Goal: Information Seeking & Learning: Learn about a topic

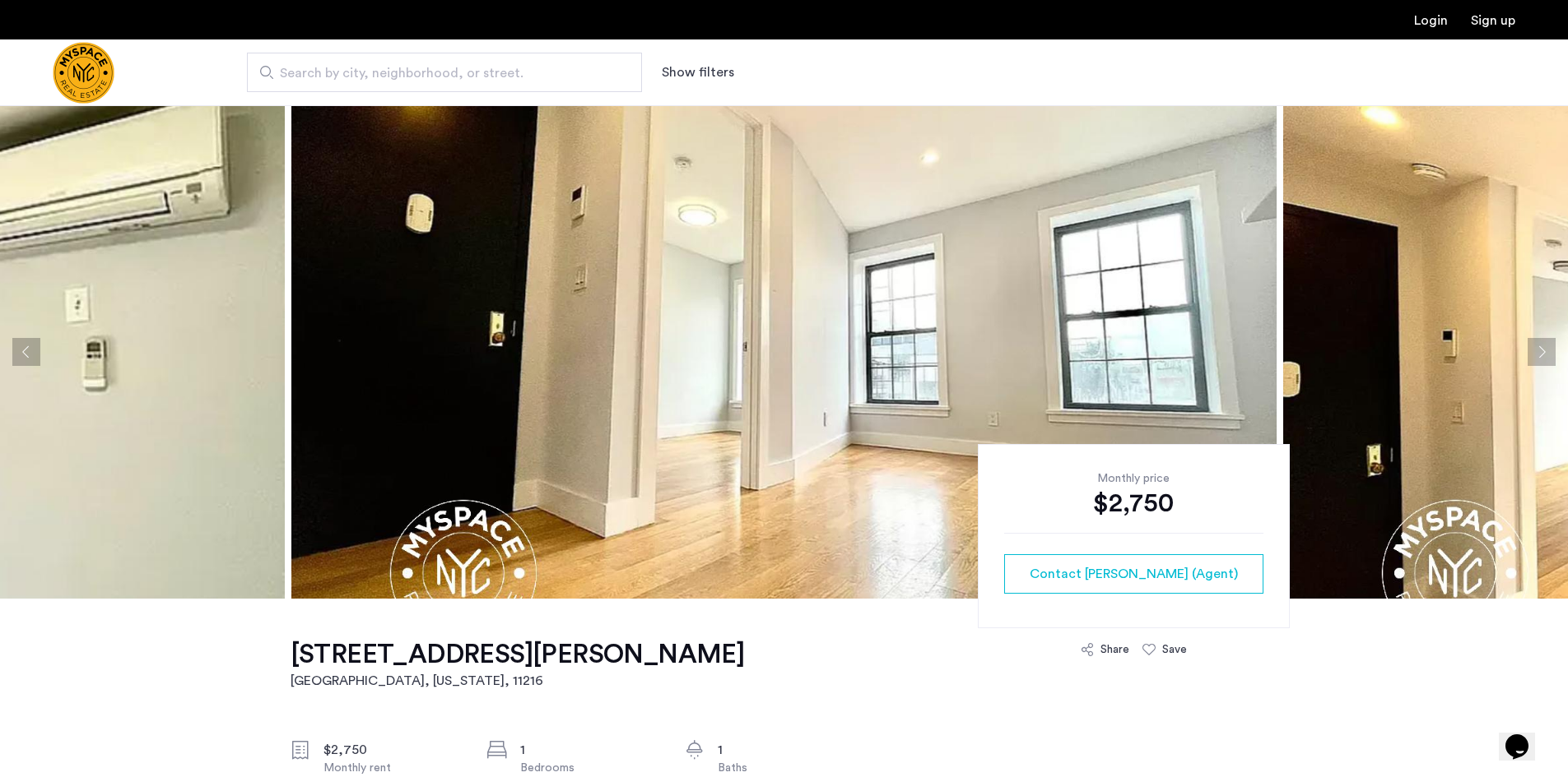
click at [64, 63] on img "Cazamio Logo" at bounding box center [84, 73] width 62 height 62
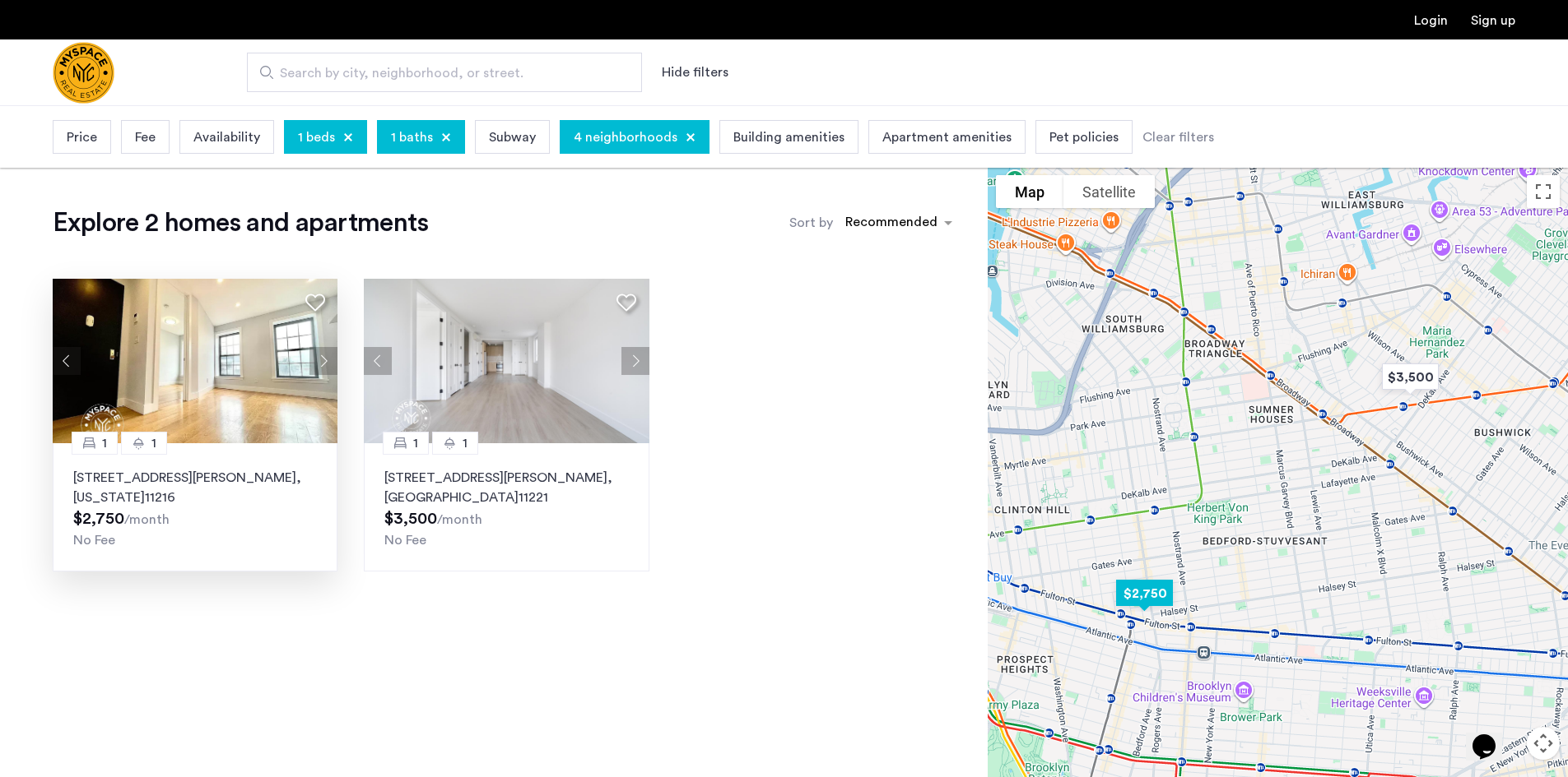
click at [137, 412] on img at bounding box center [196, 361] width 286 height 164
click at [687, 141] on div at bounding box center [690, 137] width 10 height 10
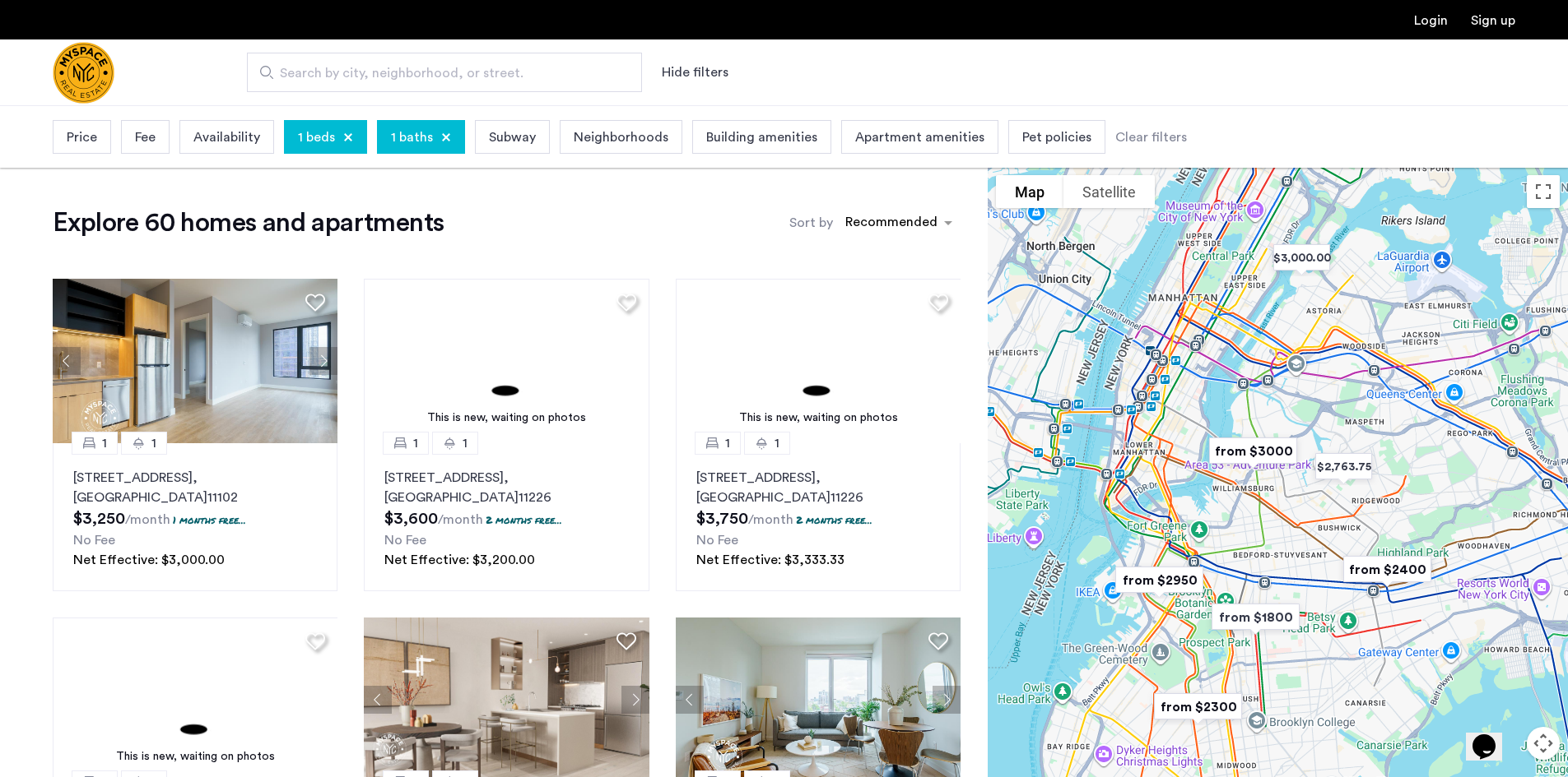
click at [580, 137] on span "Neighborhoods" at bounding box center [620, 137] width 95 height 20
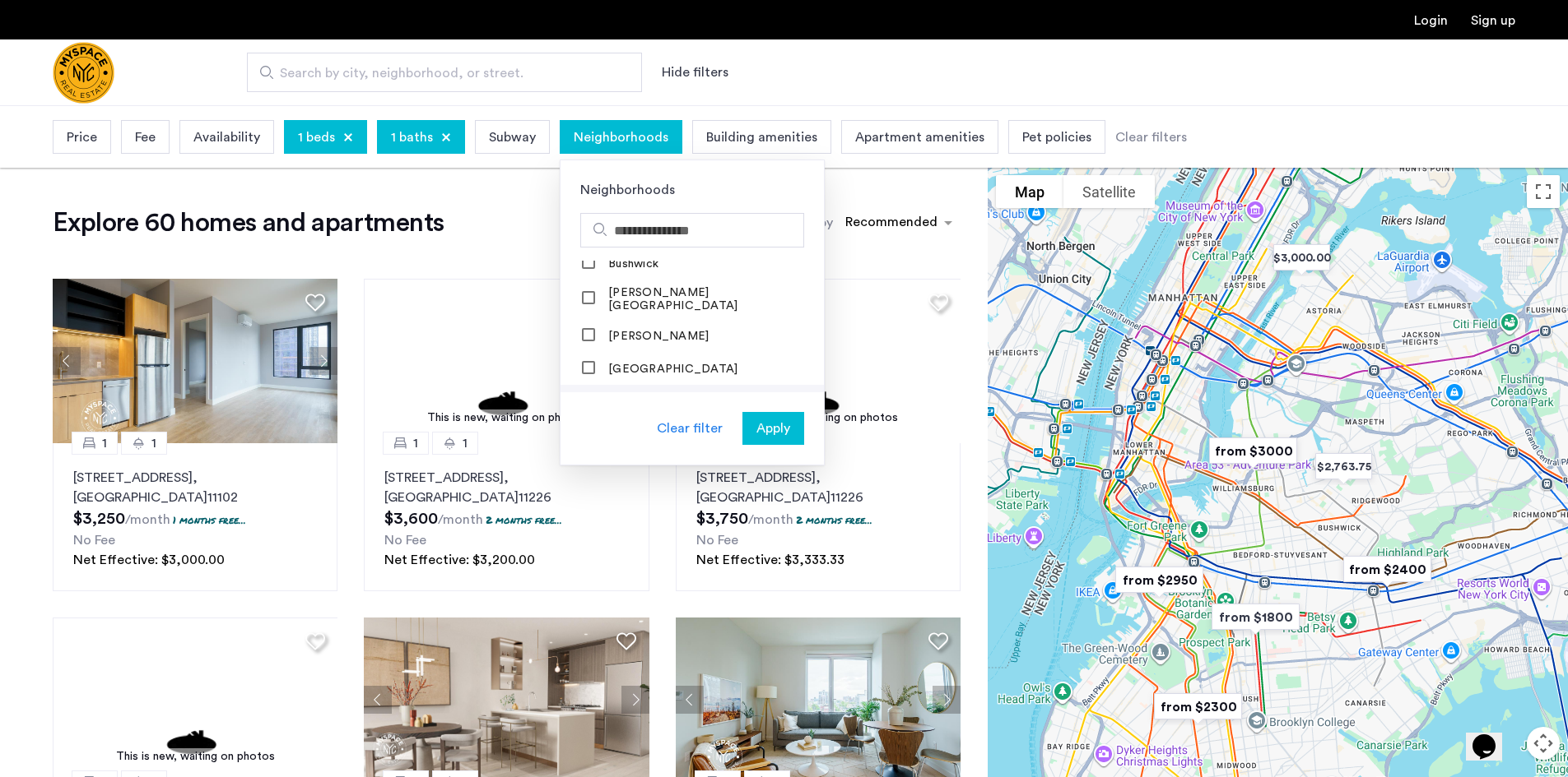
scroll to position [412, 0]
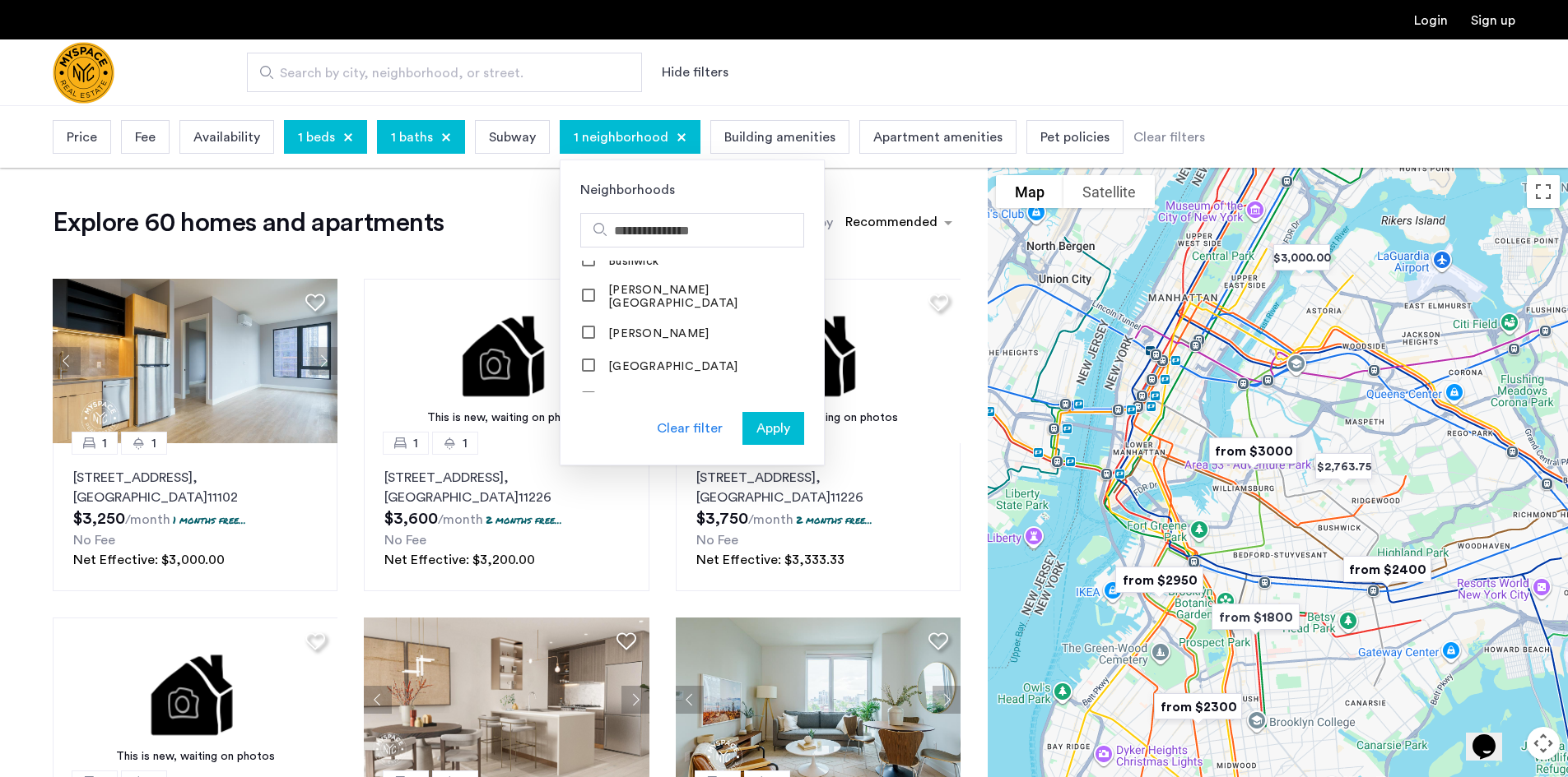
click at [763, 419] on span "Apply" at bounding box center [774, 428] width 34 height 20
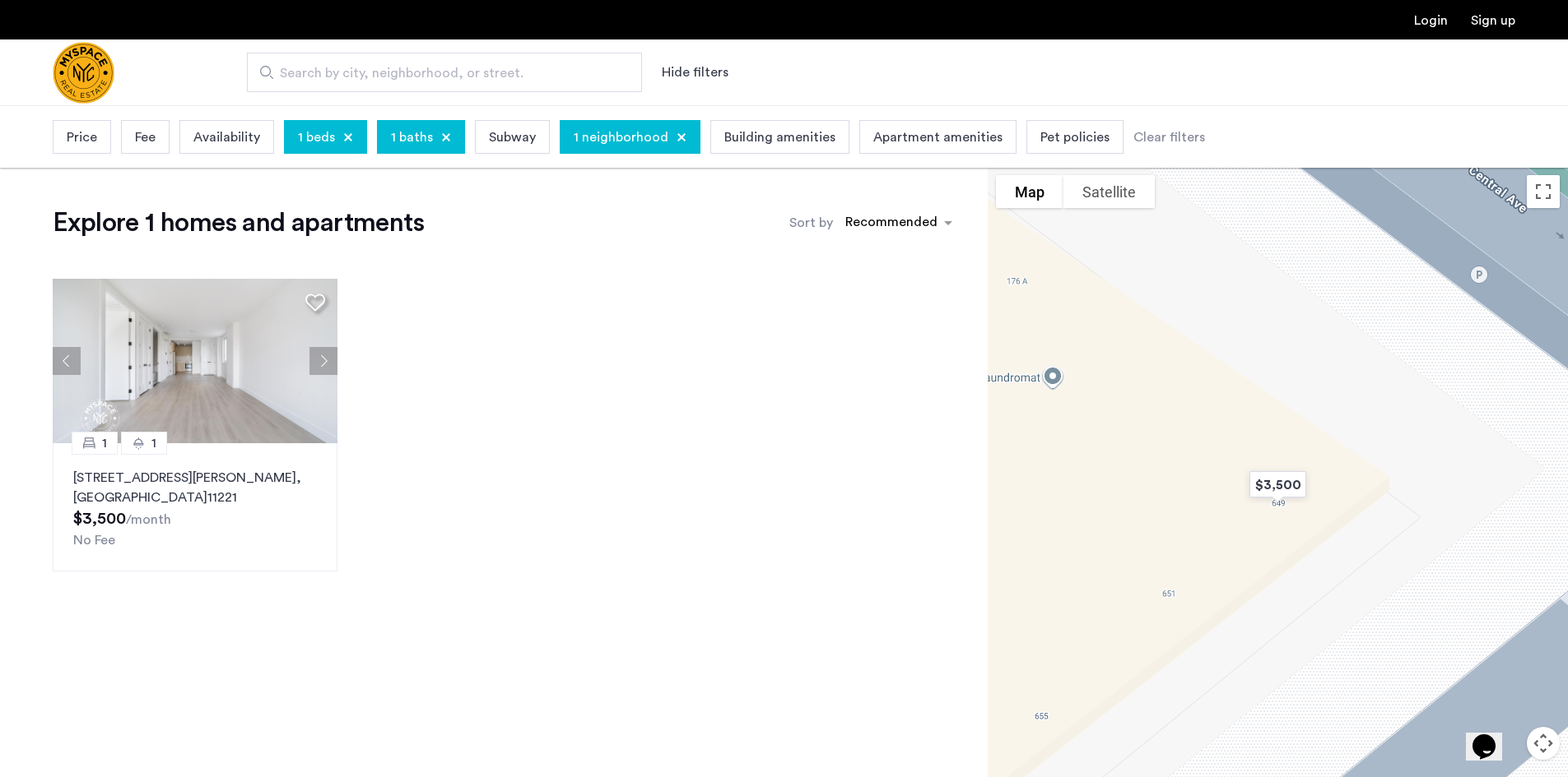
click at [677, 141] on div at bounding box center [682, 137] width 10 height 10
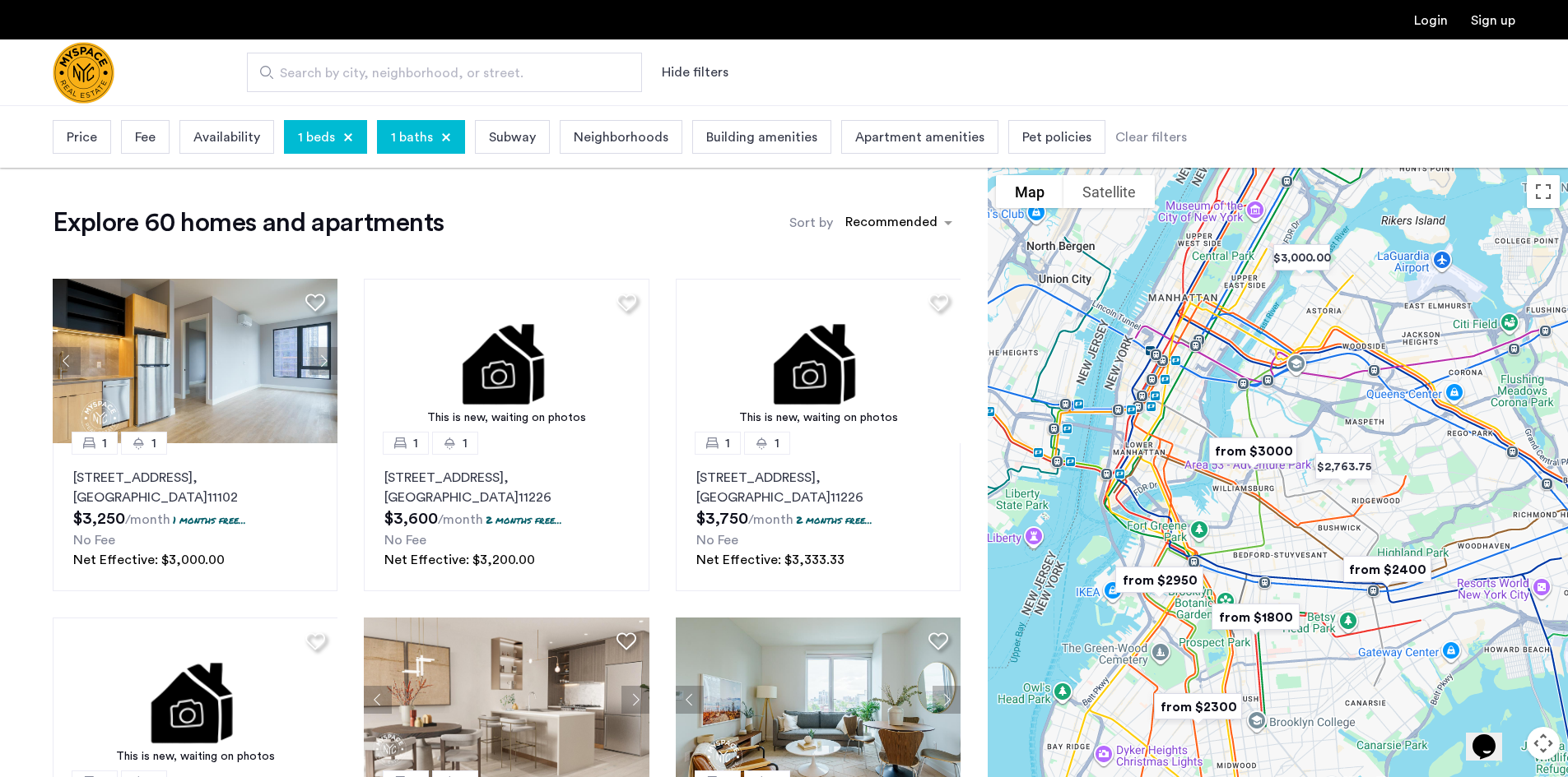
click at [345, 63] on input "Search by city, neighborhood, or street." at bounding box center [445, 72] width 395 height 39
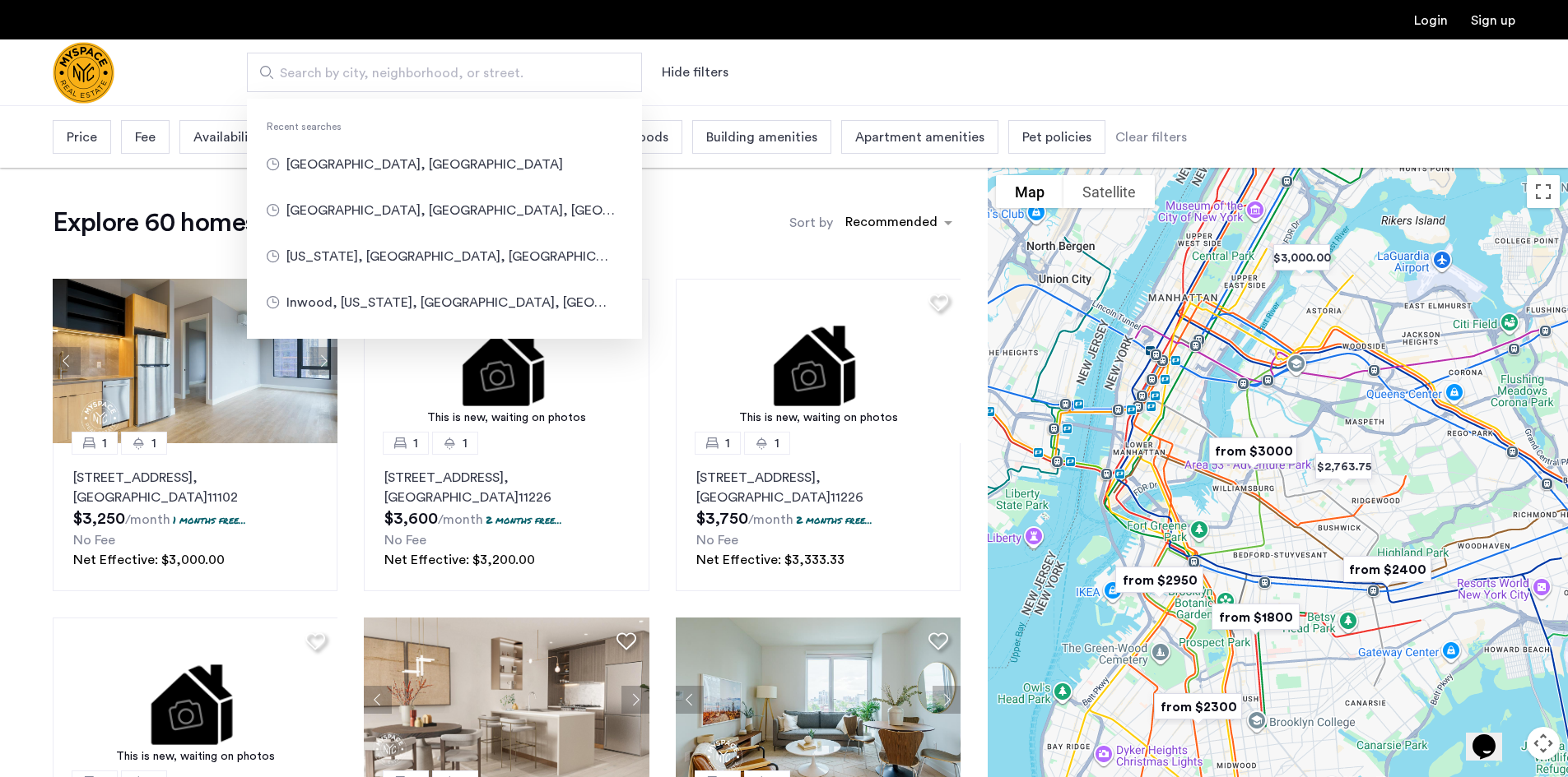
type input "**********"
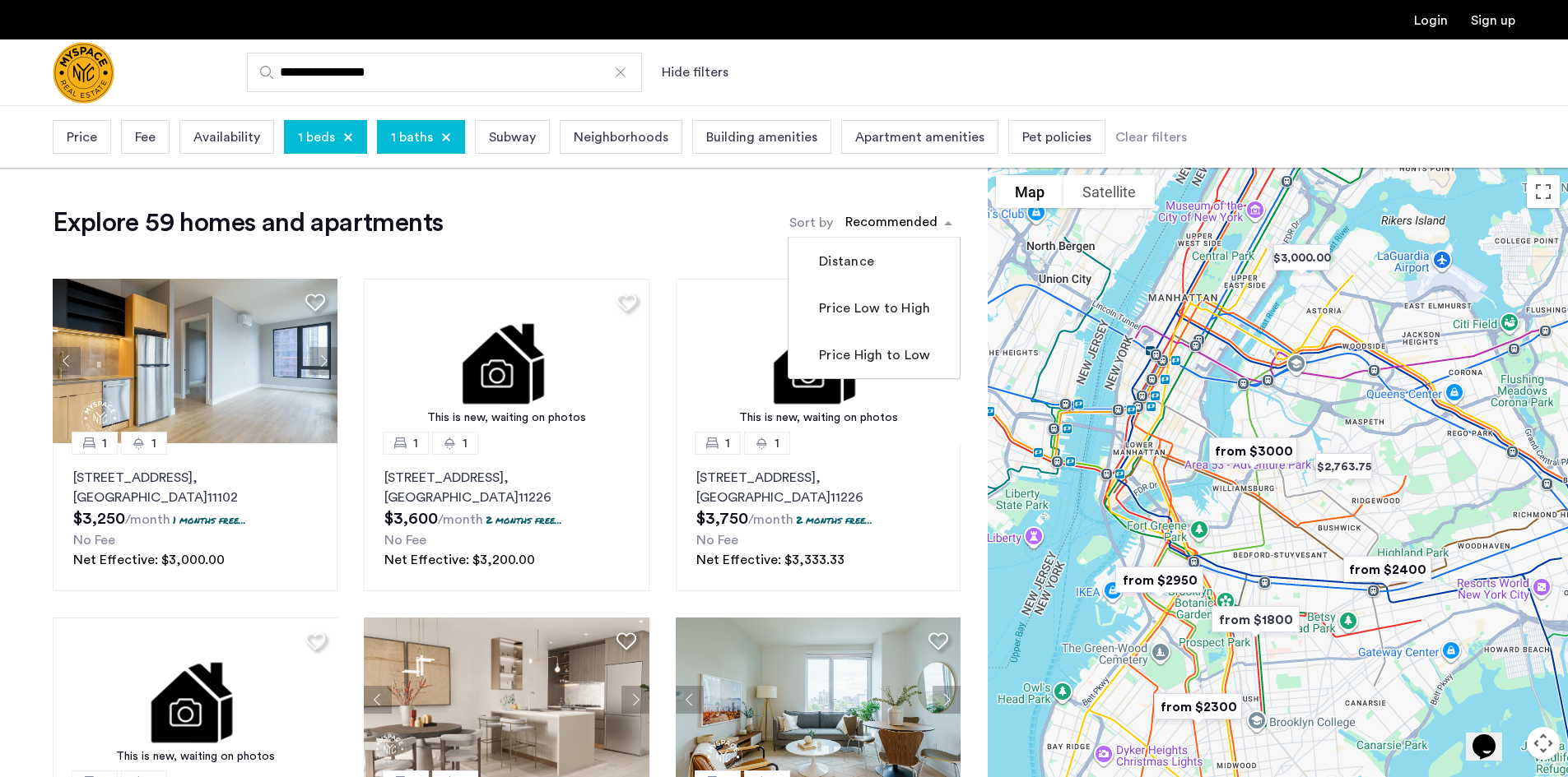
click at [939, 227] on div "sort-apartment" at bounding box center [890, 225] width 97 height 23
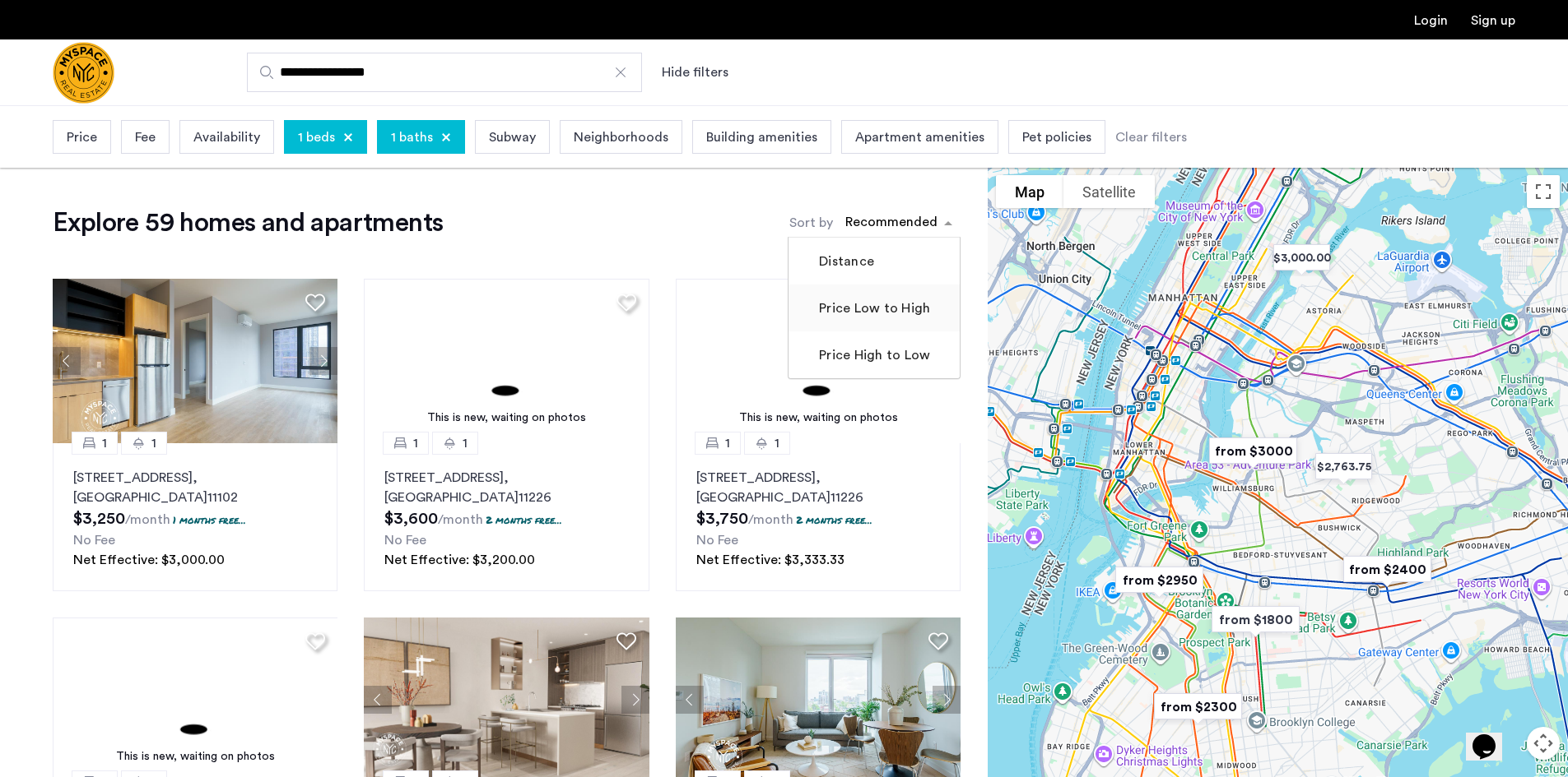
click at [888, 327] on mat-checkbox "Price Low to High" at bounding box center [874, 308] width 171 height 47
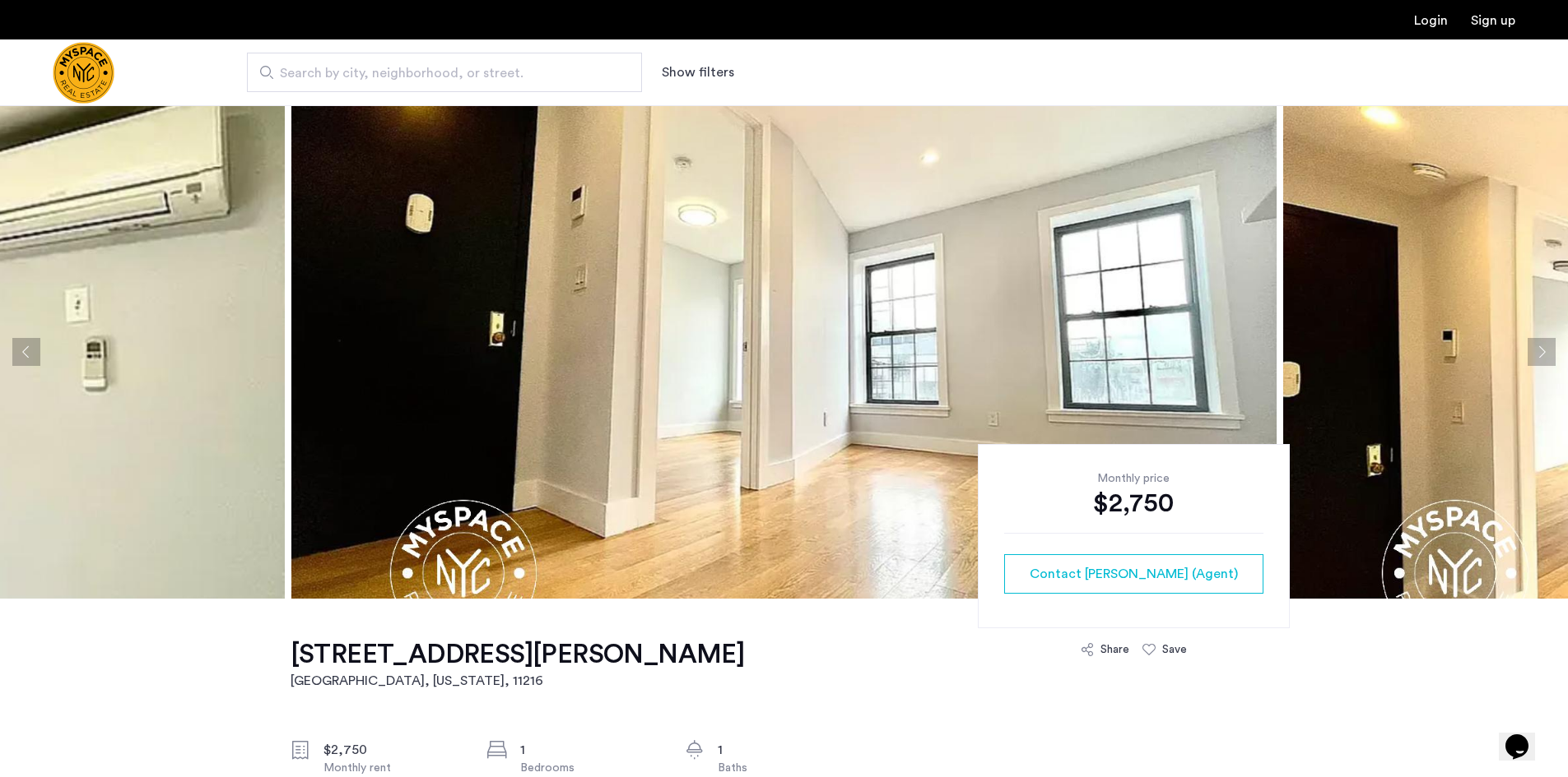
click at [1549, 352] on button "Next apartment" at bounding box center [1542, 352] width 28 height 28
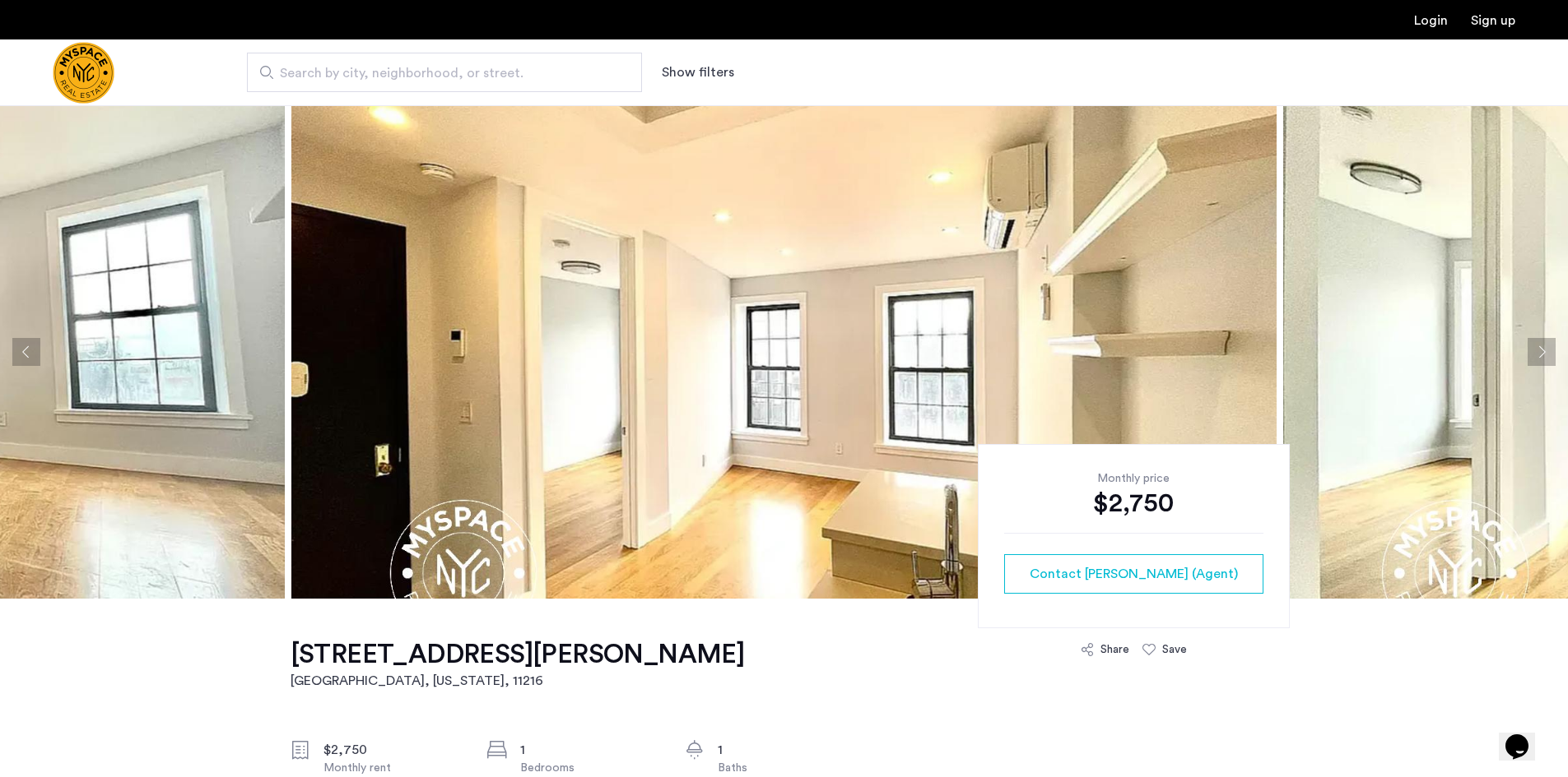
click at [376, 328] on img at bounding box center [784, 351] width 985 height 493
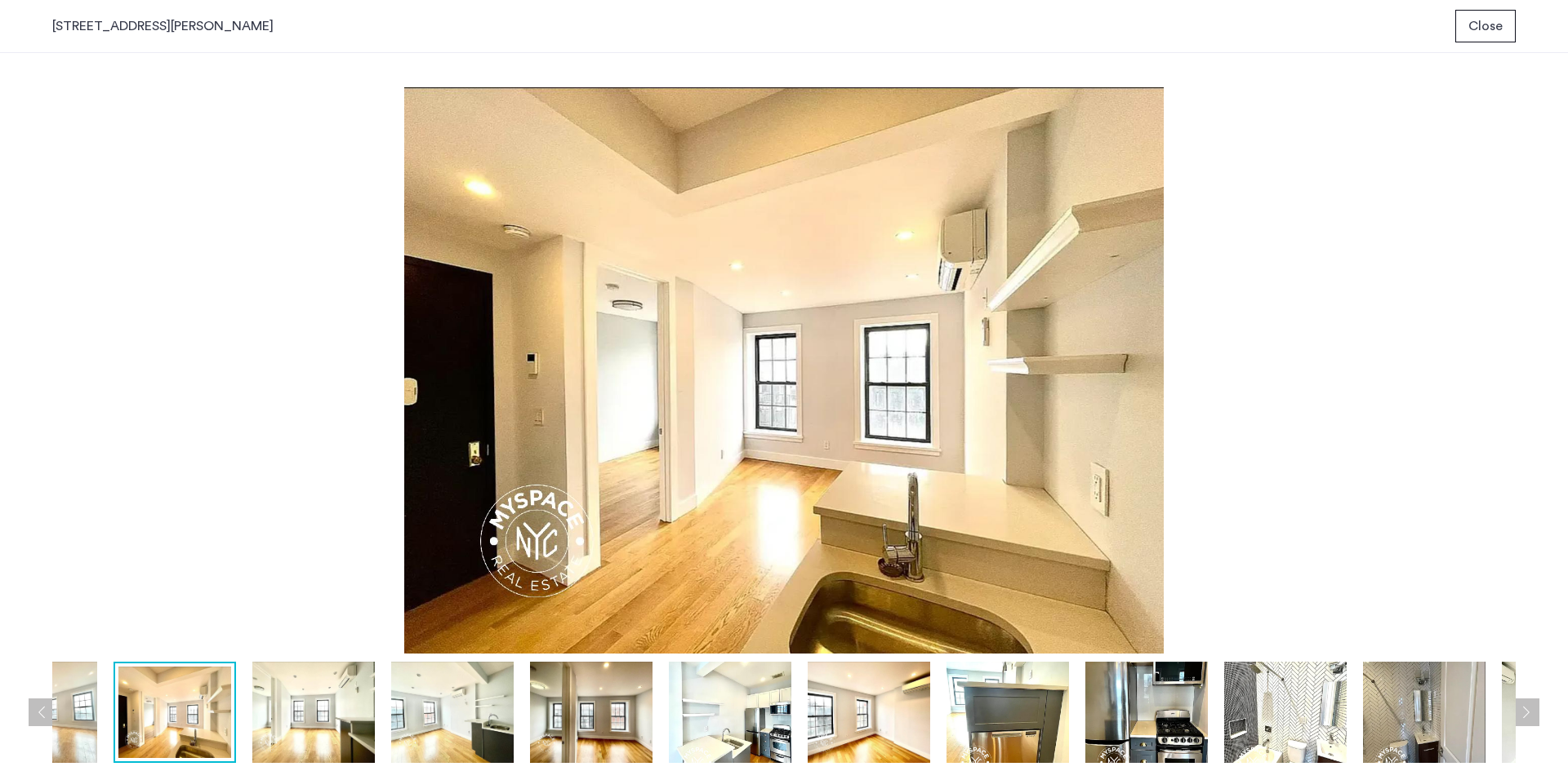
click at [34, 346] on div "prev next prev next" at bounding box center [784, 412] width 1568 height 718
click at [74, 697] on img at bounding box center [35, 712] width 122 height 102
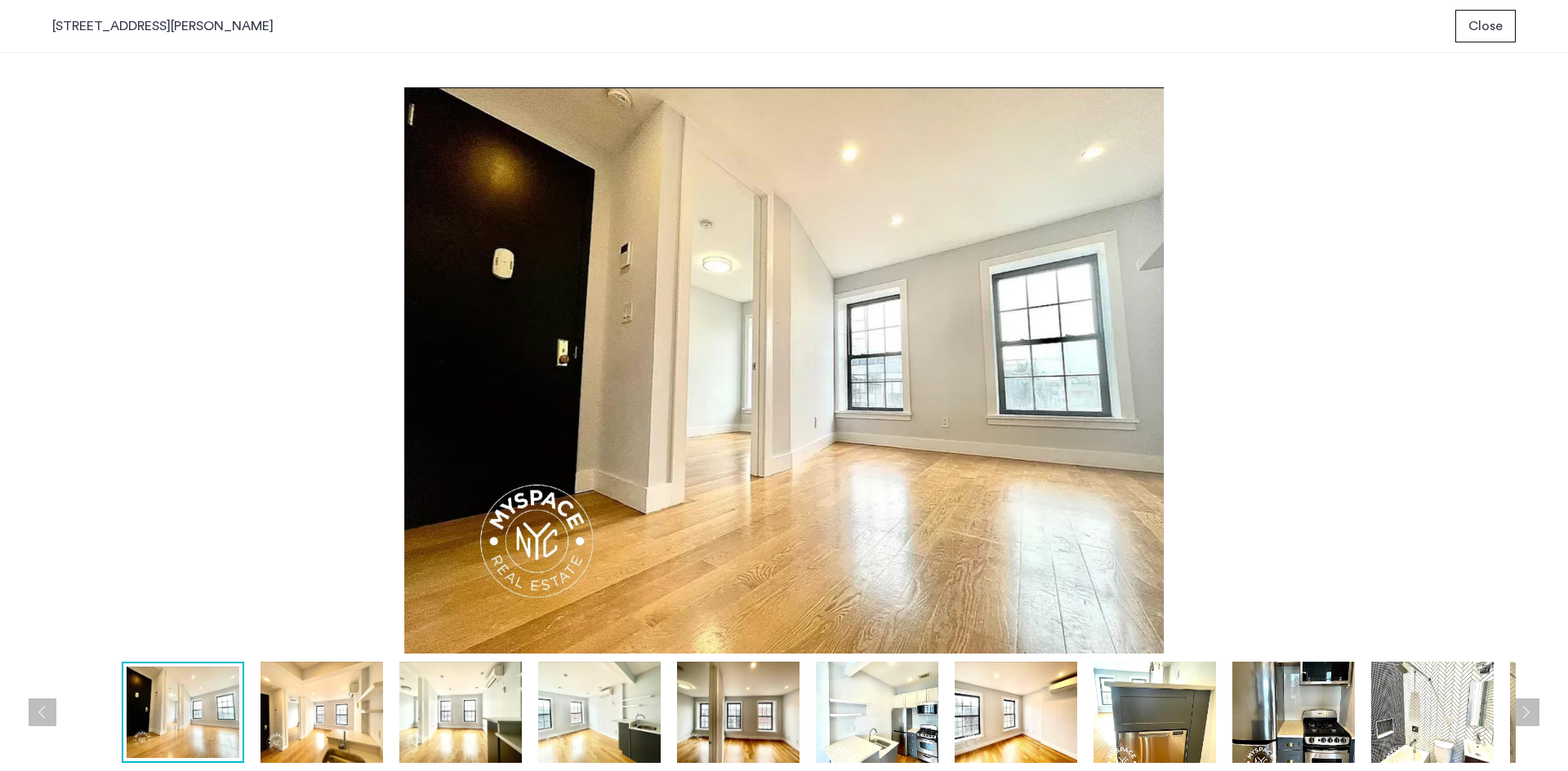
drag, startPoint x: 307, startPoint y: 691, endPoint x: 315, endPoint y: 698, distance: 10.6
click at [306, 695] on img at bounding box center [321, 712] width 122 height 102
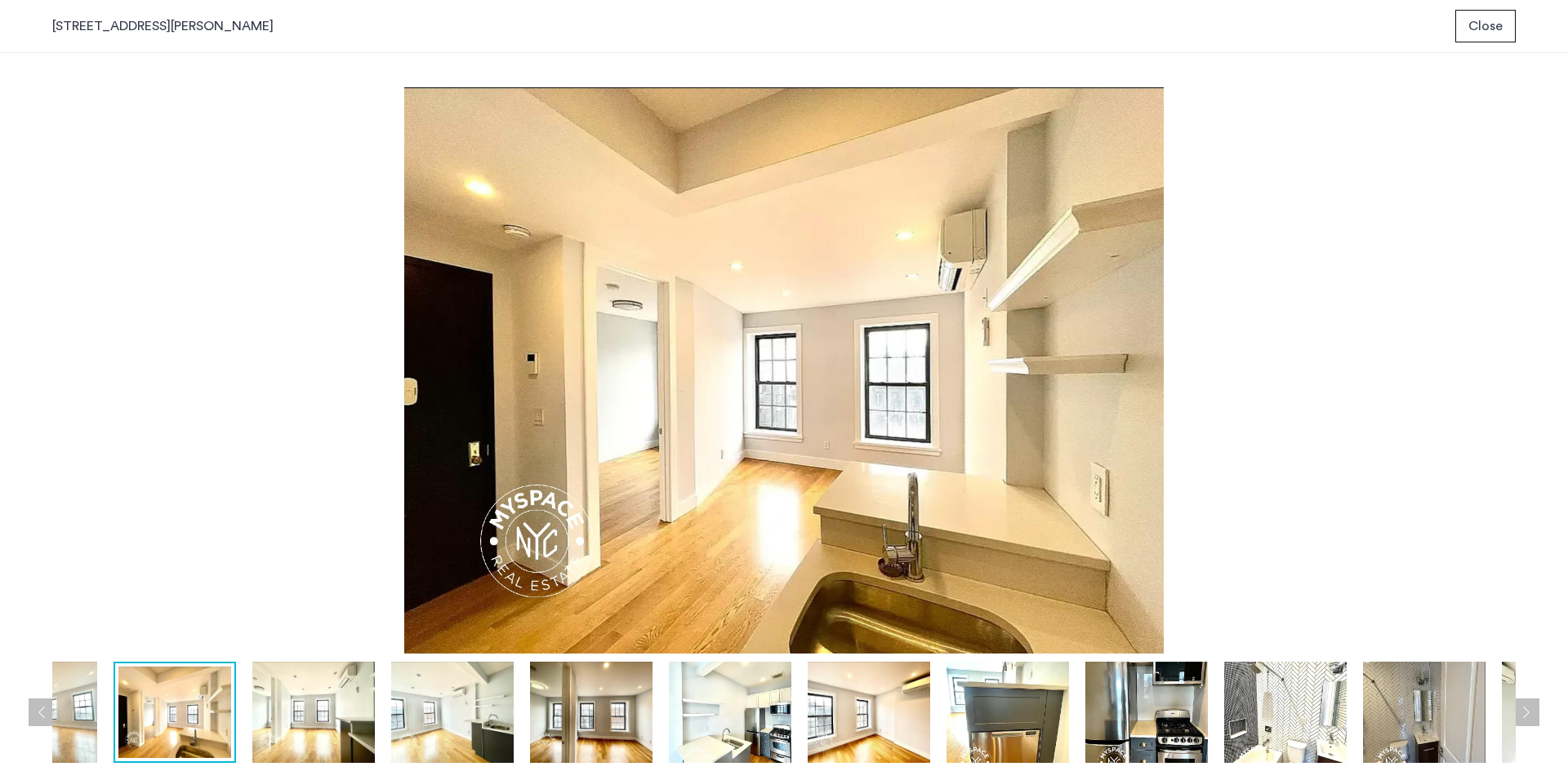
click at [466, 706] on img at bounding box center [451, 712] width 122 height 102
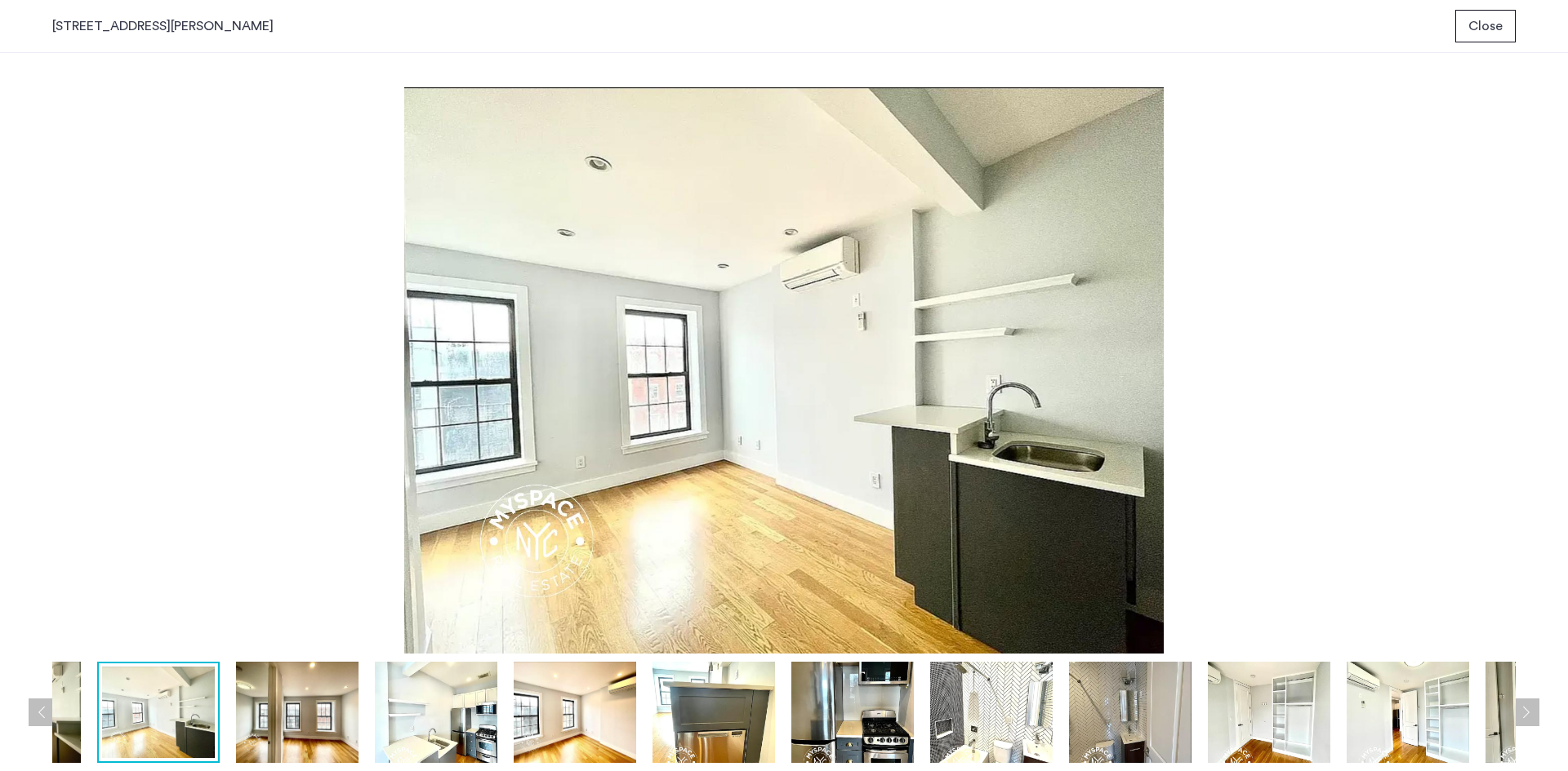
click at [543, 704] on img at bounding box center [575, 712] width 122 height 102
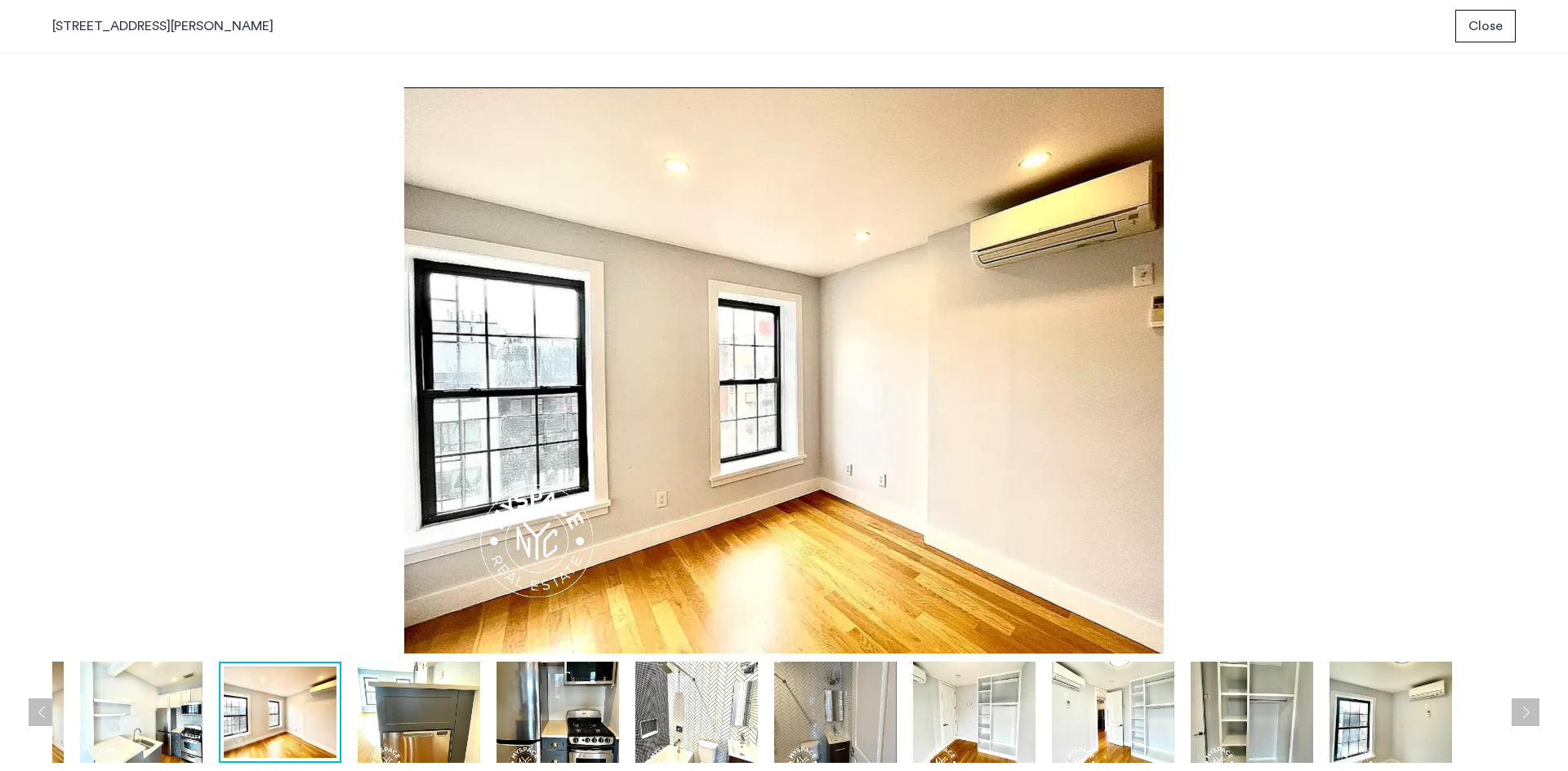
click at [572, 694] on img at bounding box center [557, 712] width 122 height 102
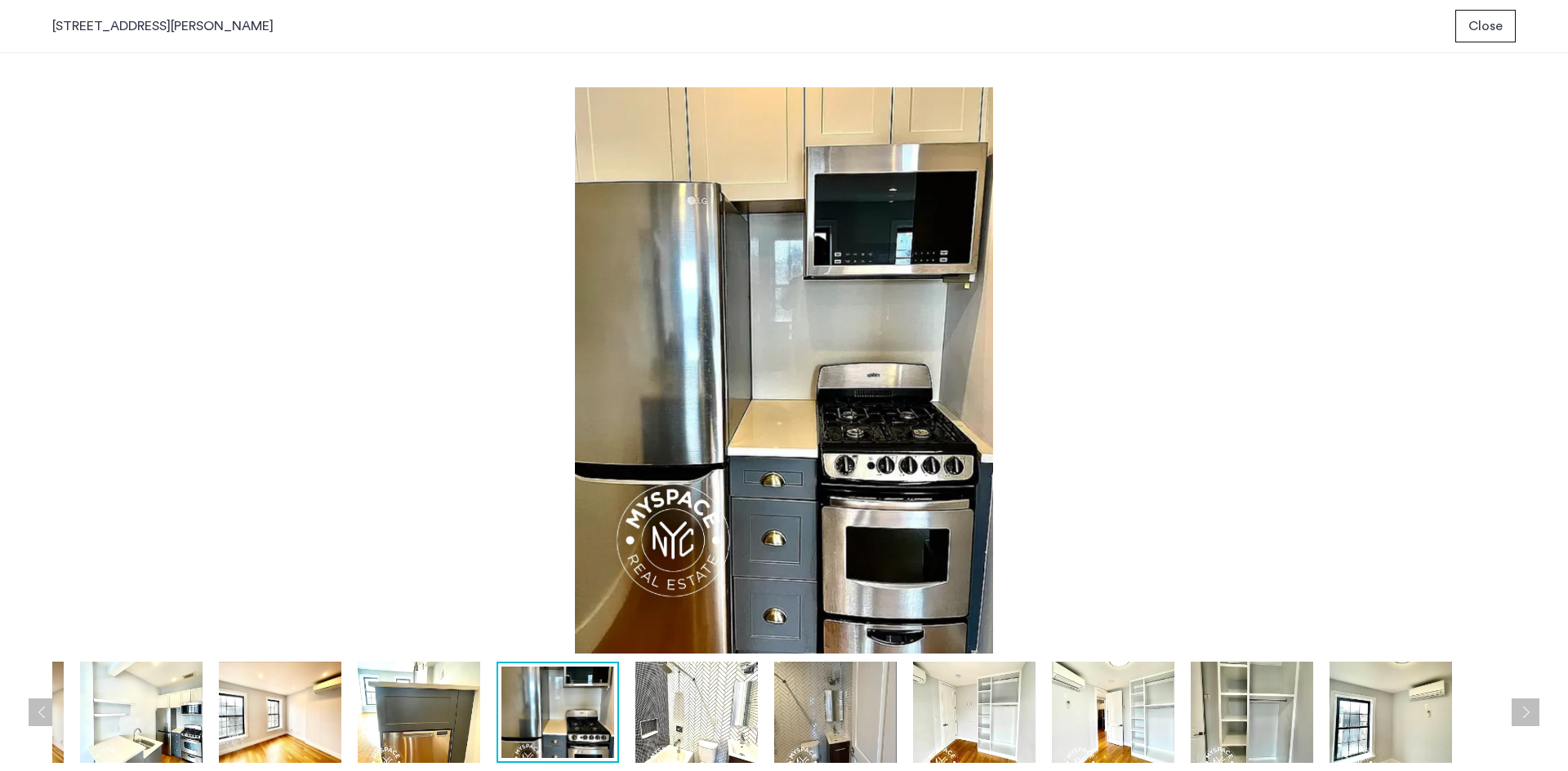
click at [676, 686] on img at bounding box center [696, 712] width 122 height 102
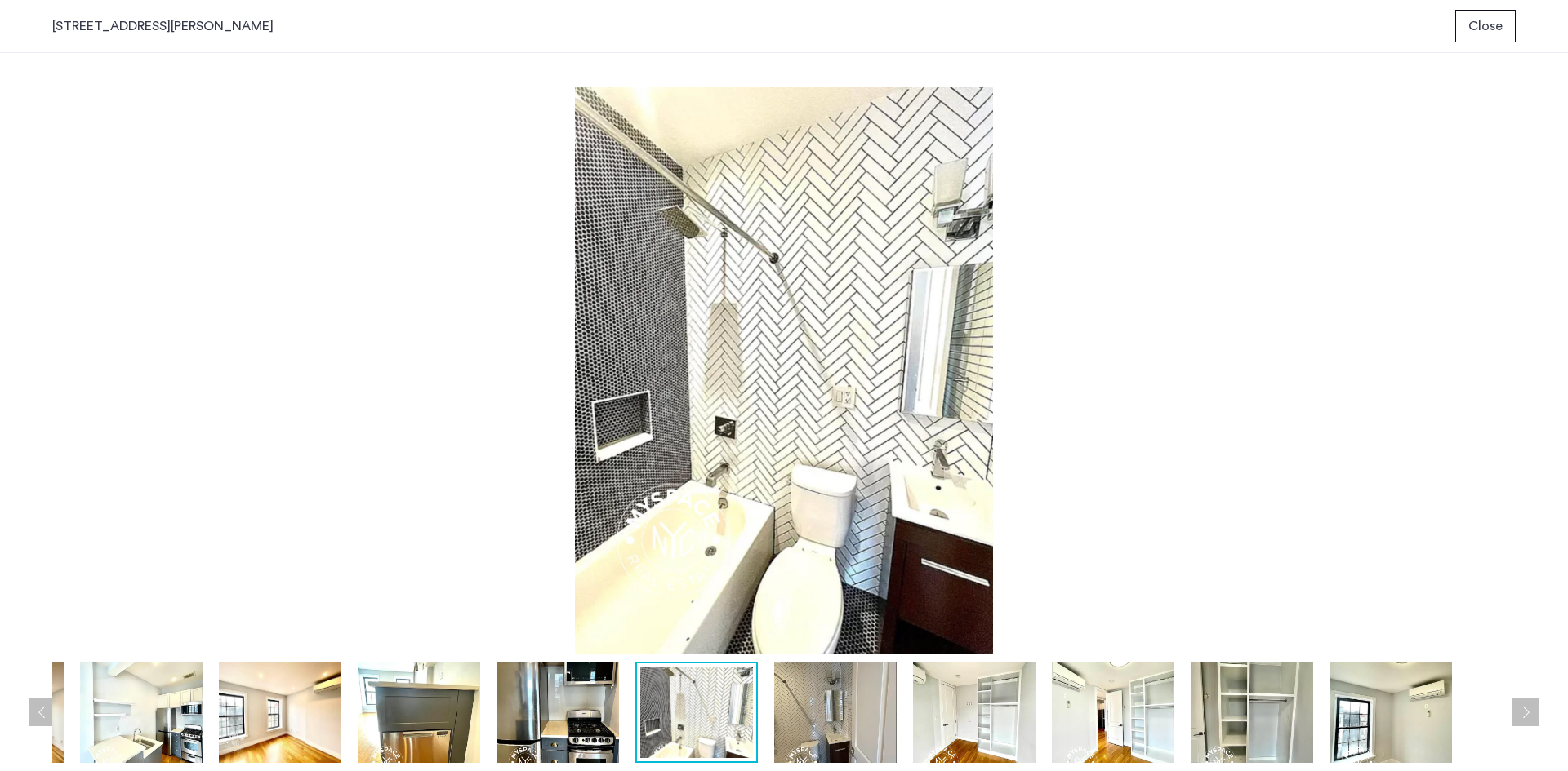
click at [793, 720] on img at bounding box center [835, 712] width 122 height 102
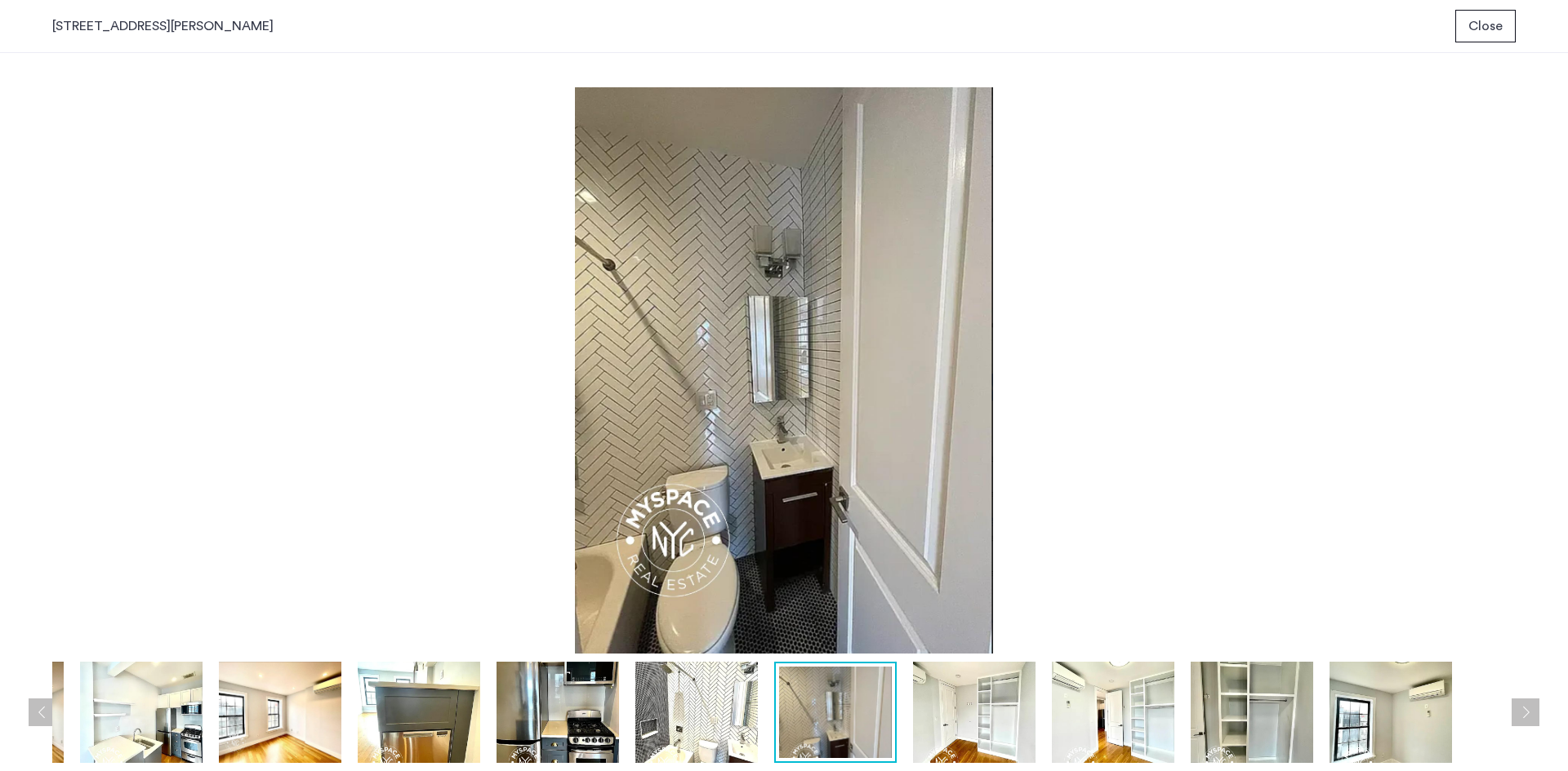
click at [925, 715] on img at bounding box center [974, 712] width 122 height 102
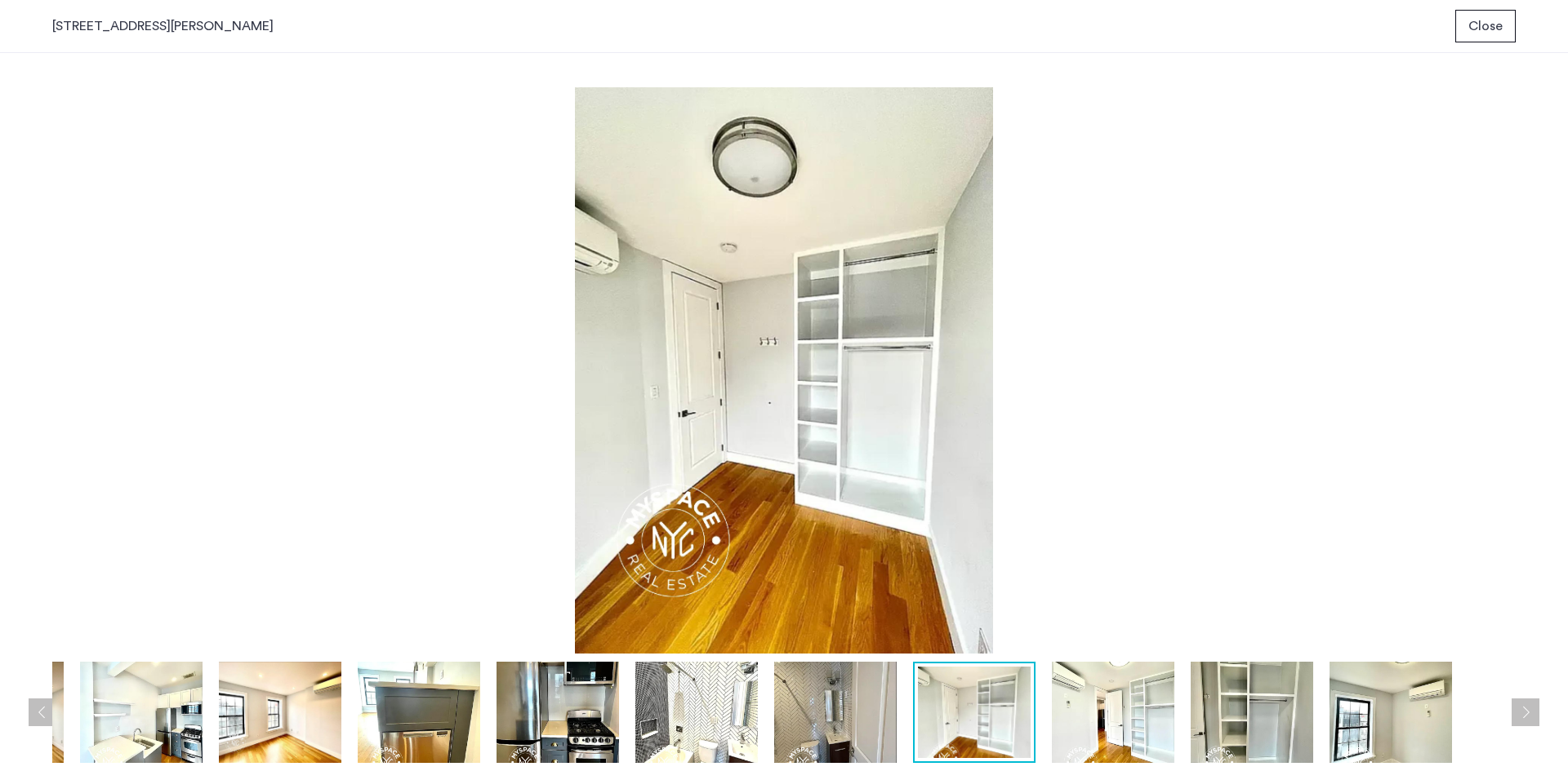
click at [876, 698] on img at bounding box center [835, 712] width 122 height 102
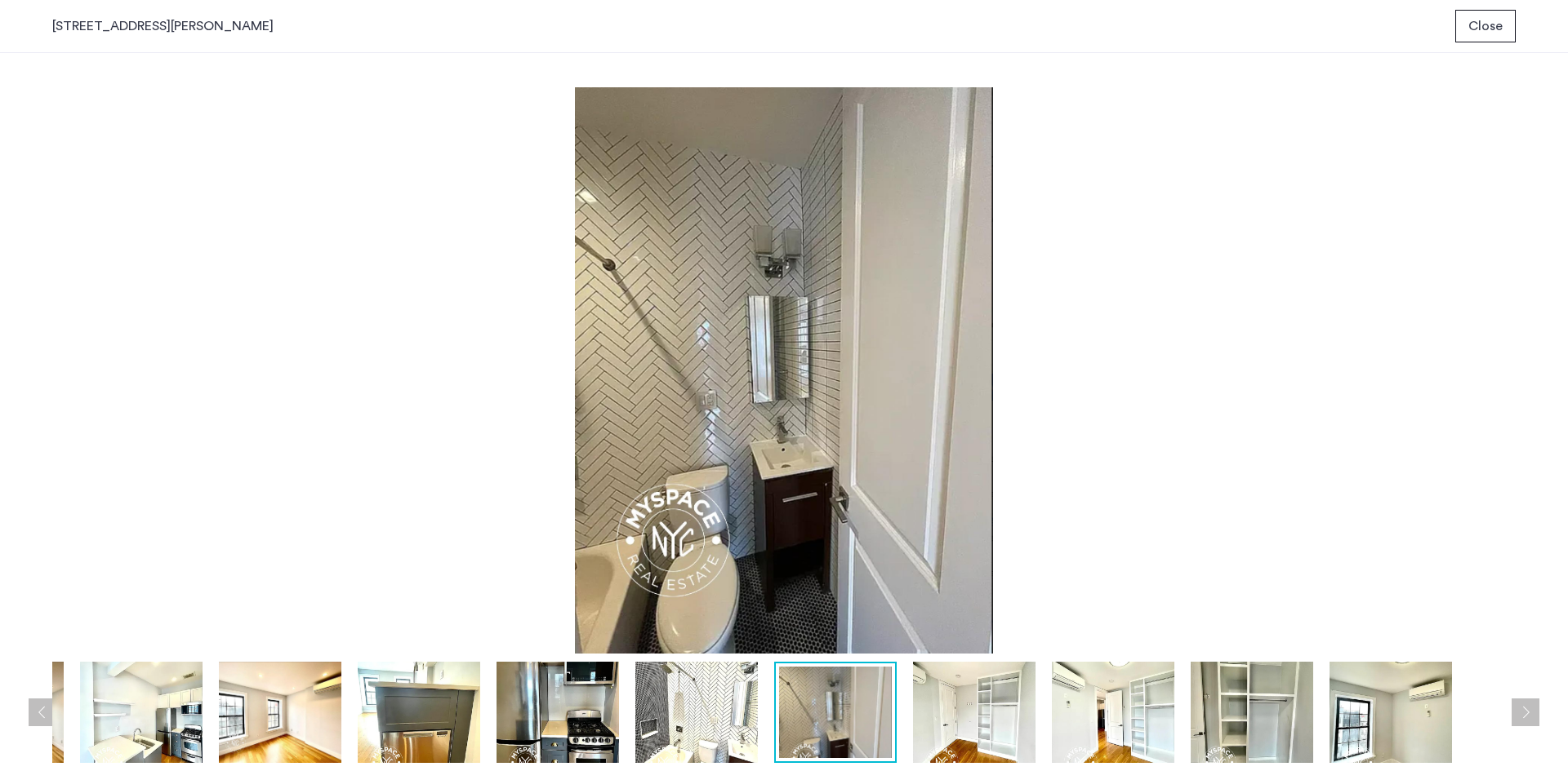
drag, startPoint x: 971, startPoint y: 710, endPoint x: 992, endPoint y: 705, distance: 21.6
click at [976, 709] on img at bounding box center [974, 712] width 122 height 102
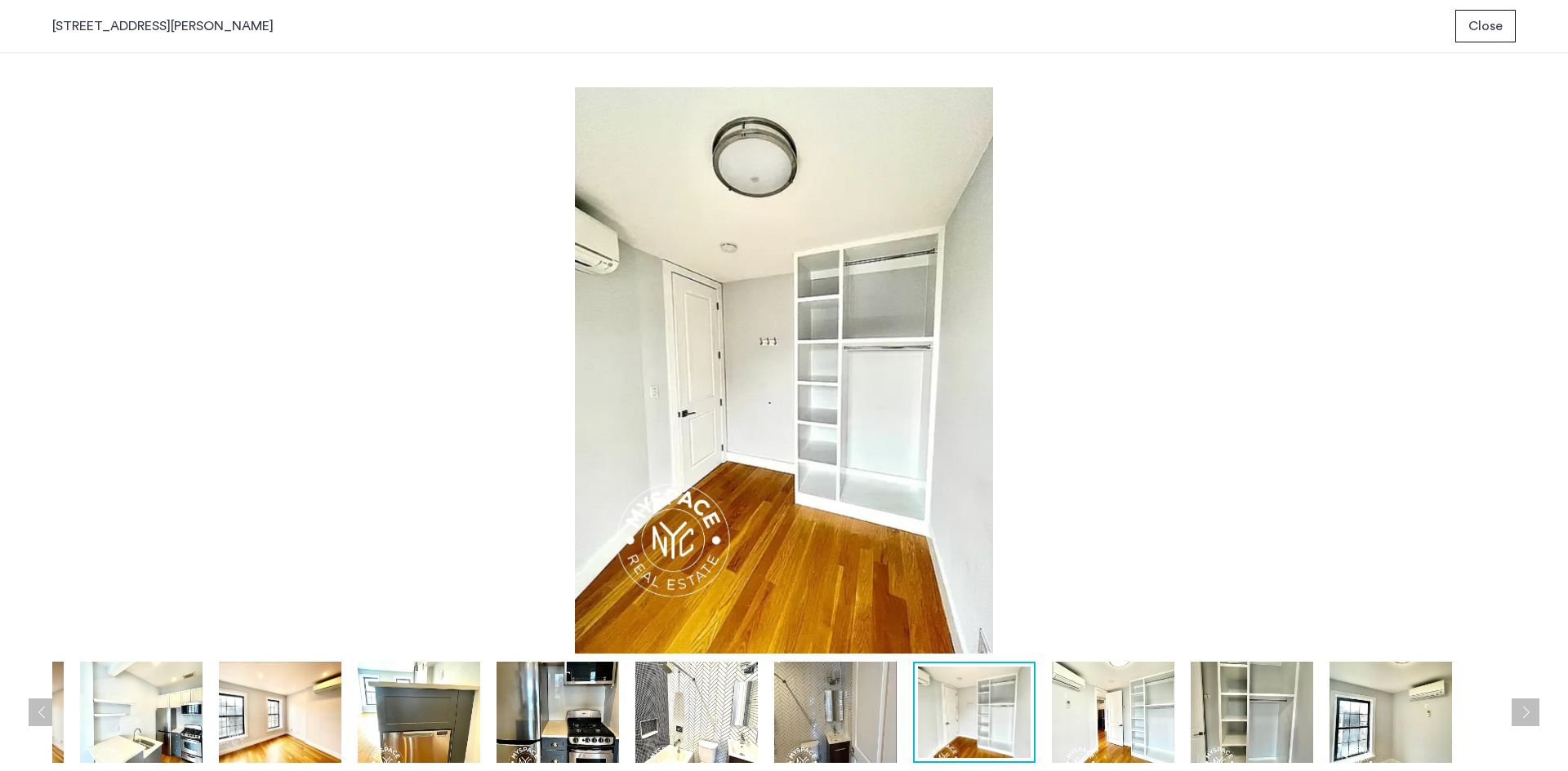
click at [1354, 708] on img at bounding box center [1390, 712] width 122 height 102
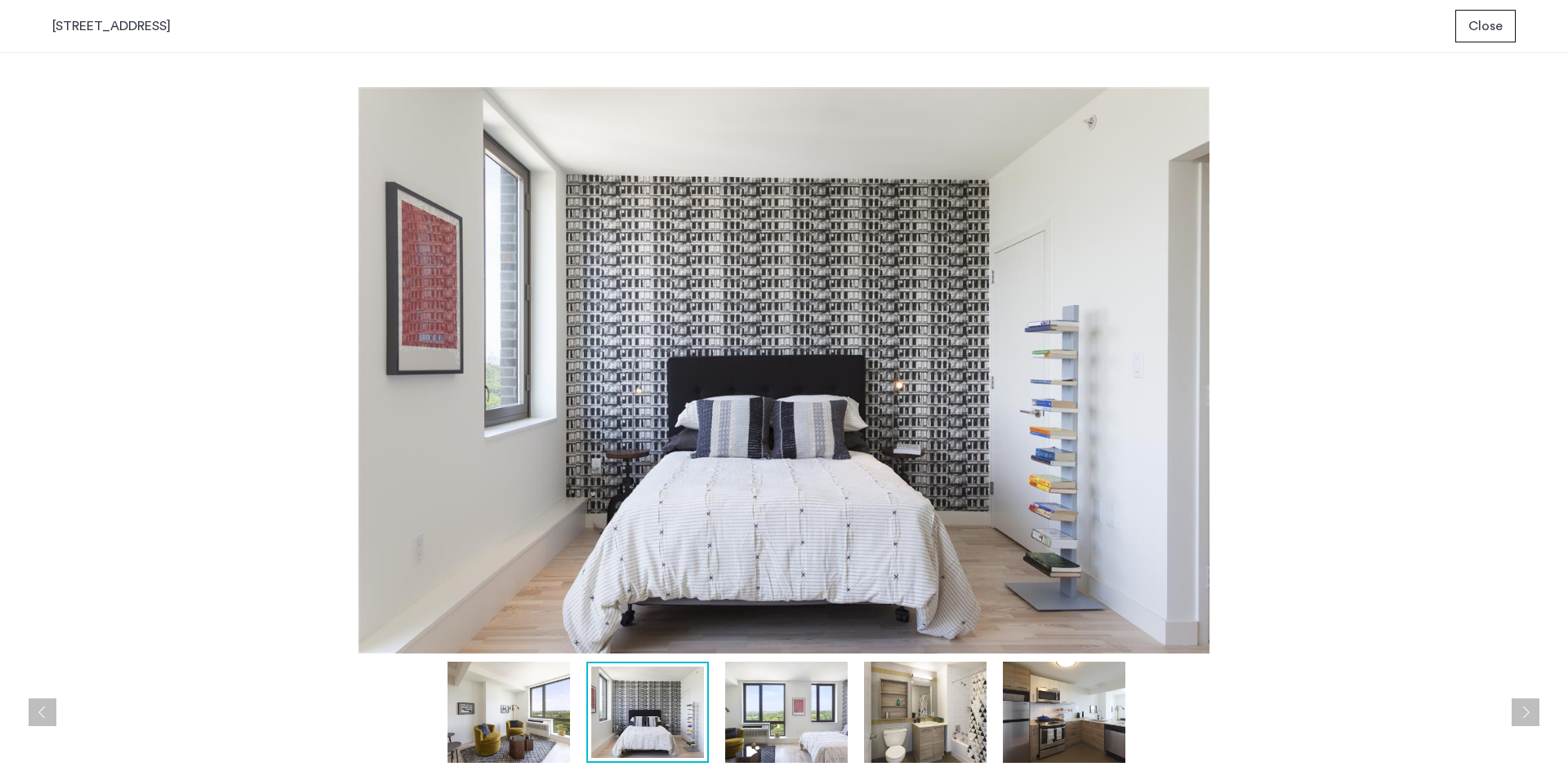
click at [904, 696] on img at bounding box center [924, 712] width 122 height 102
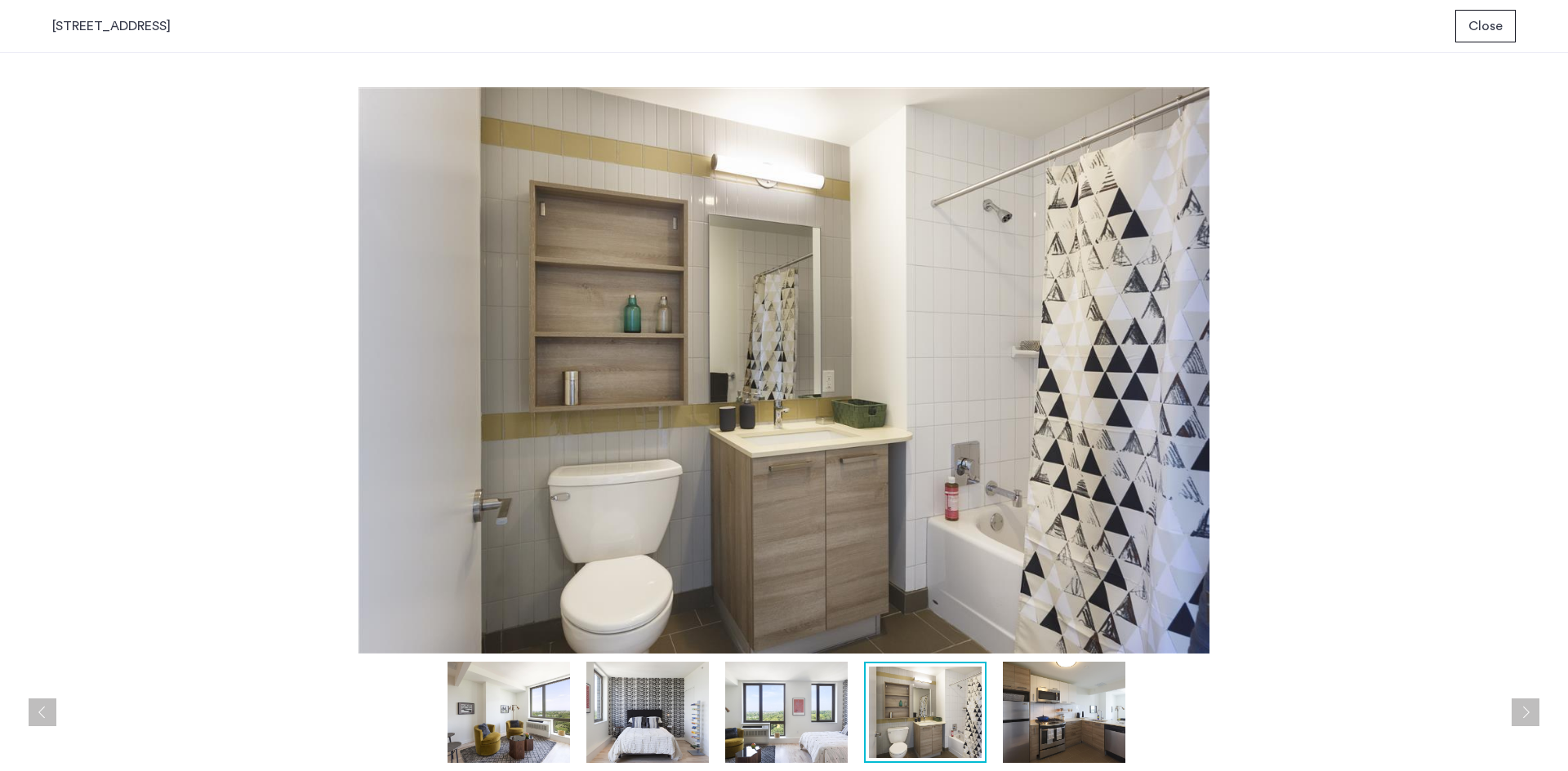
click at [780, 703] on img at bounding box center [785, 712] width 122 height 102
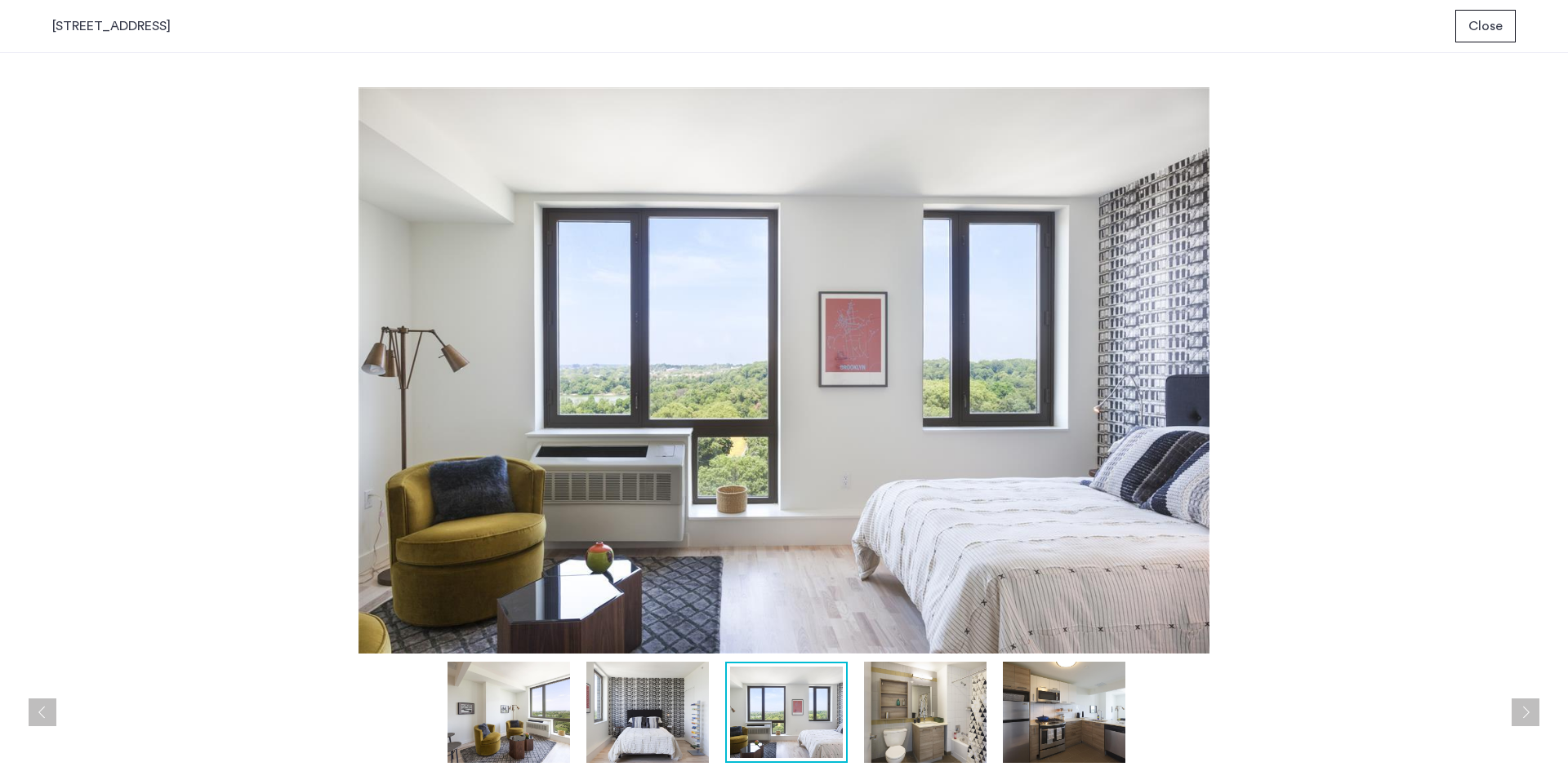
click at [934, 716] on img at bounding box center [924, 712] width 122 height 102
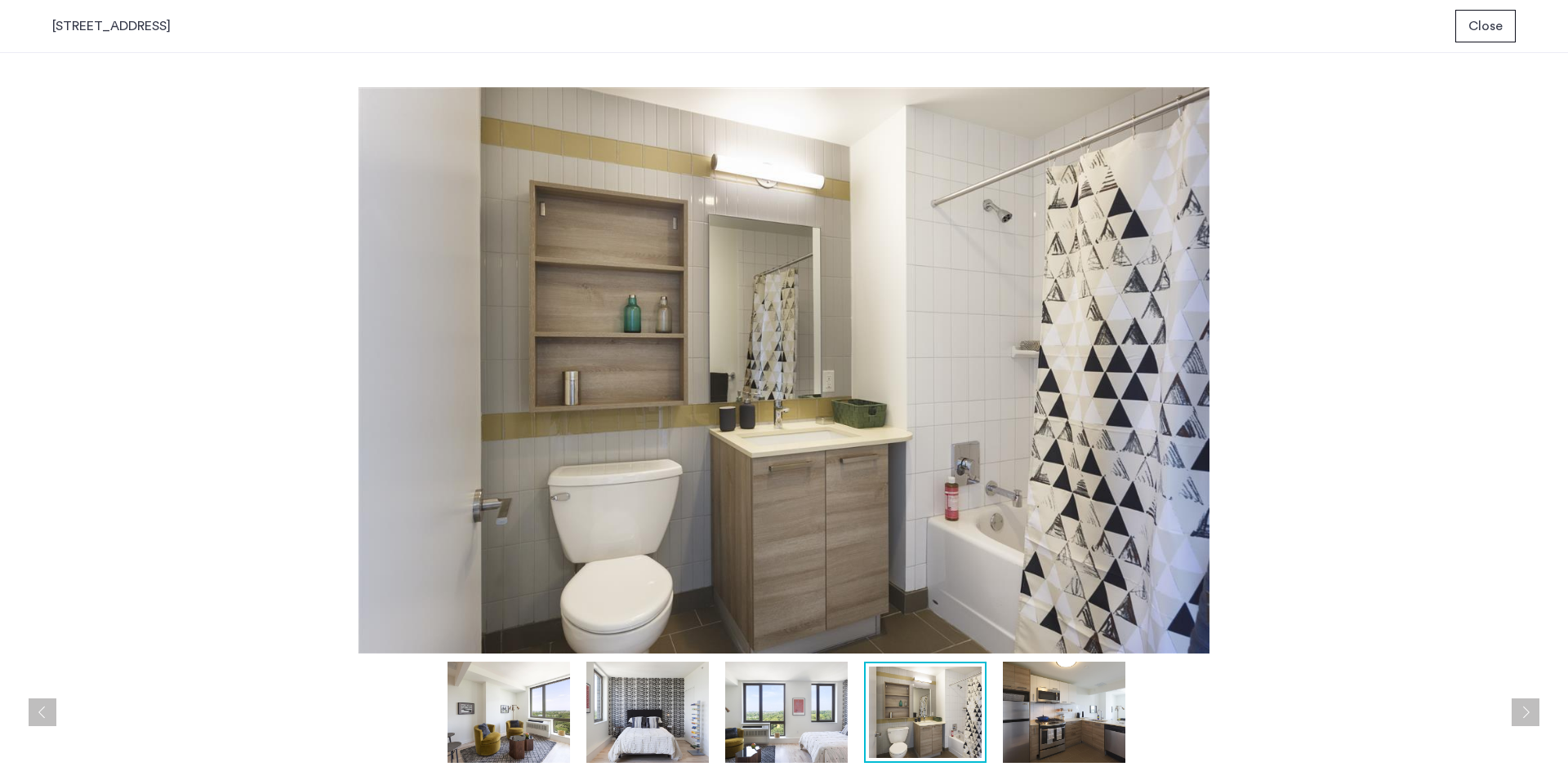
click at [28, 163] on div "prev next prev next" at bounding box center [784, 412] width 1568 height 718
click at [1481, 34] on span "Close" at bounding box center [1485, 26] width 35 height 20
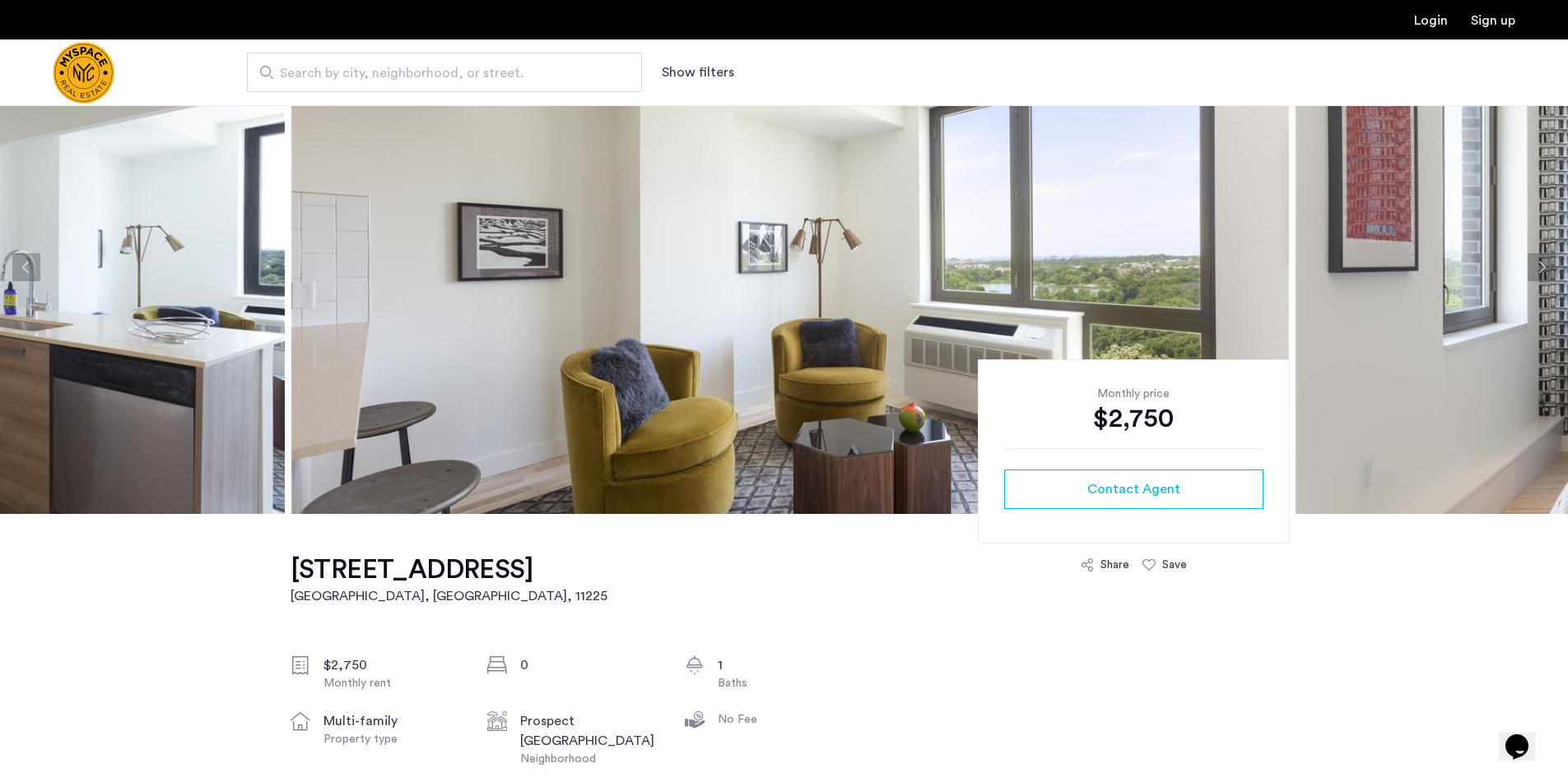
scroll to position [329, 0]
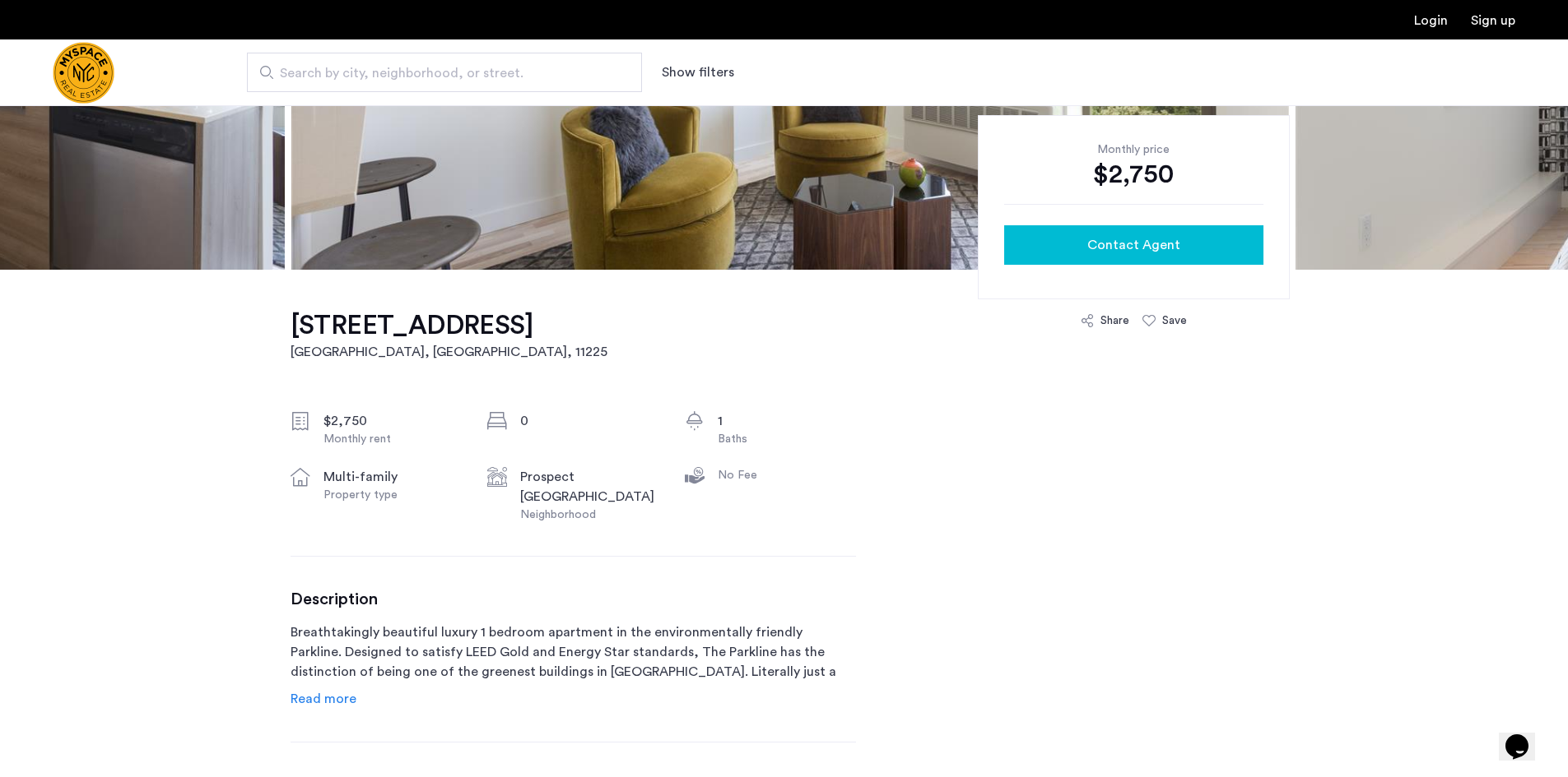
click at [1159, 248] on span "Contact Agent" at bounding box center [1133, 244] width 93 height 20
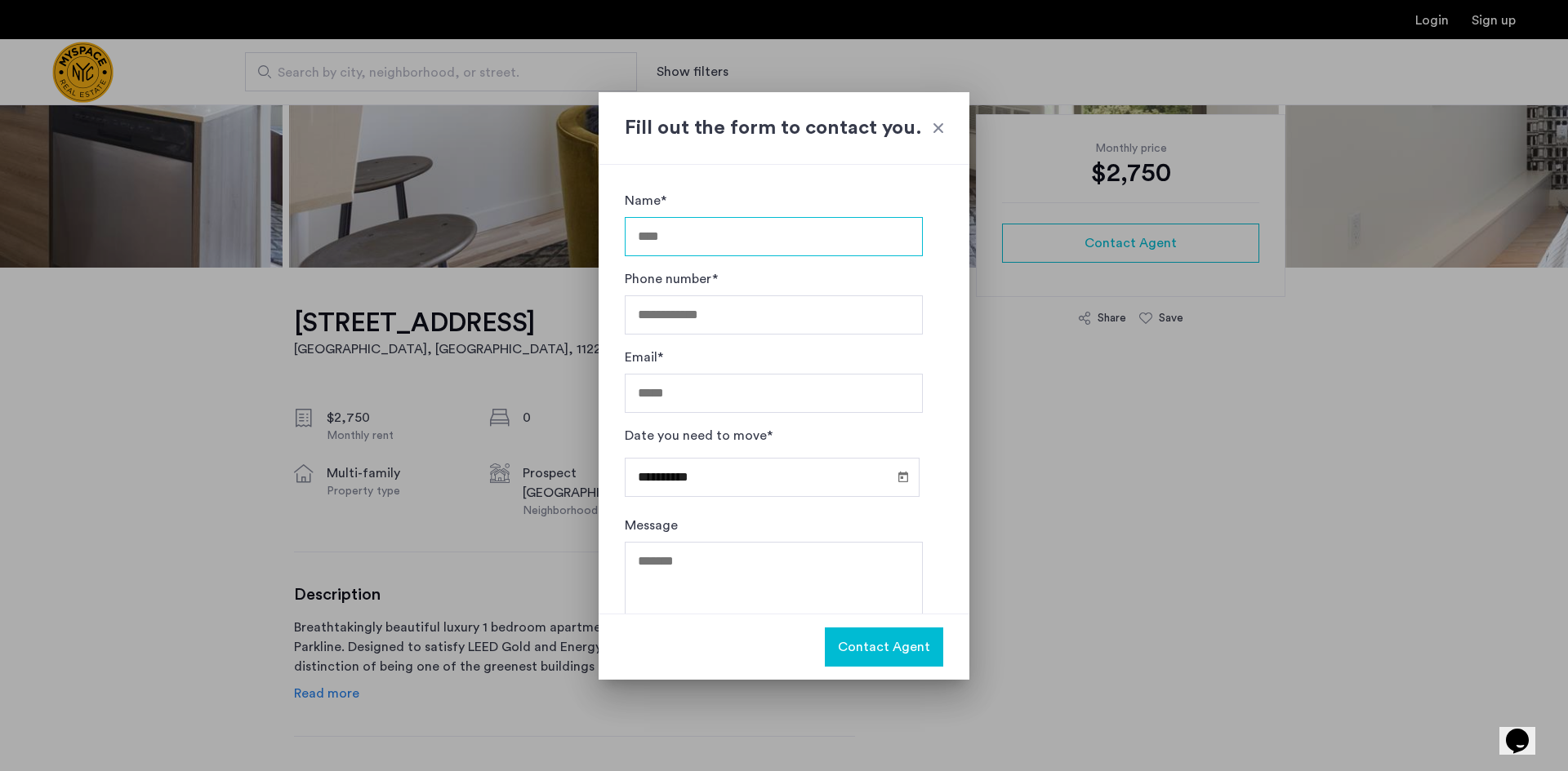
scroll to position [45, 0]
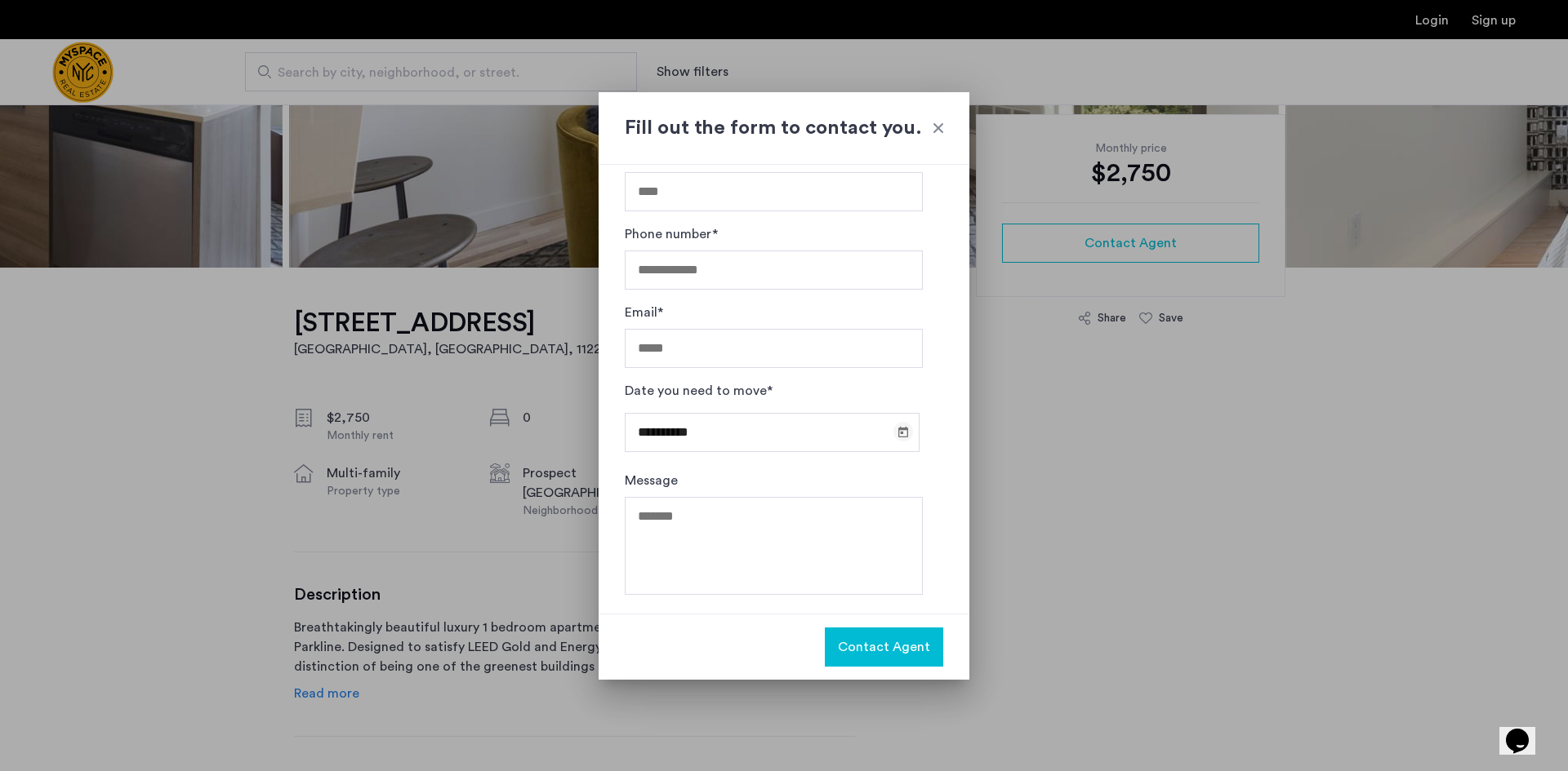
click at [892, 429] on div "**********" at bounding box center [774, 433] width 298 height 50
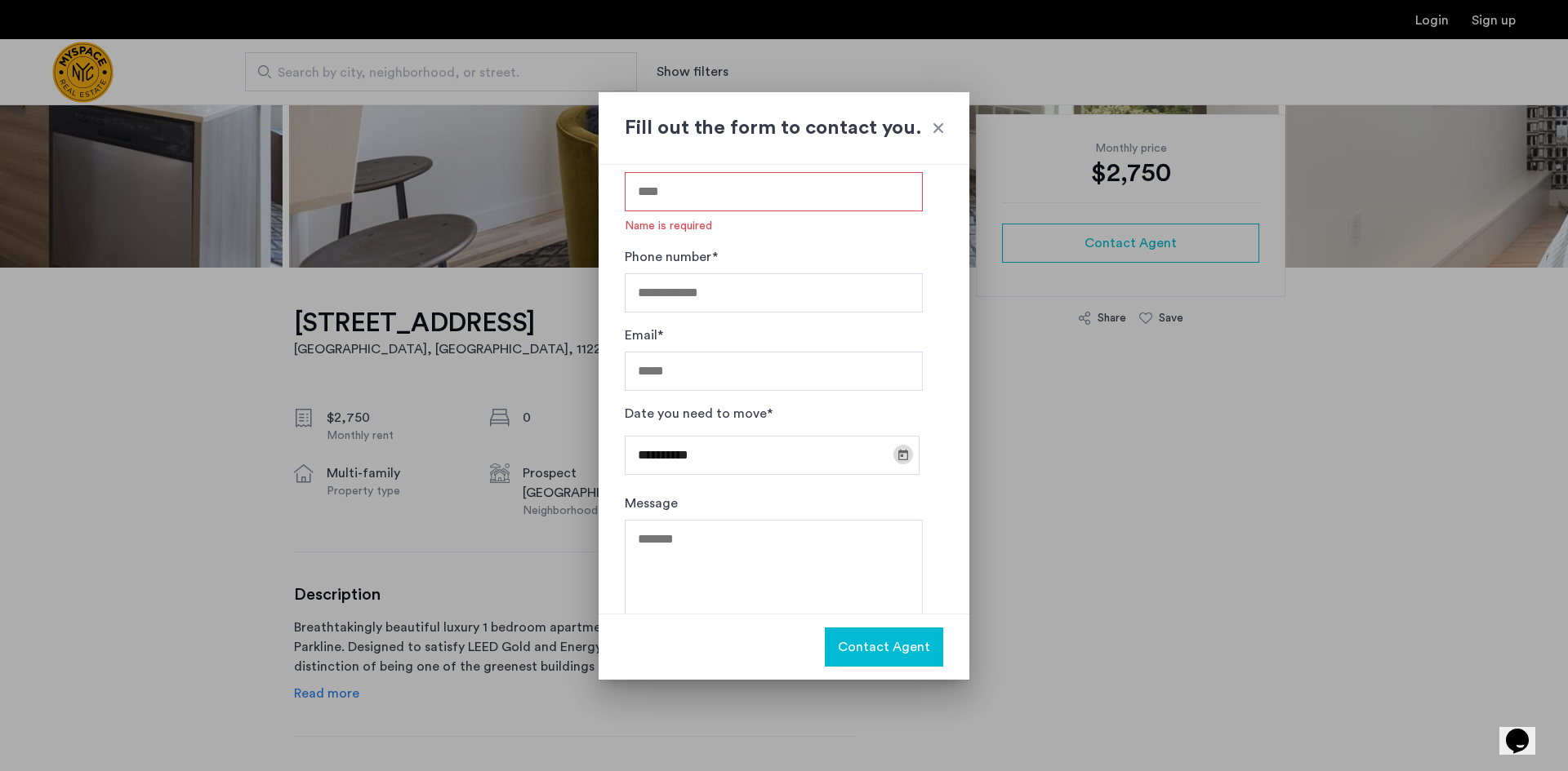
click at [909, 445] on span "Open calendar" at bounding box center [903, 455] width 39 height 39
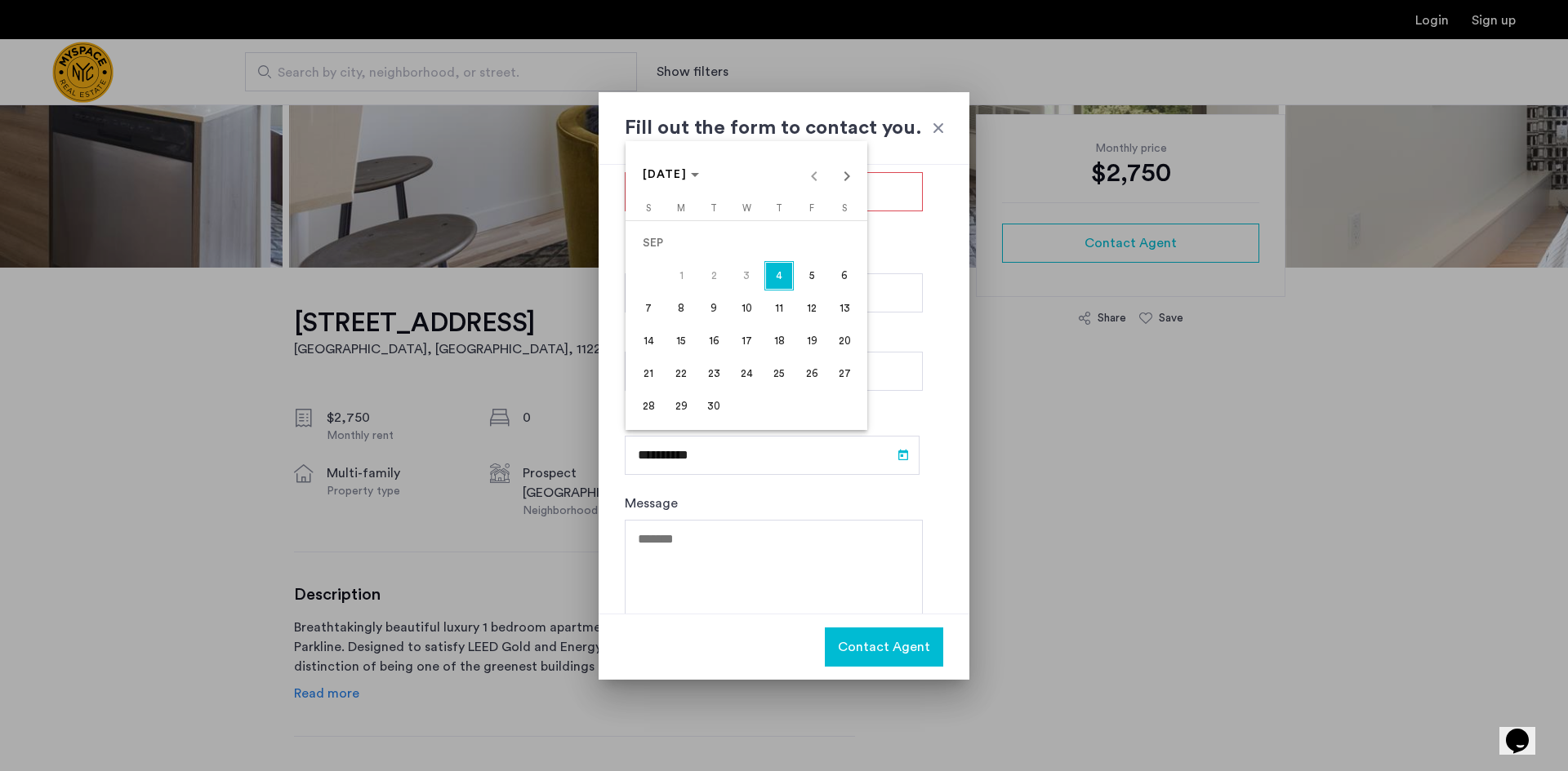
click at [771, 371] on span "25" at bounding box center [779, 374] width 30 height 30
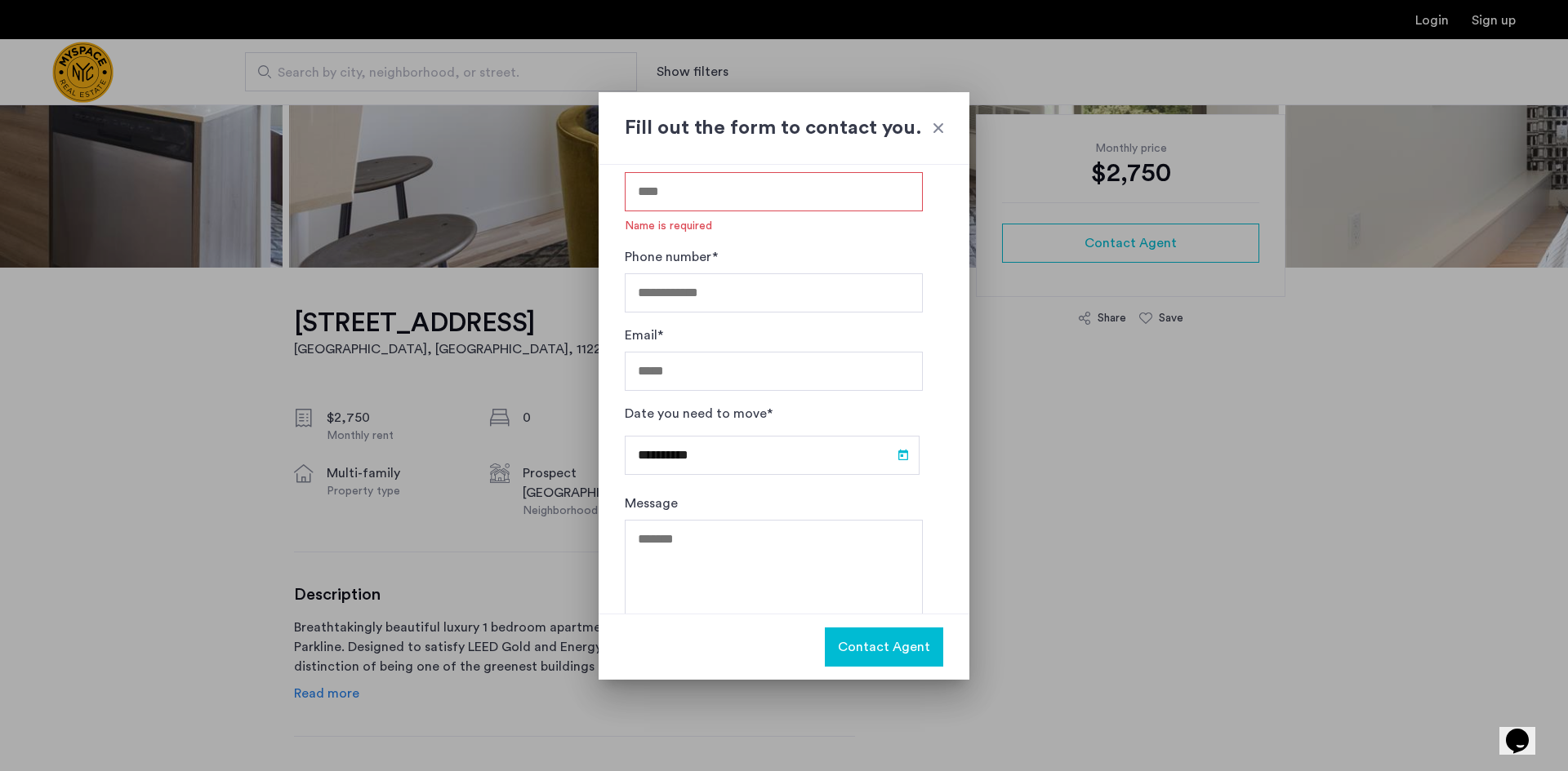
type input "**********"
click at [731, 208] on input "Name*" at bounding box center [774, 192] width 298 height 39
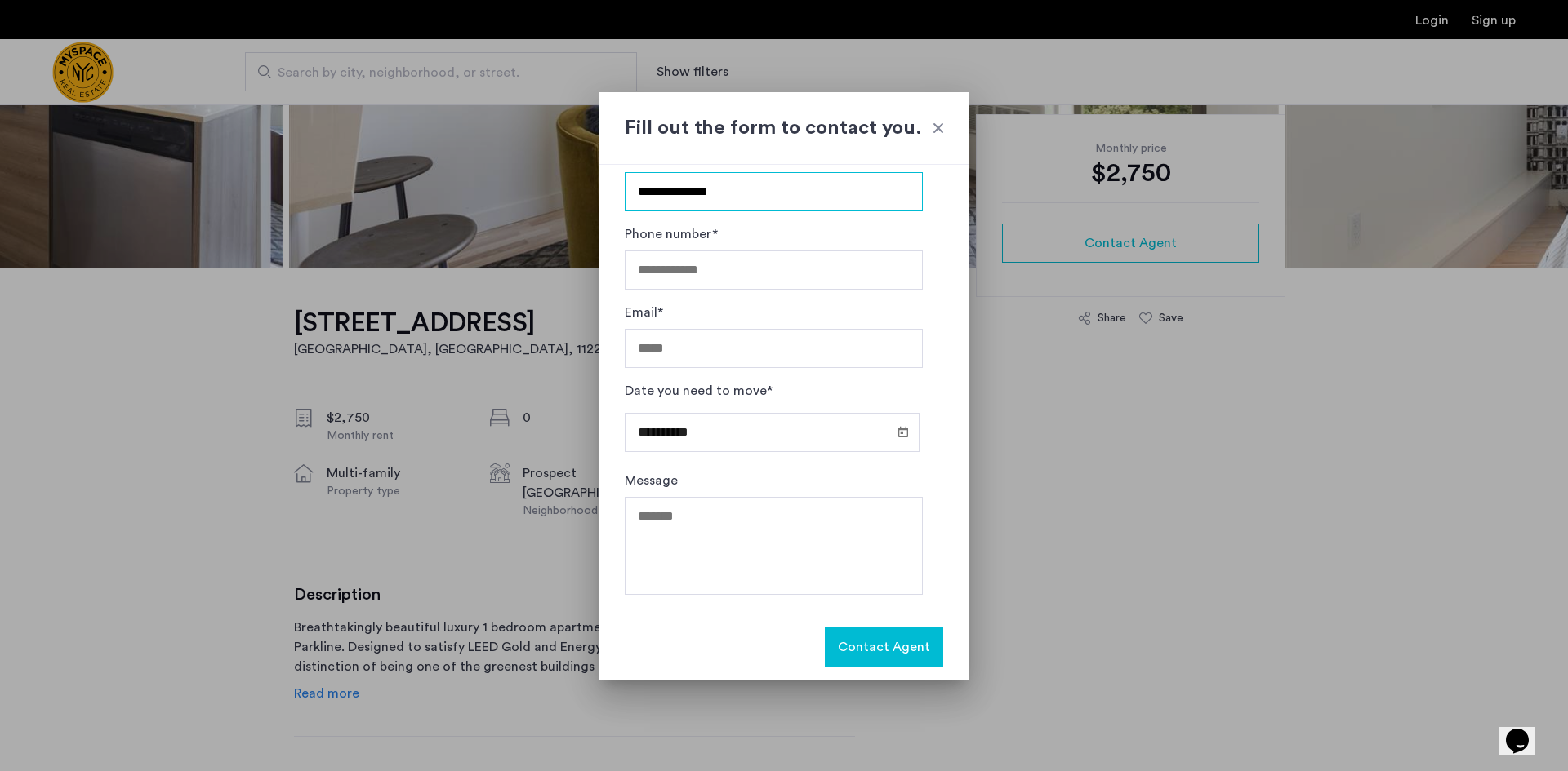
type input "**********"
click at [709, 272] on input "Phone number*" at bounding box center [774, 270] width 298 height 39
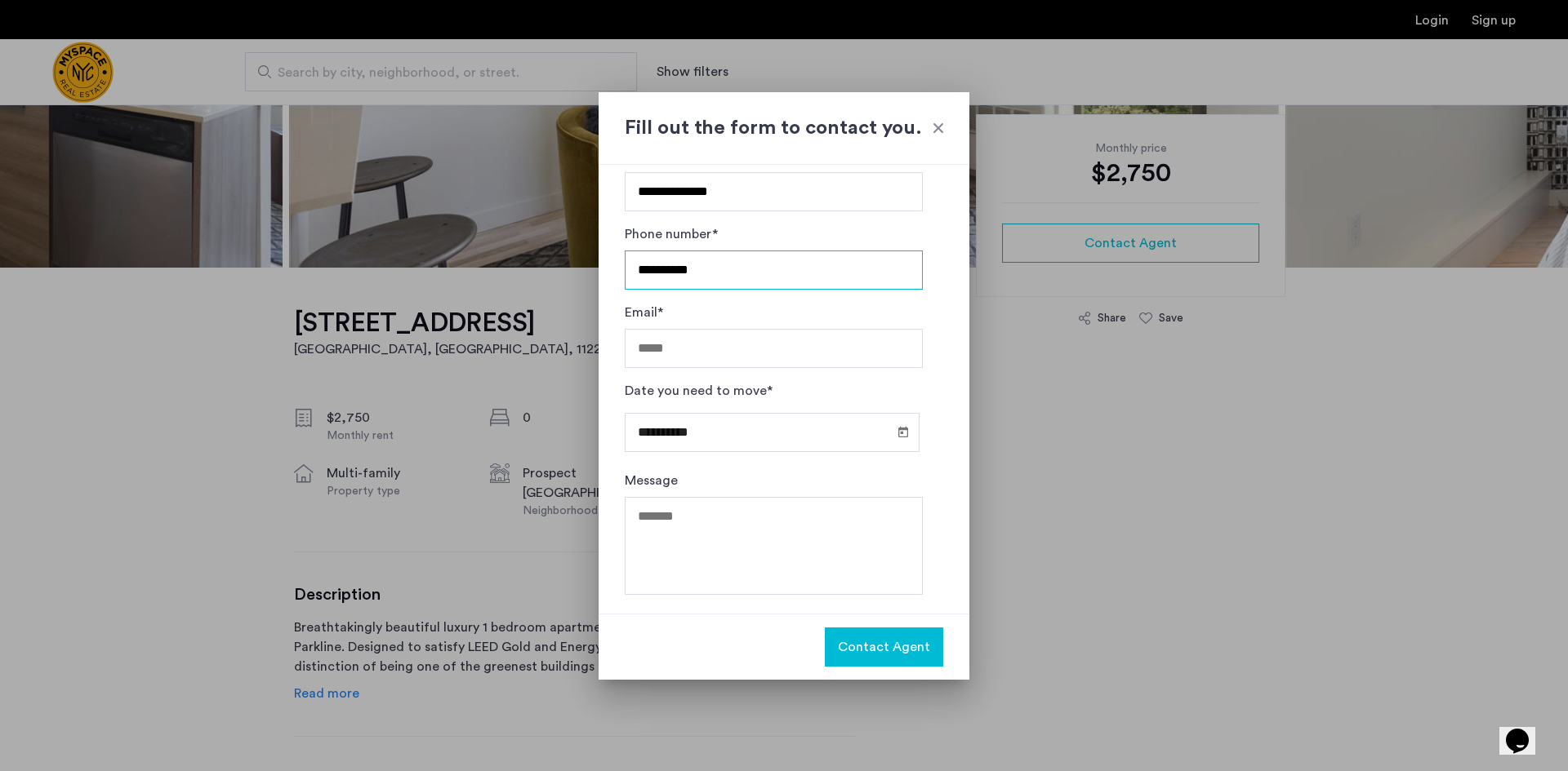
type input "**********"
click at [781, 340] on input "Email*" at bounding box center [774, 349] width 298 height 39
type input "**********"
click at [818, 527] on textarea "Message" at bounding box center [774, 545] width 298 height 98
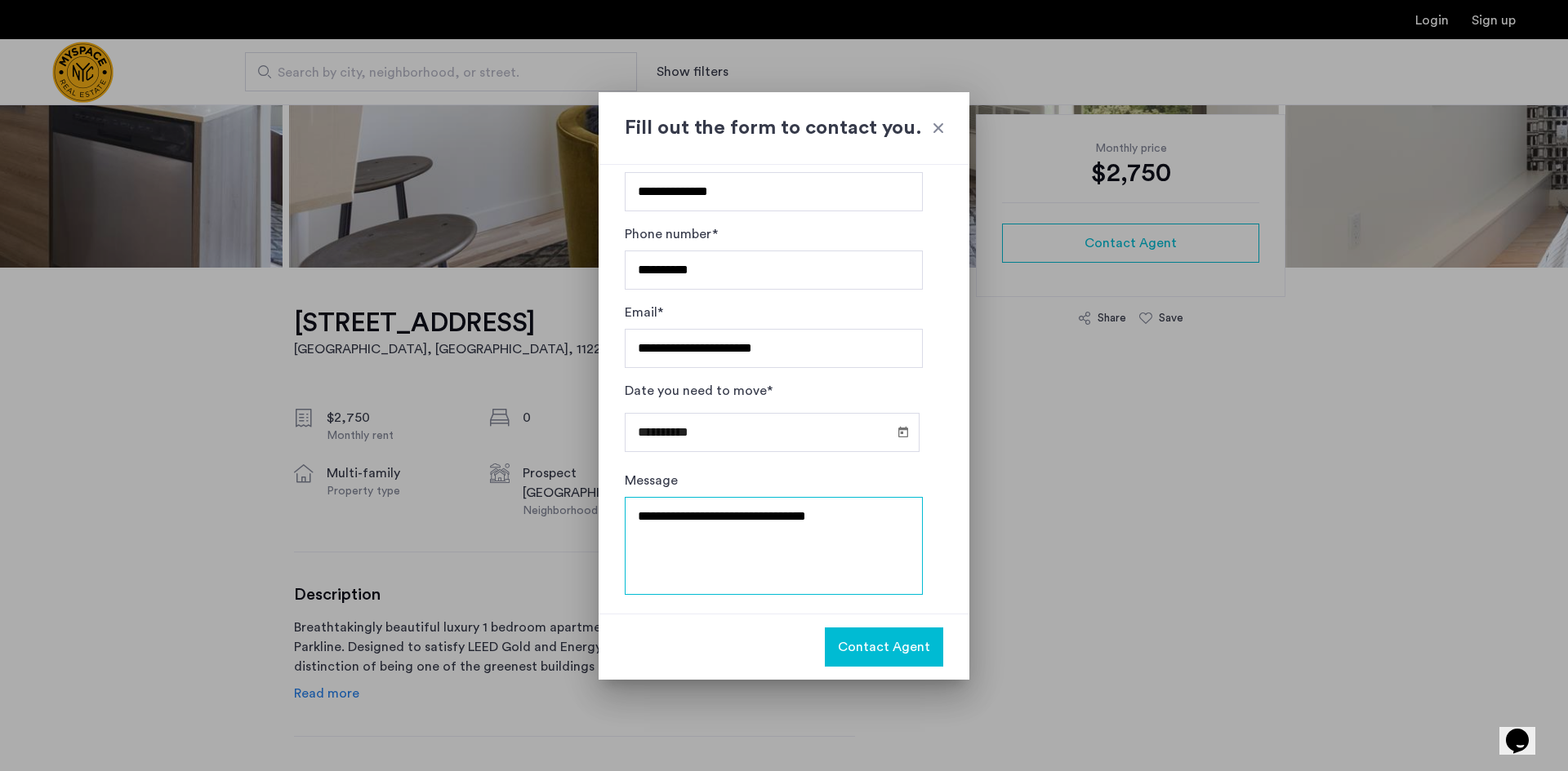
type textarea "**********"
click at [877, 640] on span "Contact Agent" at bounding box center [883, 647] width 92 height 20
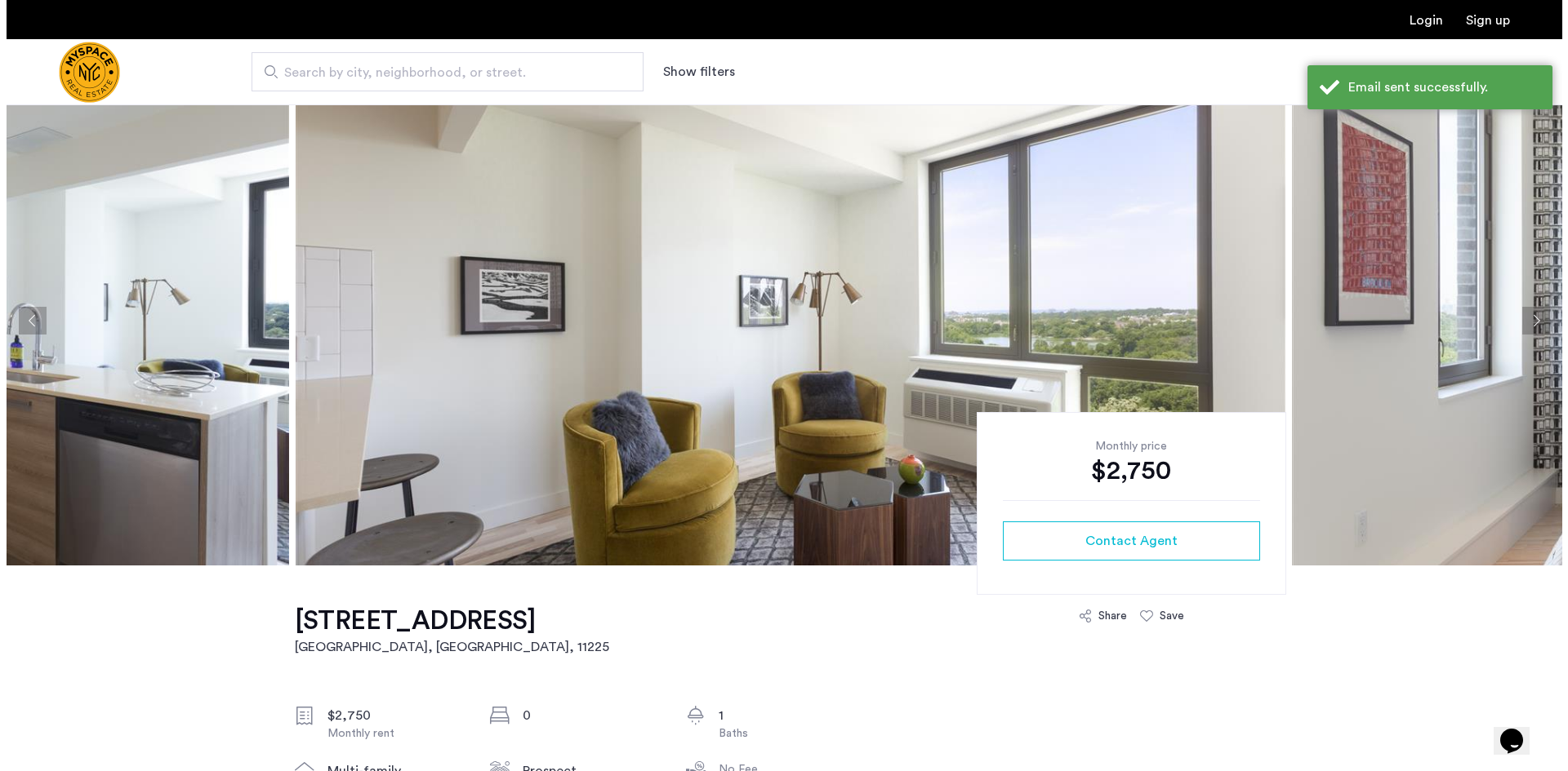
scroll to position [0, 0]
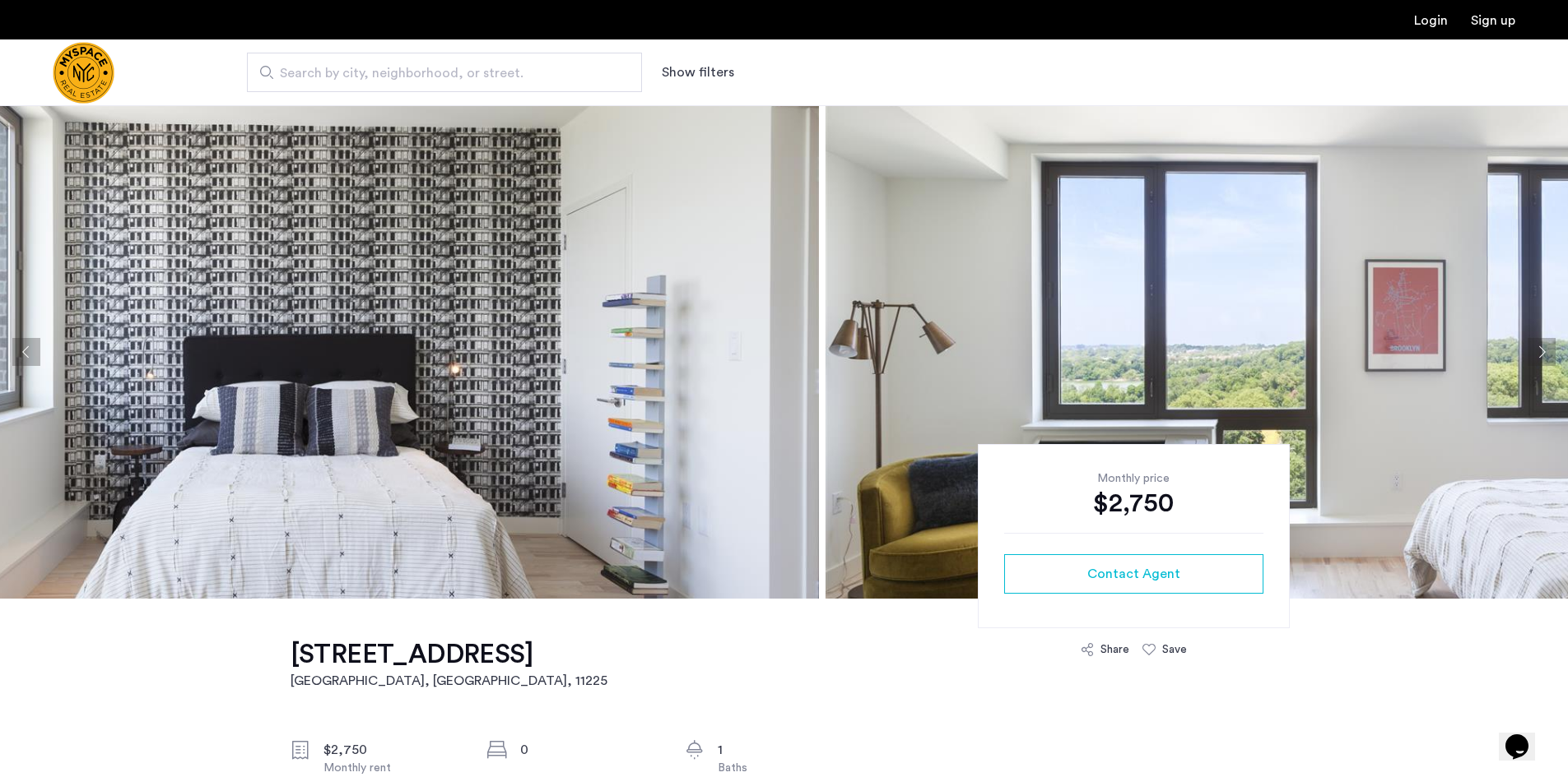
drag, startPoint x: 1474, startPoint y: 410, endPoint x: 1, endPoint y: 330, distance: 1475.2
click at [1, 330] on img at bounding box center [320, 351] width 997 height 493
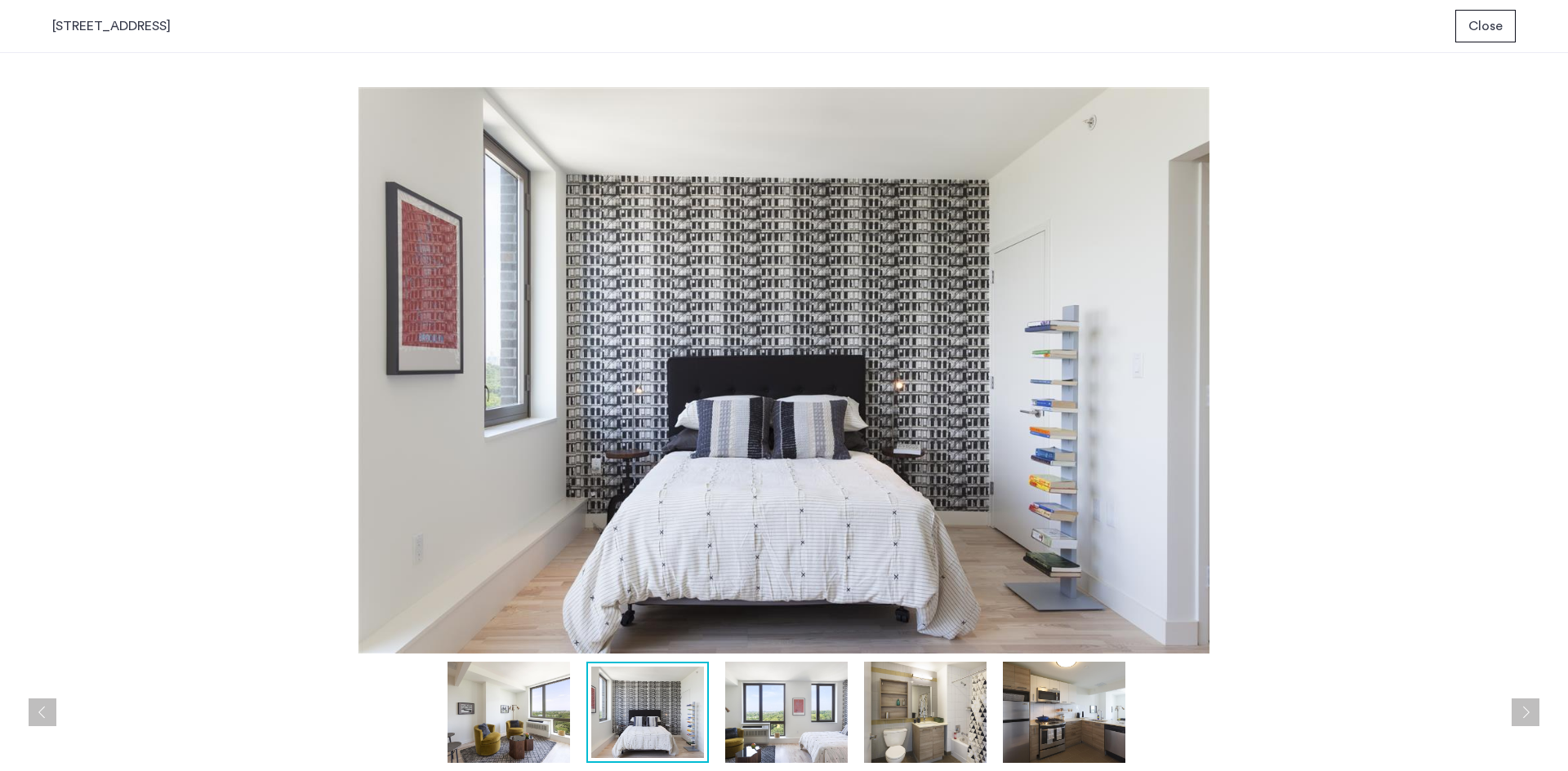
click at [1059, 691] on img at bounding box center [1063, 712] width 122 height 102
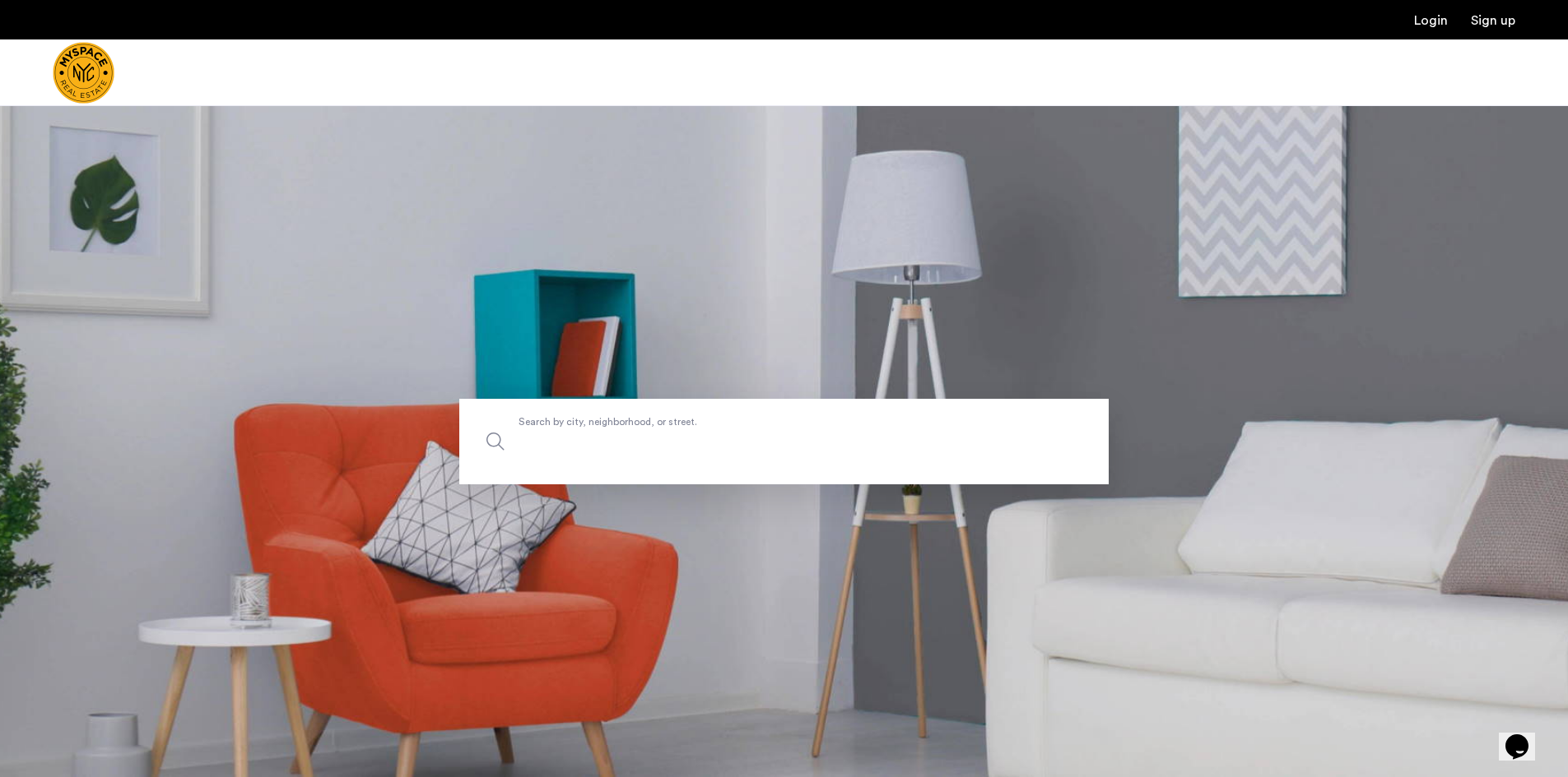
click at [687, 458] on input "Search by city, neighborhood, or street." at bounding box center [784, 442] width 650 height 85
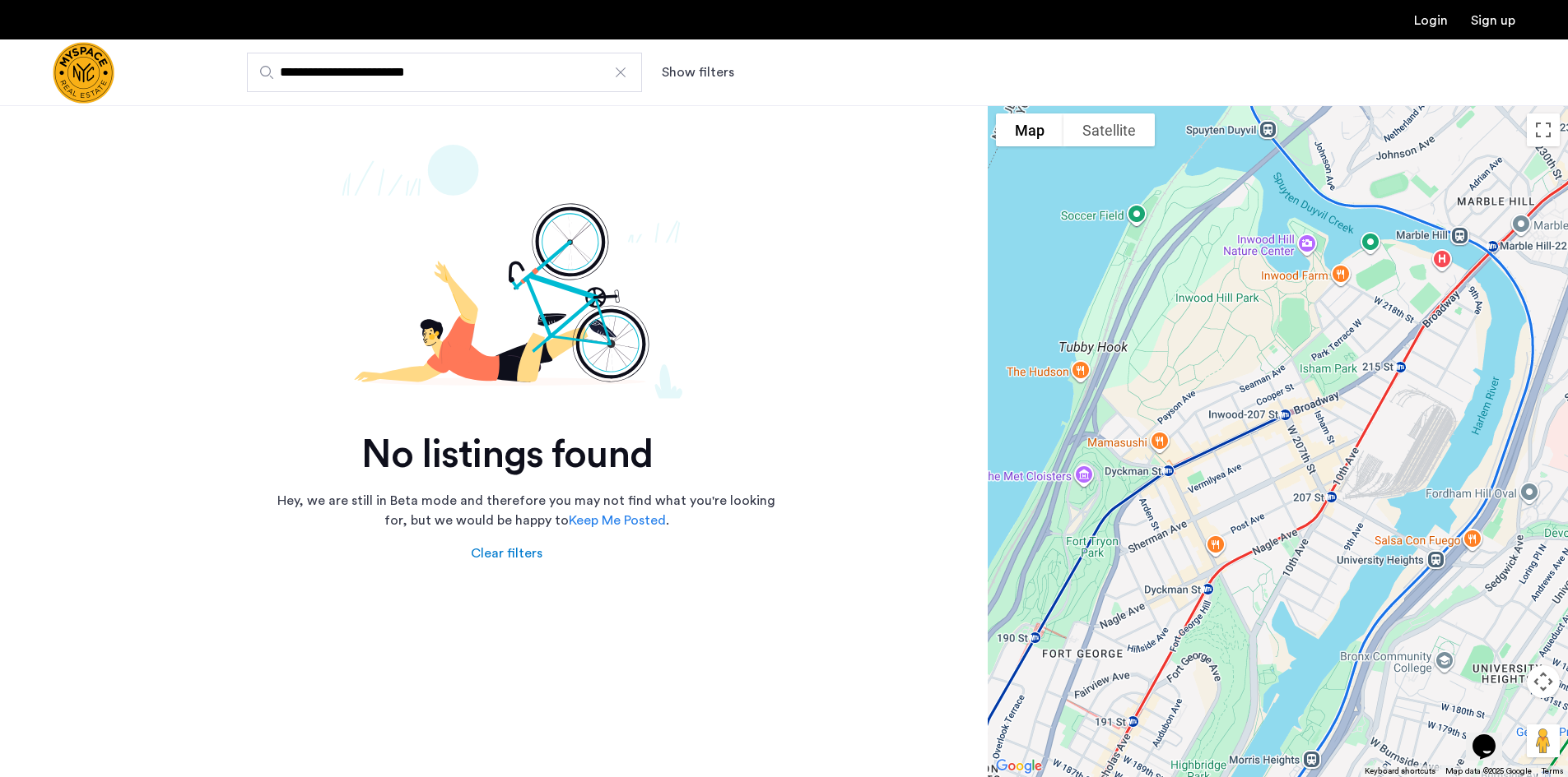
click at [620, 71] on div at bounding box center [620, 72] width 17 height 17
click at [620, 71] on input "**********" at bounding box center [445, 72] width 395 height 39
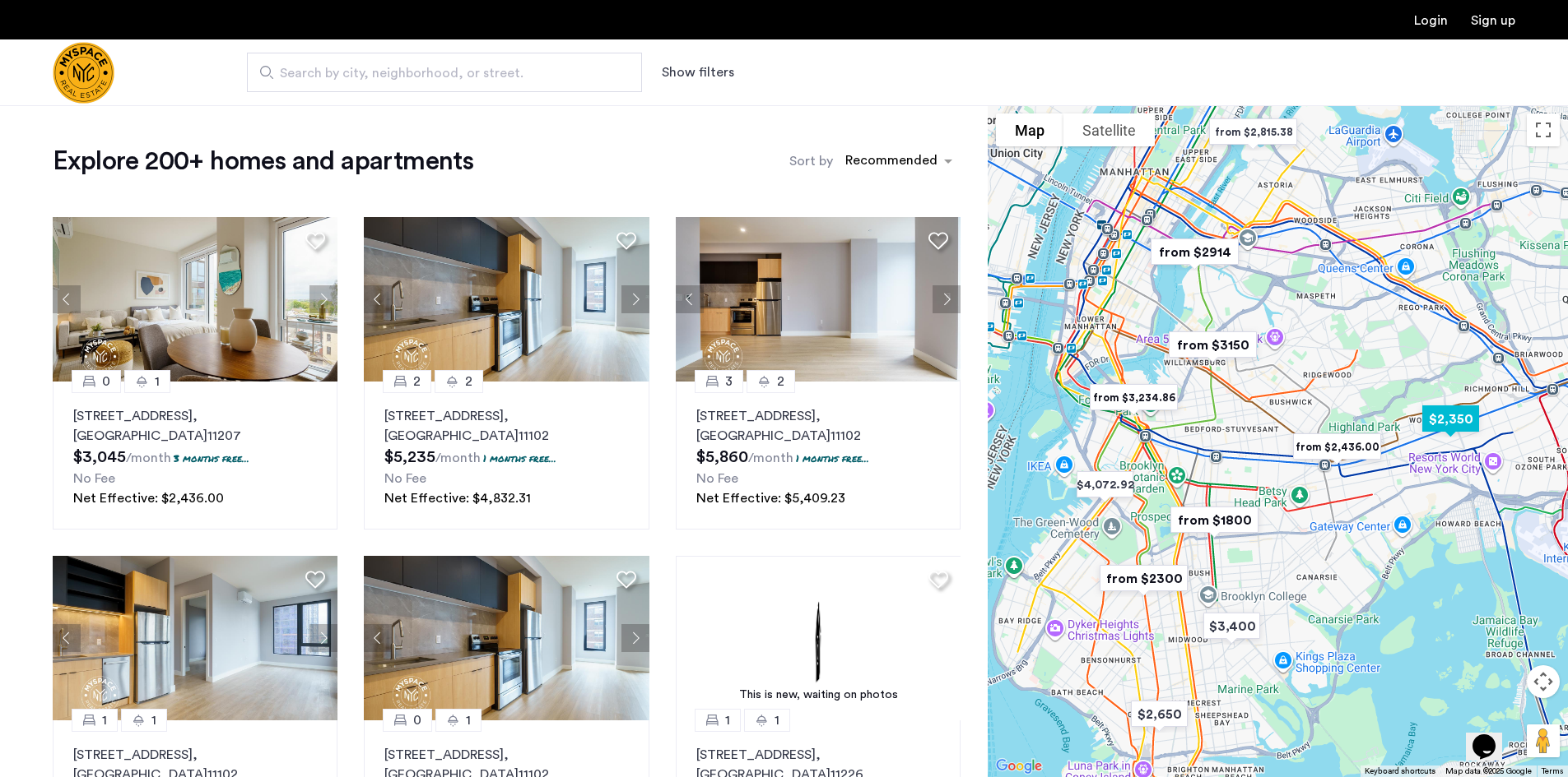
click at [1465, 403] on img "$2,350" at bounding box center [1450, 418] width 83 height 50
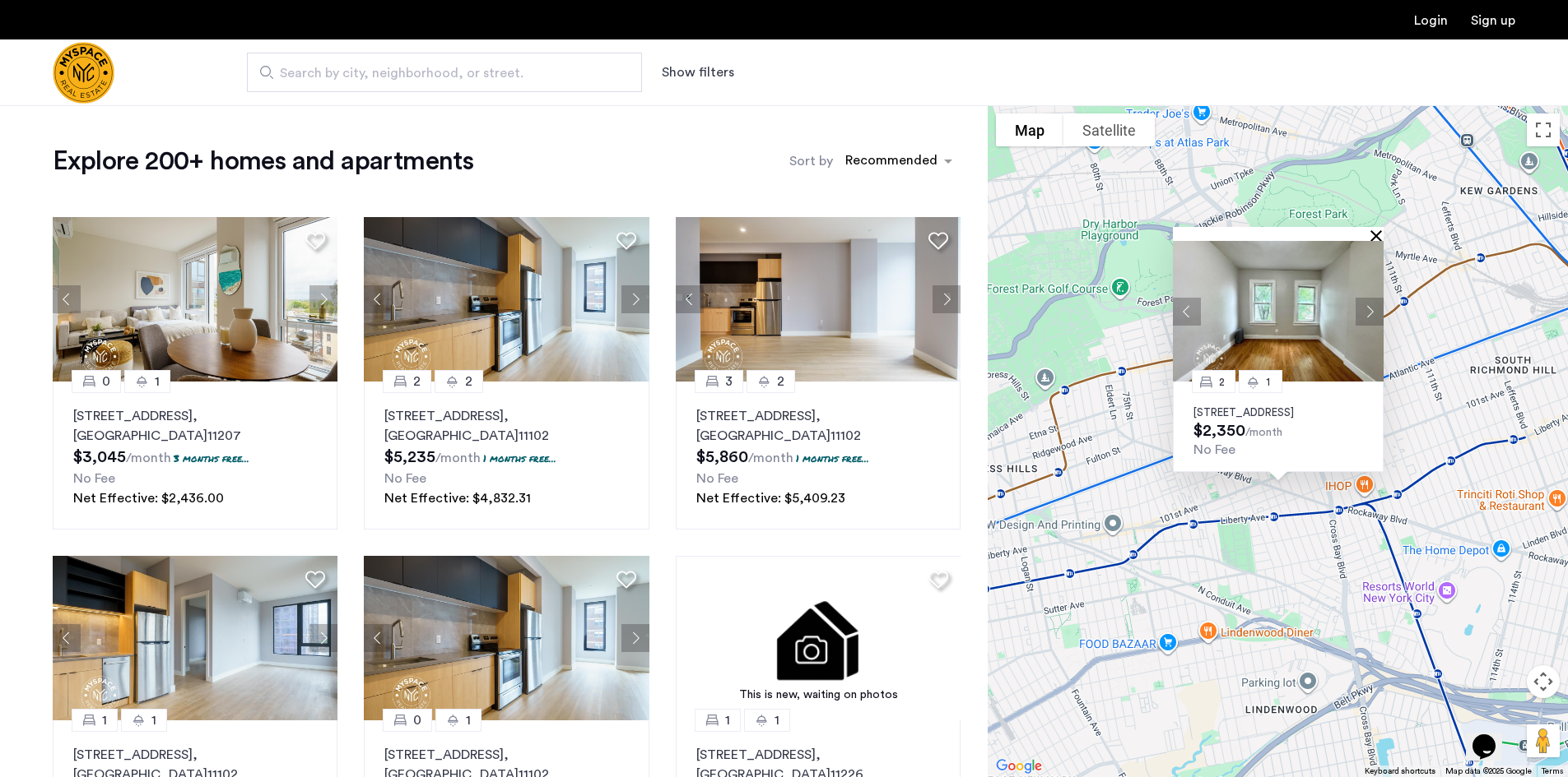
click at [1375, 229] on button "Close" at bounding box center [1379, 235] width 11 height 11
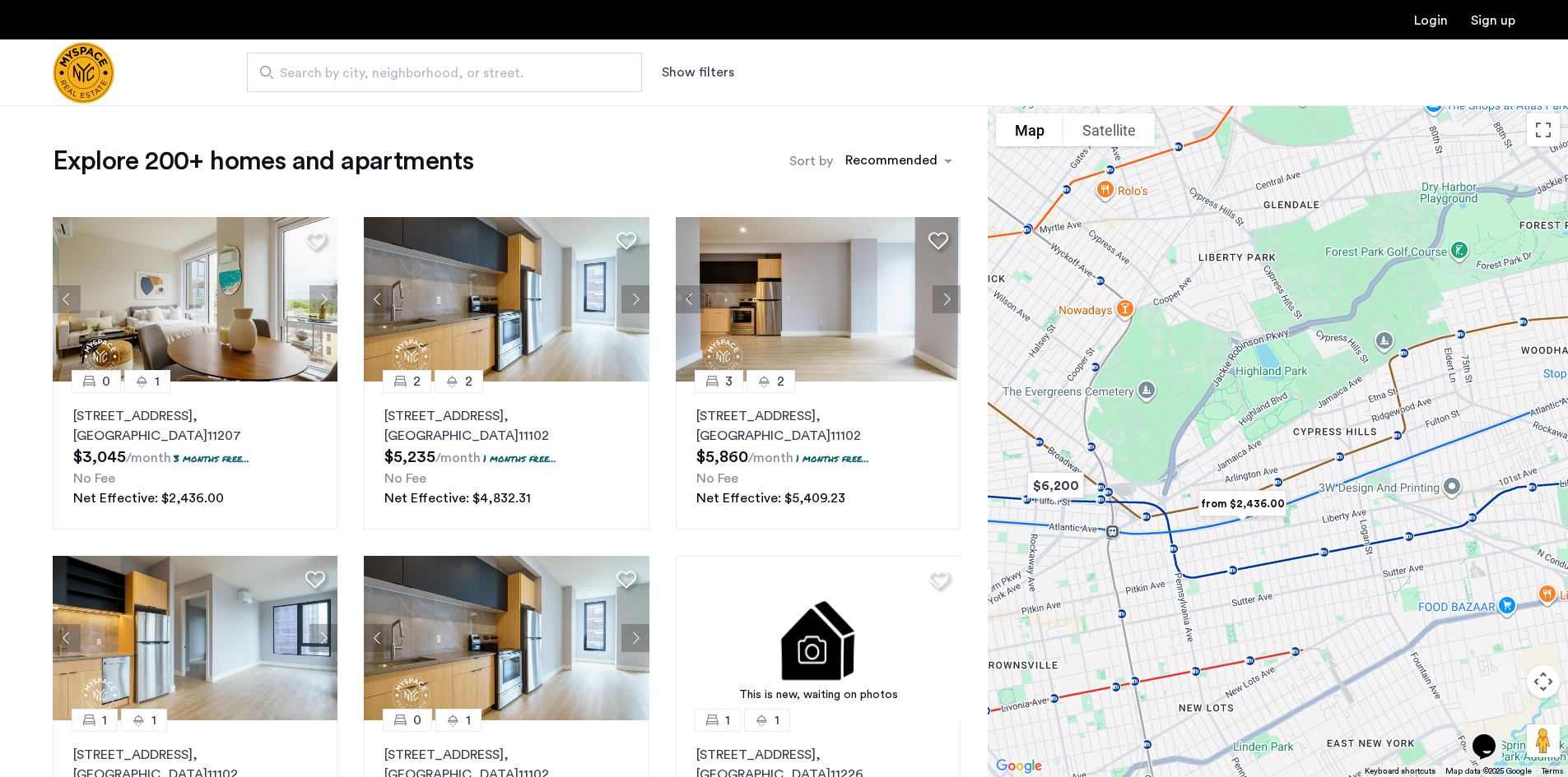
drag, startPoint x: 1095, startPoint y: 403, endPoint x: 1499, endPoint y: 360, distance: 406.3
click at [1499, 360] on div at bounding box center [1278, 441] width 580 height 672
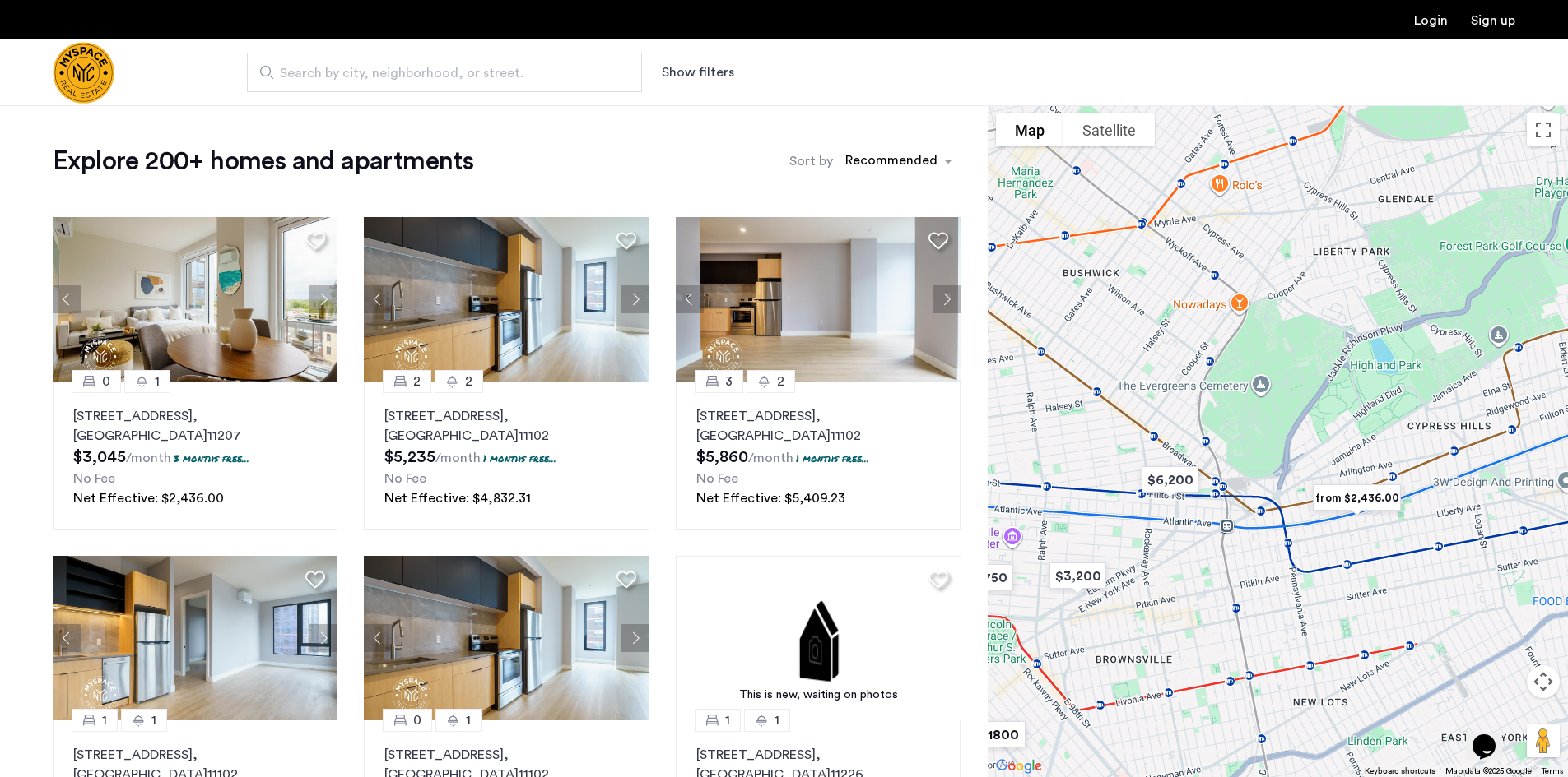
click at [1347, 492] on img "from $2,436.00" at bounding box center [1356, 497] width 115 height 50
click at [1341, 504] on img "from $2,436.00" at bounding box center [1356, 497] width 115 height 50
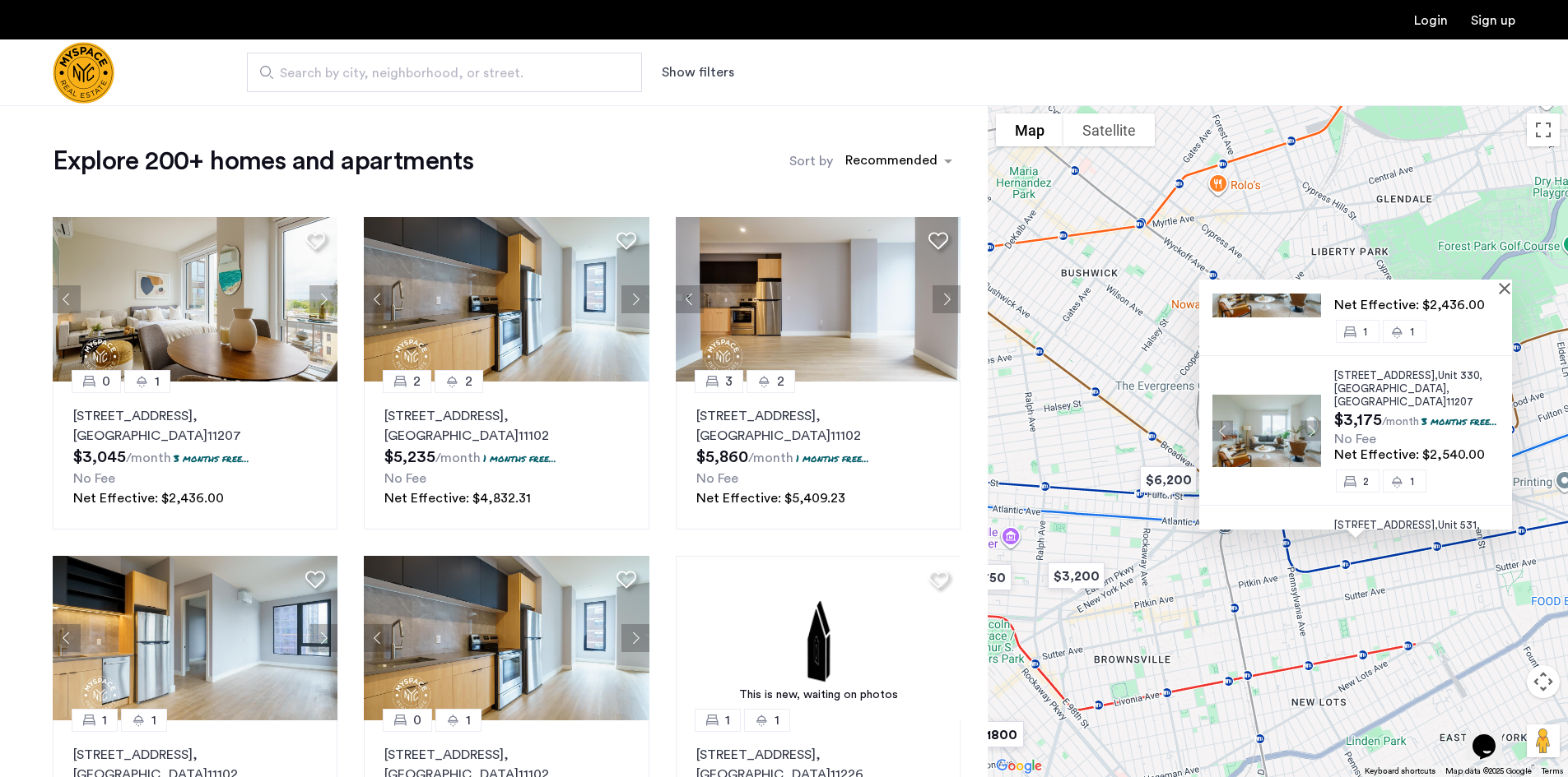
scroll to position [309, 0]
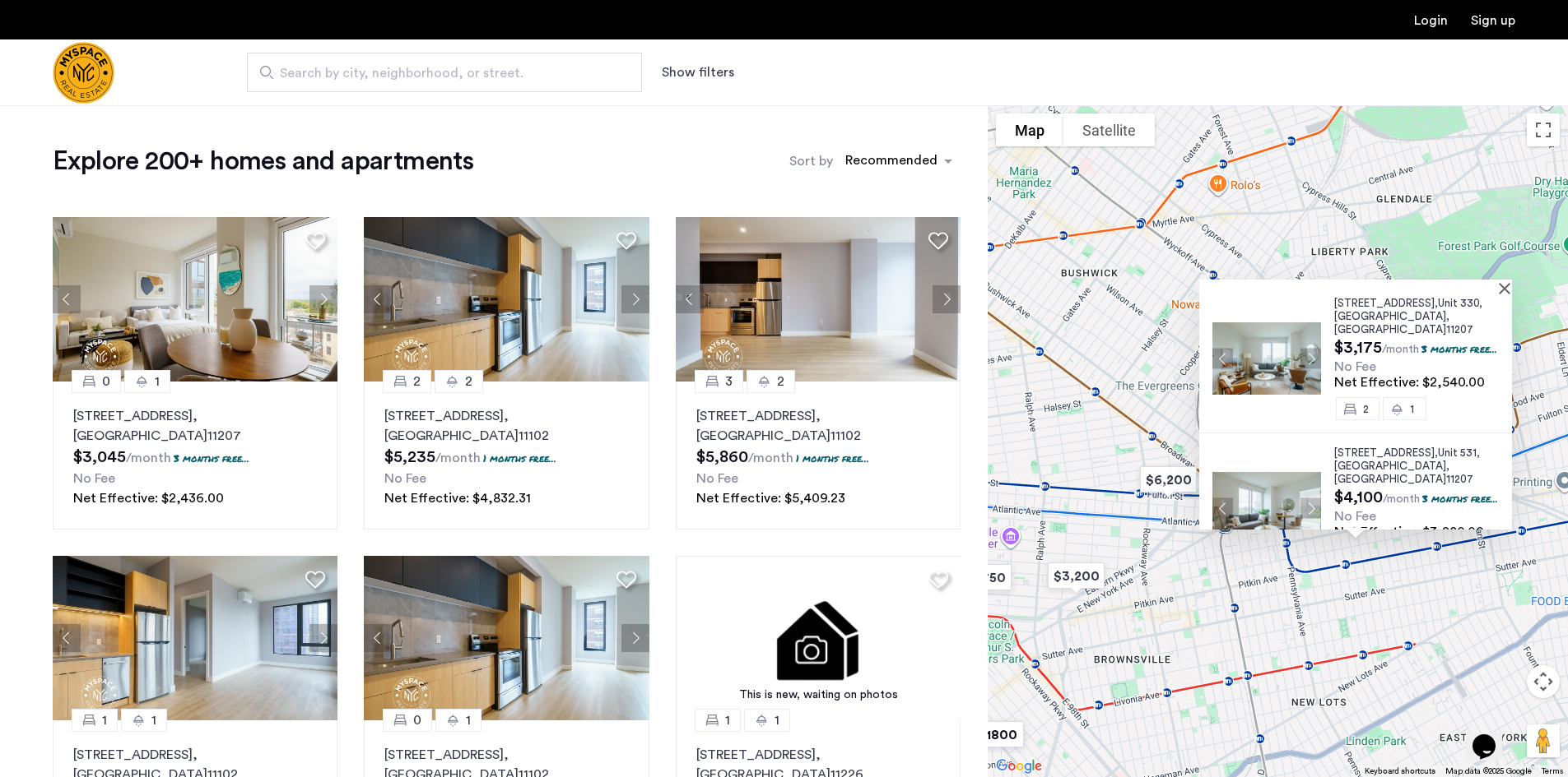
click at [1105, 360] on div "2840 Atlantic Avenue, Unit 310, Brooklyn , NY 11207 $3,045 /month 3 months free…" at bounding box center [1278, 441] width 580 height 672
click at [1500, 287] on div at bounding box center [1350, 287] width 301 height 14
click at [1500, 291] on div at bounding box center [1350, 287] width 301 height 14
click at [1497, 292] on div at bounding box center [1350, 287] width 301 height 14
click at [1500, 286] on div at bounding box center [1350, 287] width 301 height 14
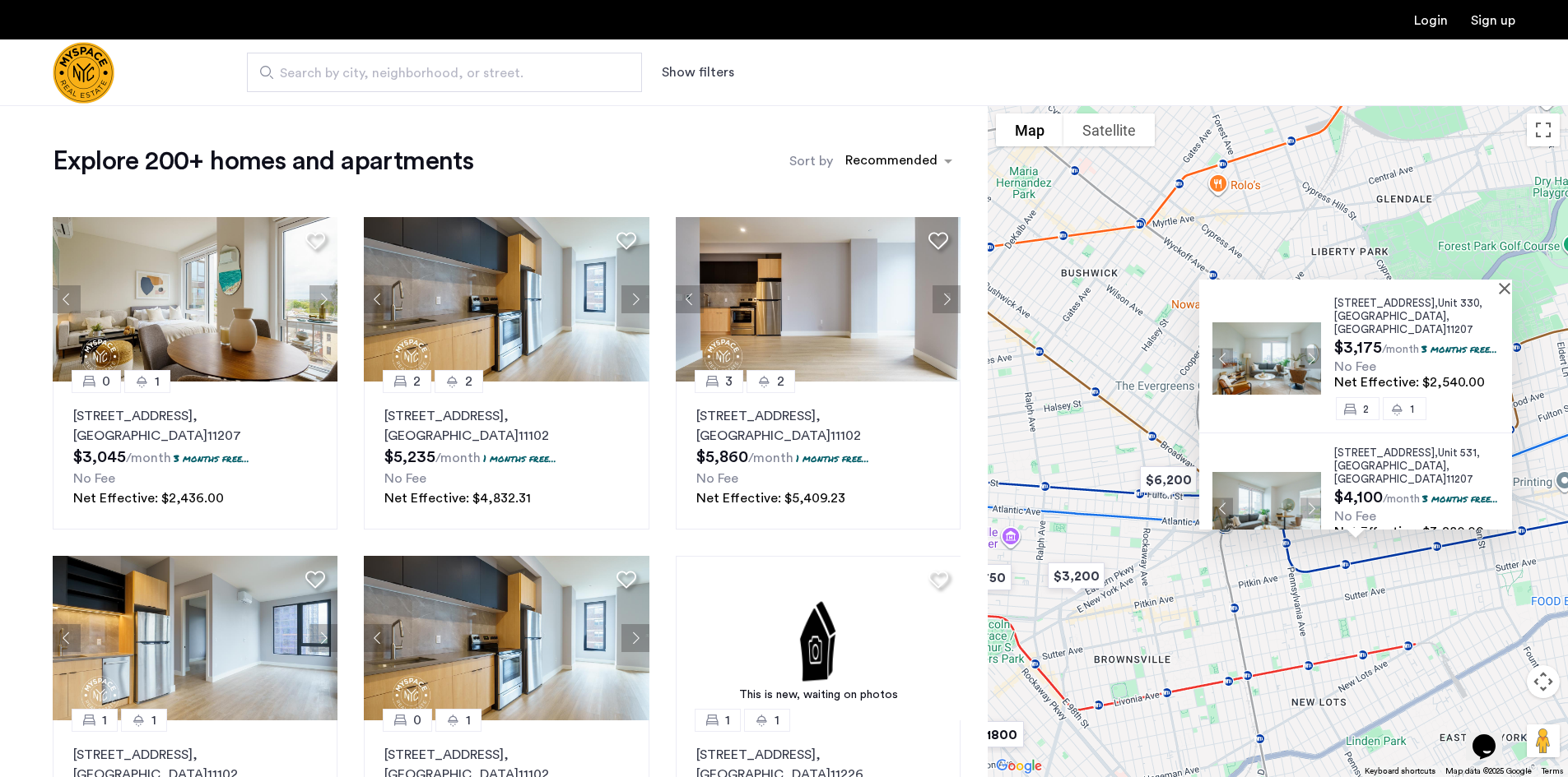
click at [1527, 295] on div "2840 Atlantic Avenue, Unit 310, Brooklyn , NY 11207 $3,045 /month 3 months free…" at bounding box center [1278, 441] width 580 height 672
click at [1513, 290] on button "Close" at bounding box center [1508, 287] width 11 height 11
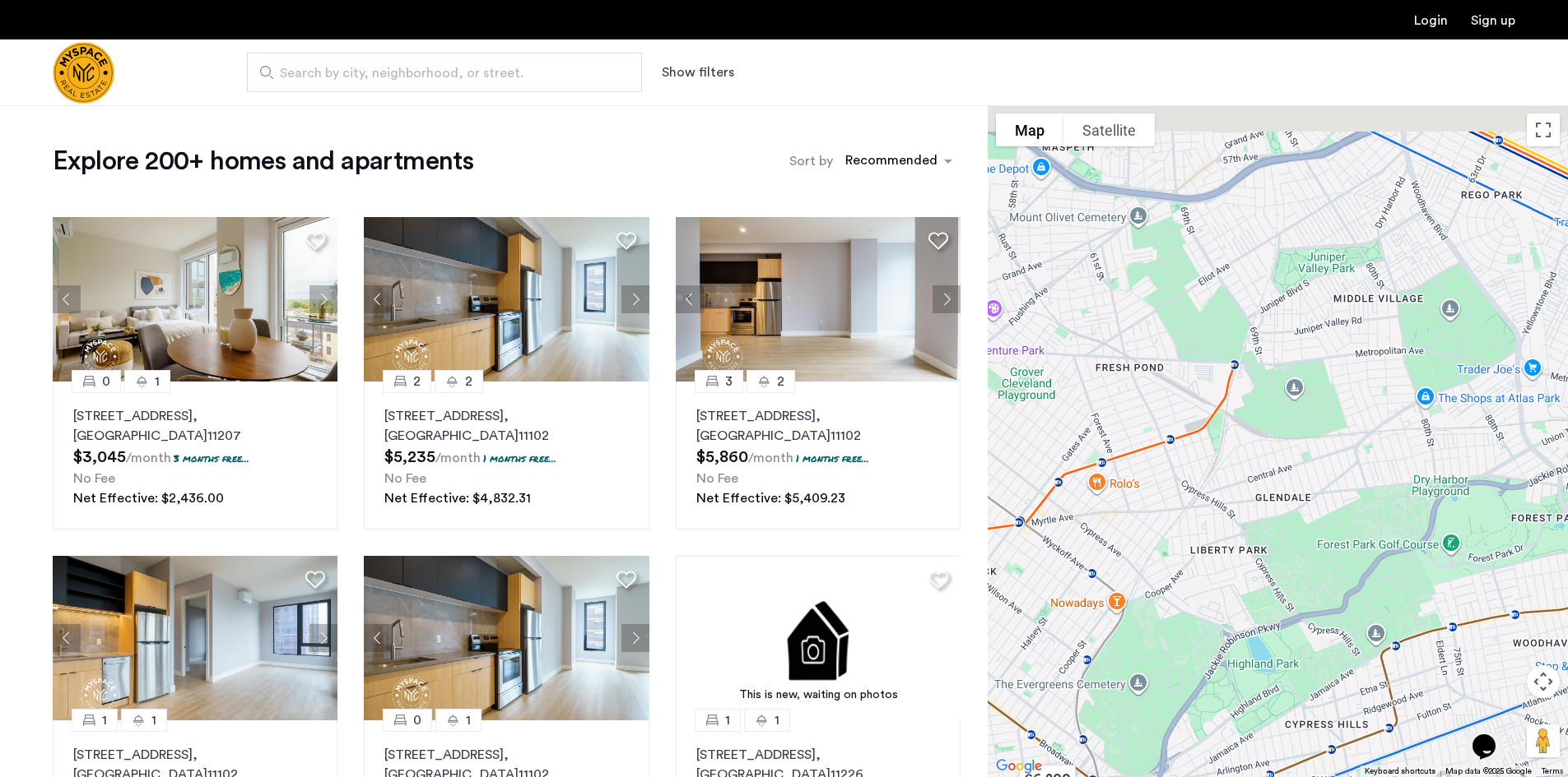
drag, startPoint x: 1243, startPoint y: 267, endPoint x: 1112, endPoint y: 586, distance: 344.9
click at [1112, 586] on div at bounding box center [1278, 441] width 580 height 672
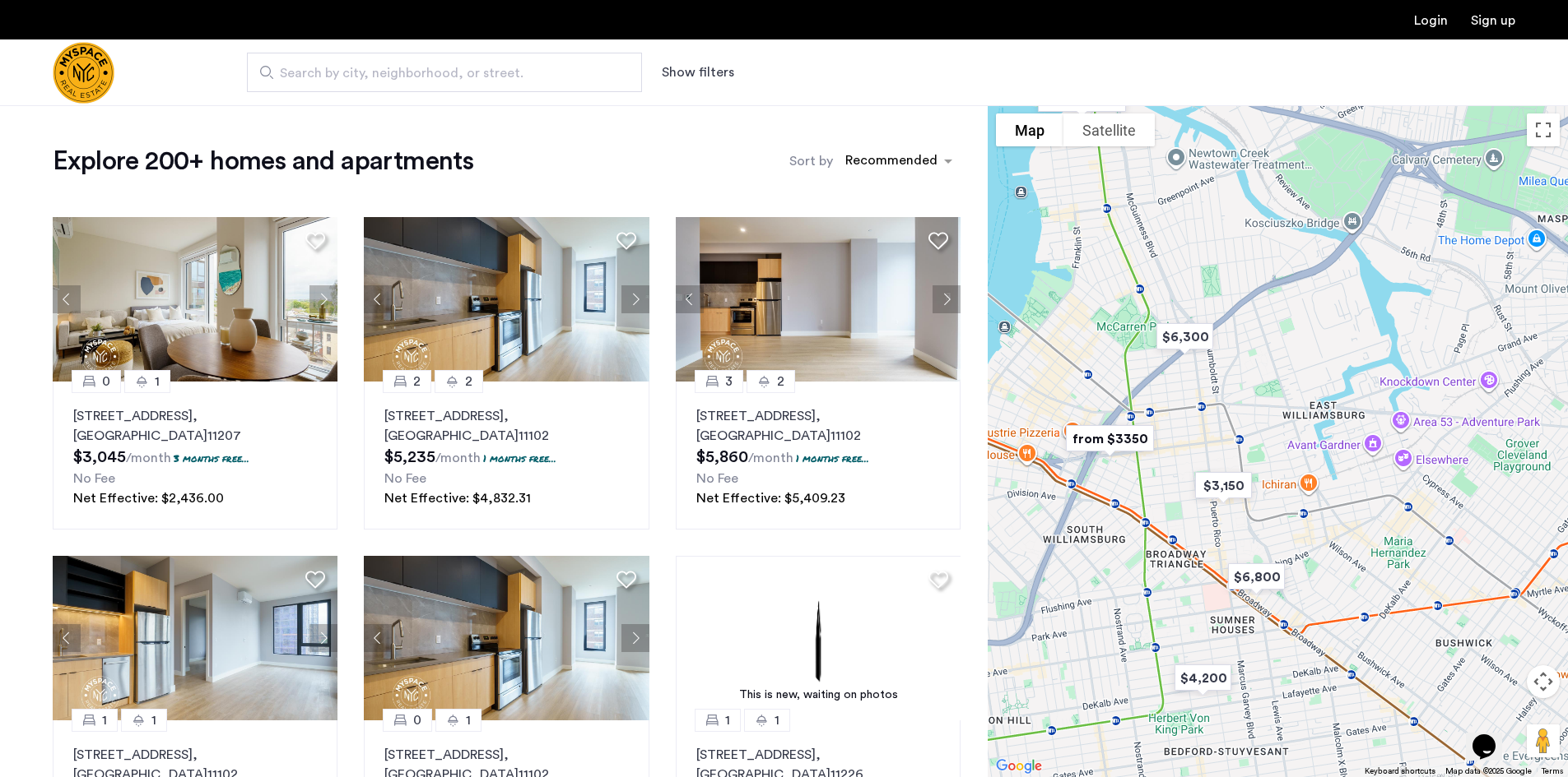
drag, startPoint x: 1087, startPoint y: 437, endPoint x: 1579, endPoint y: 478, distance: 493.7
click at [1567, 478] on html "Login Sign up Search by city, neighborhood, or street. Show filters Price Fee A…" at bounding box center [784, 388] width 1568 height 777
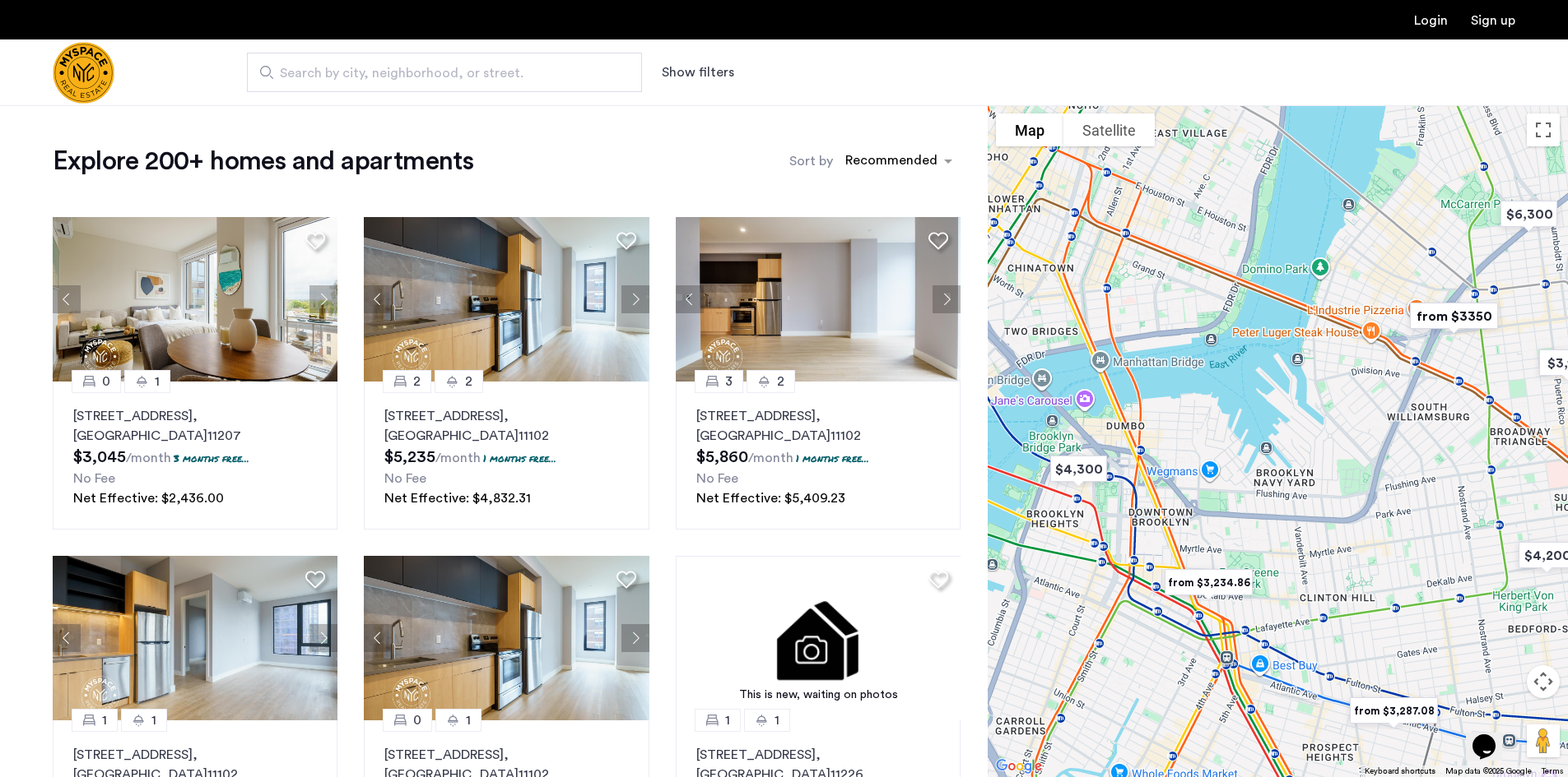
drag, startPoint x: 1219, startPoint y: 412, endPoint x: 1567, endPoint y: 290, distance: 368.8
click at [1567, 290] on div at bounding box center [1278, 441] width 580 height 672
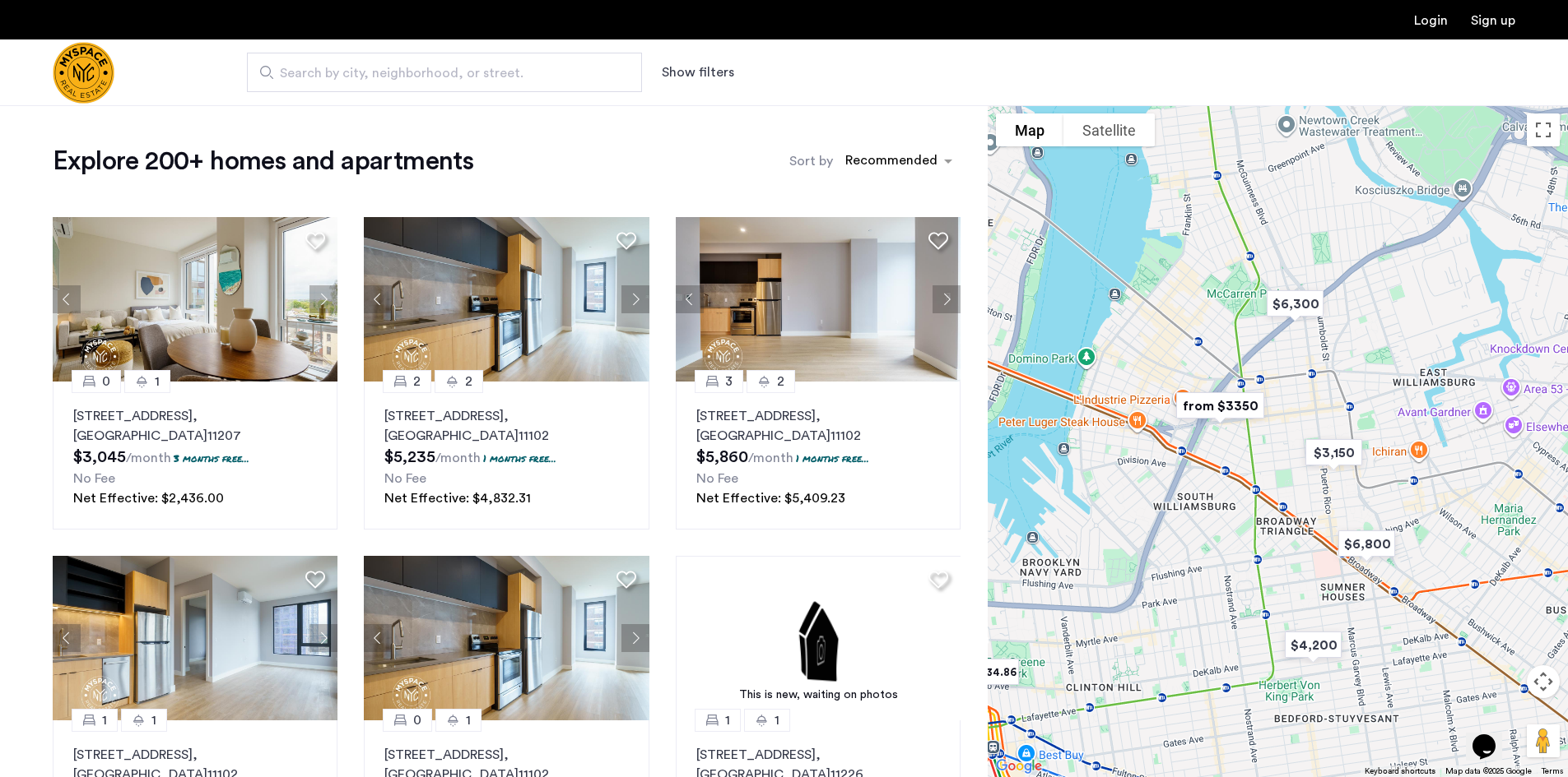
drag, startPoint x: 1265, startPoint y: 492, endPoint x: 1046, endPoint y: 567, distance: 231.5
click at [1046, 567] on div at bounding box center [1278, 441] width 580 height 672
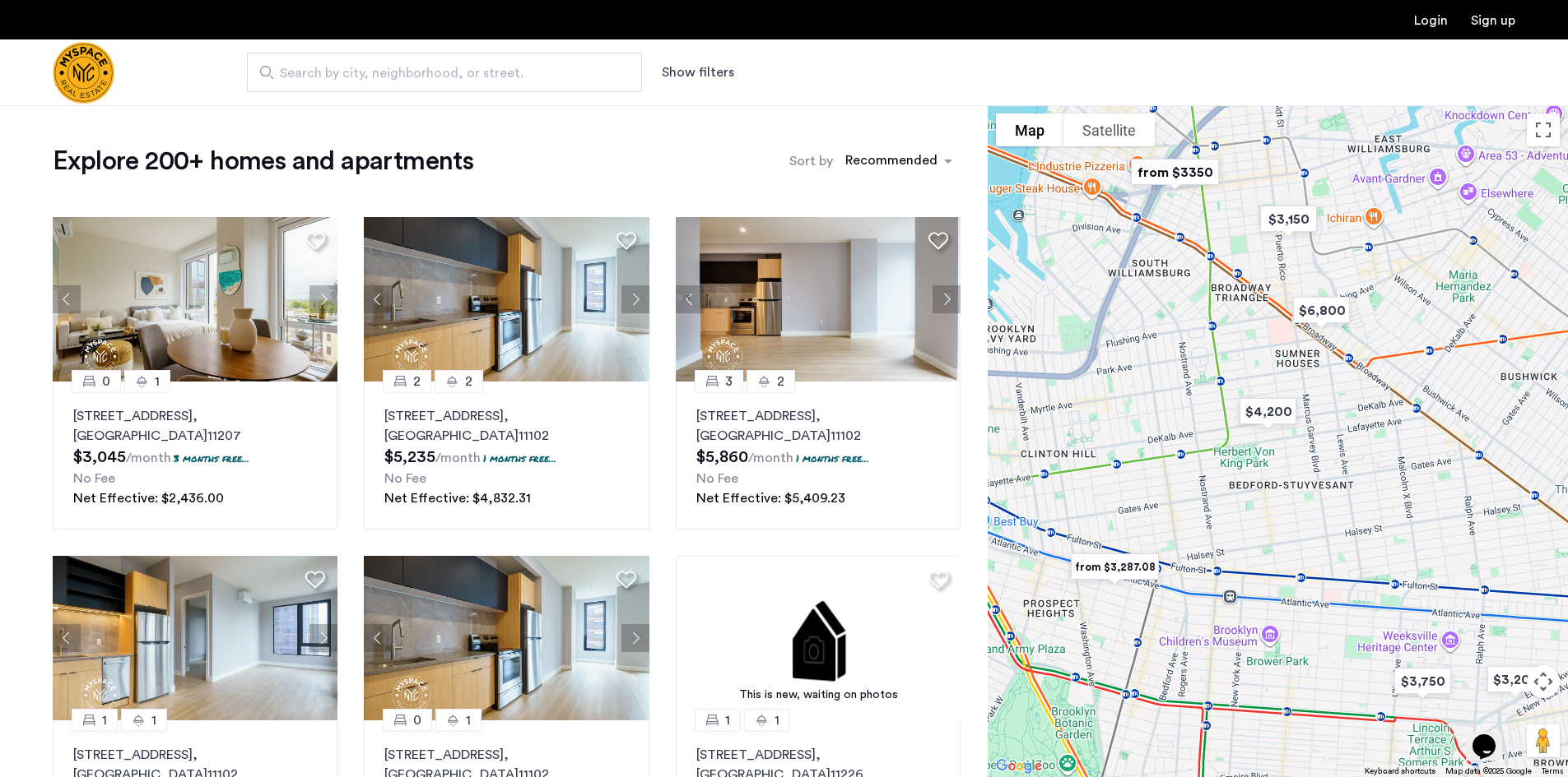
drag, startPoint x: 1321, startPoint y: 326, endPoint x: 1288, endPoint y: 86, distance: 242.3
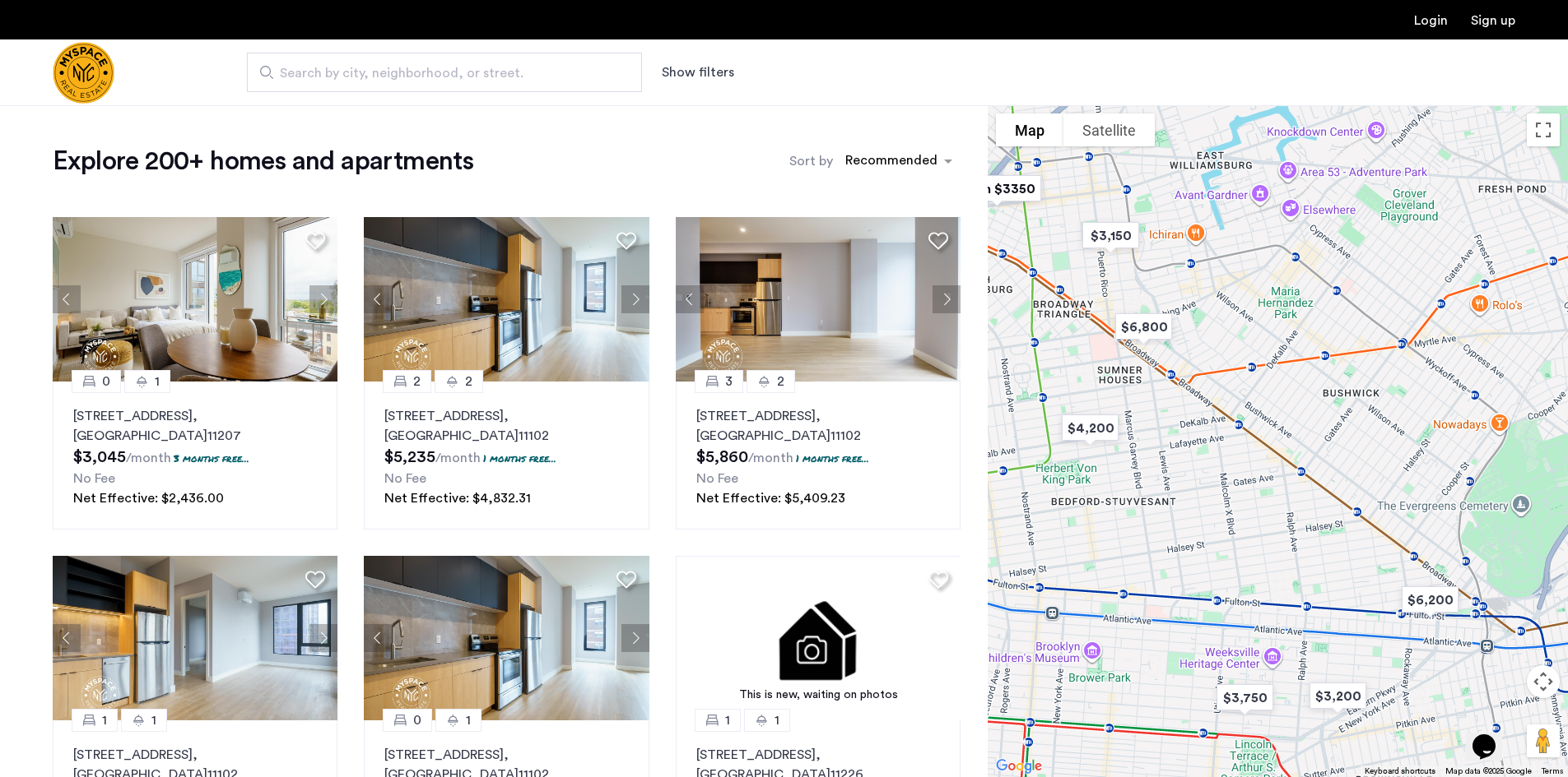
drag, startPoint x: 1248, startPoint y: 341, endPoint x: 1074, endPoint y: 375, distance: 177.3
click at [1071, 373] on div at bounding box center [1278, 441] width 580 height 672
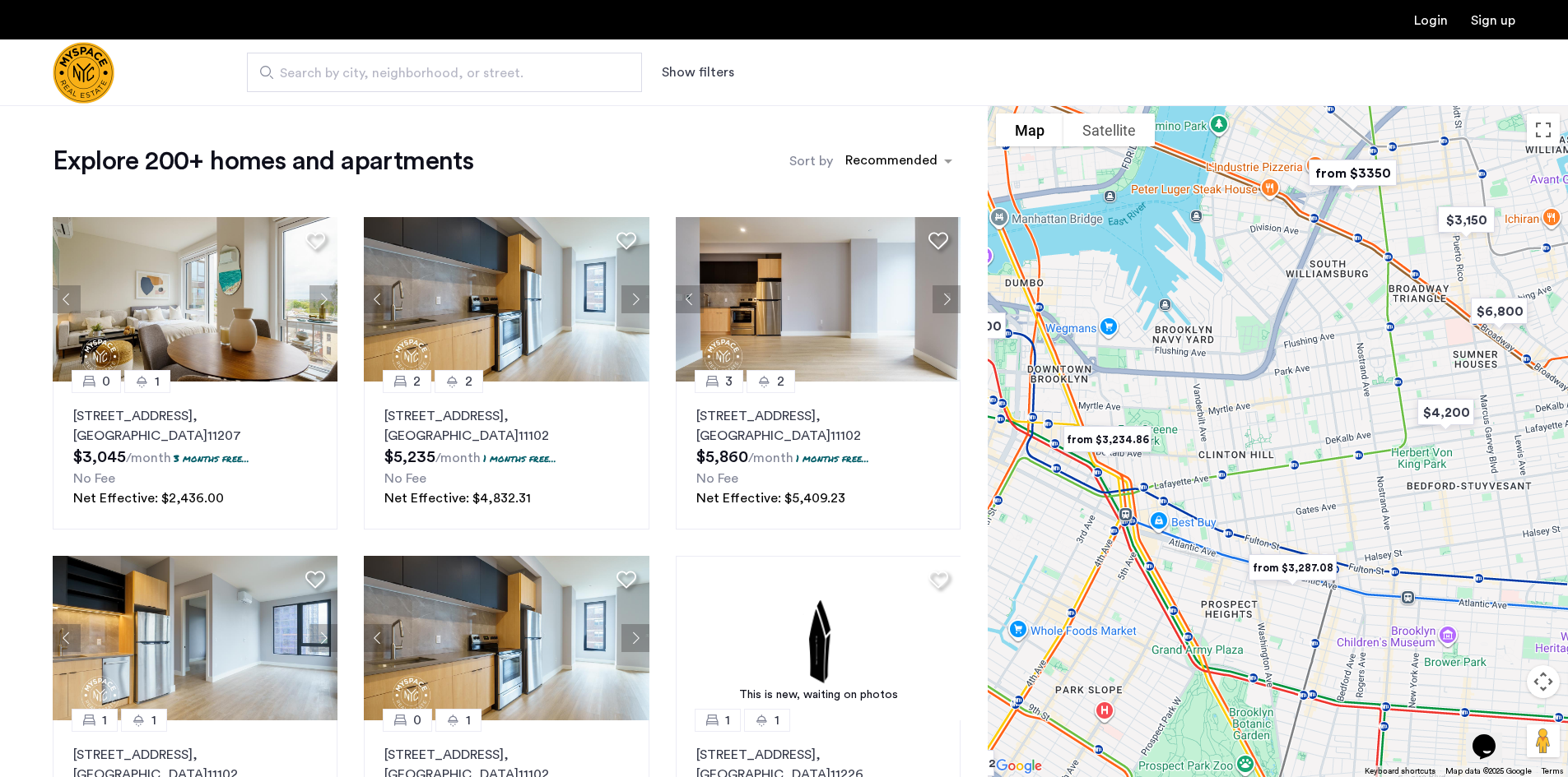
drag, startPoint x: 1271, startPoint y: 383, endPoint x: 1579, endPoint y: 366, distance: 308.5
click at [1567, 366] on html "Login Sign up Search by city, neighborhood, or street. Show filters Price Fee A…" at bounding box center [784, 388] width 1568 height 777
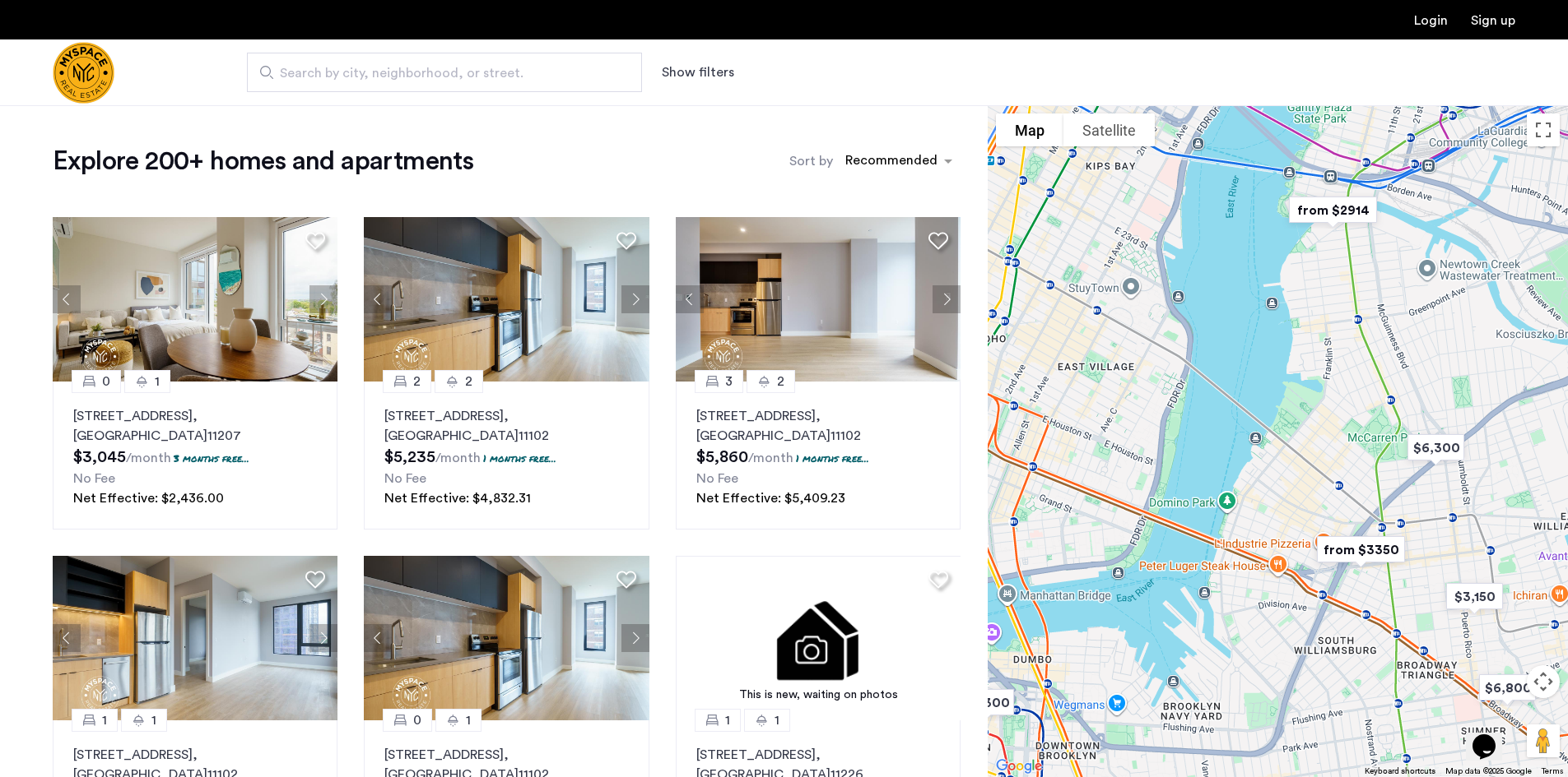
drag, startPoint x: 1197, startPoint y: 440, endPoint x: 1206, endPoint y: 816, distance: 376.1
click at [1206, 776] on html "Login Sign up Search by city, neighborhood, or street. Show filters Price Fee A…" at bounding box center [784, 388] width 1568 height 777
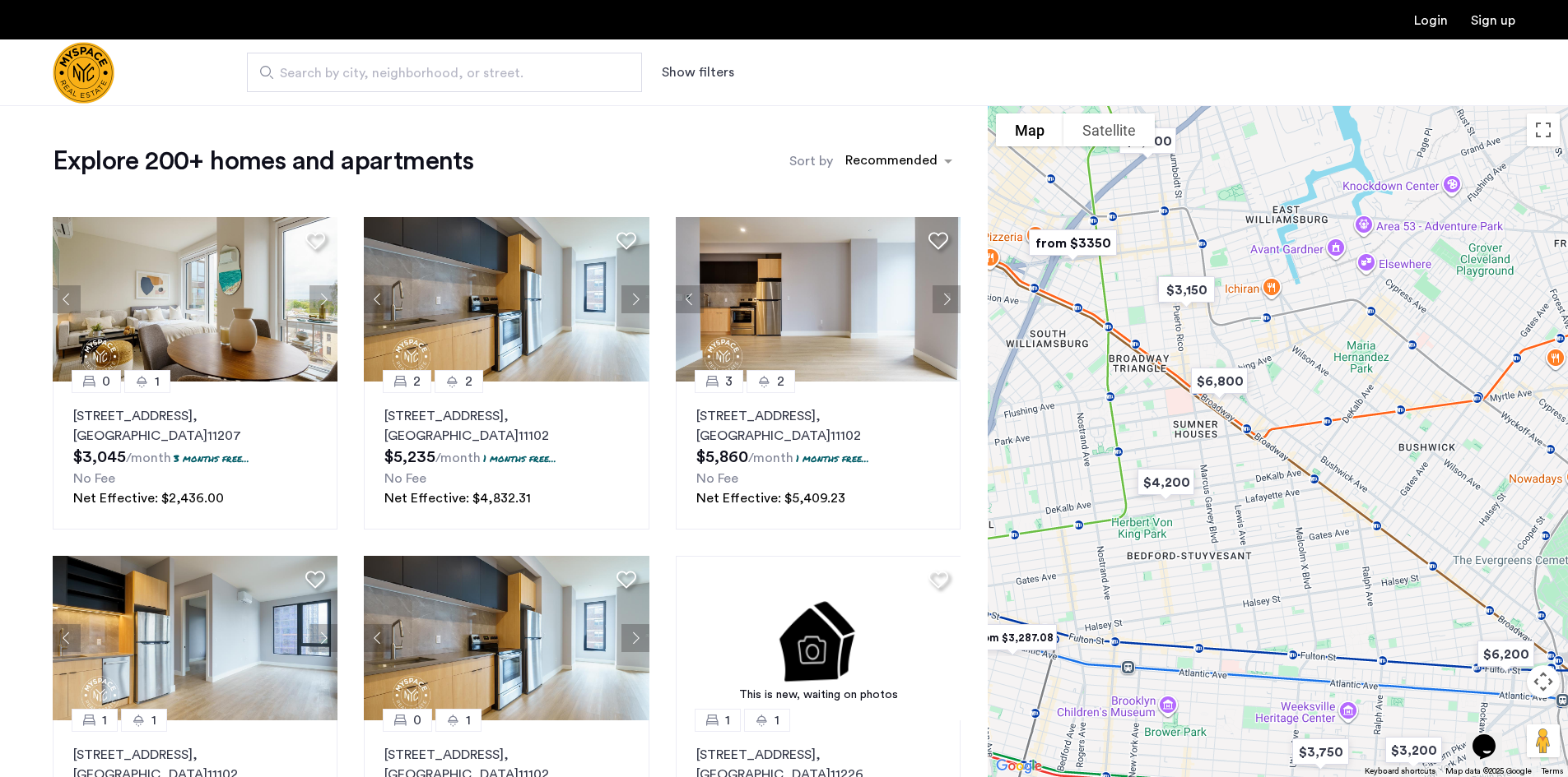
drag, startPoint x: 1331, startPoint y: 340, endPoint x: 1041, endPoint y: 37, distance: 419.4
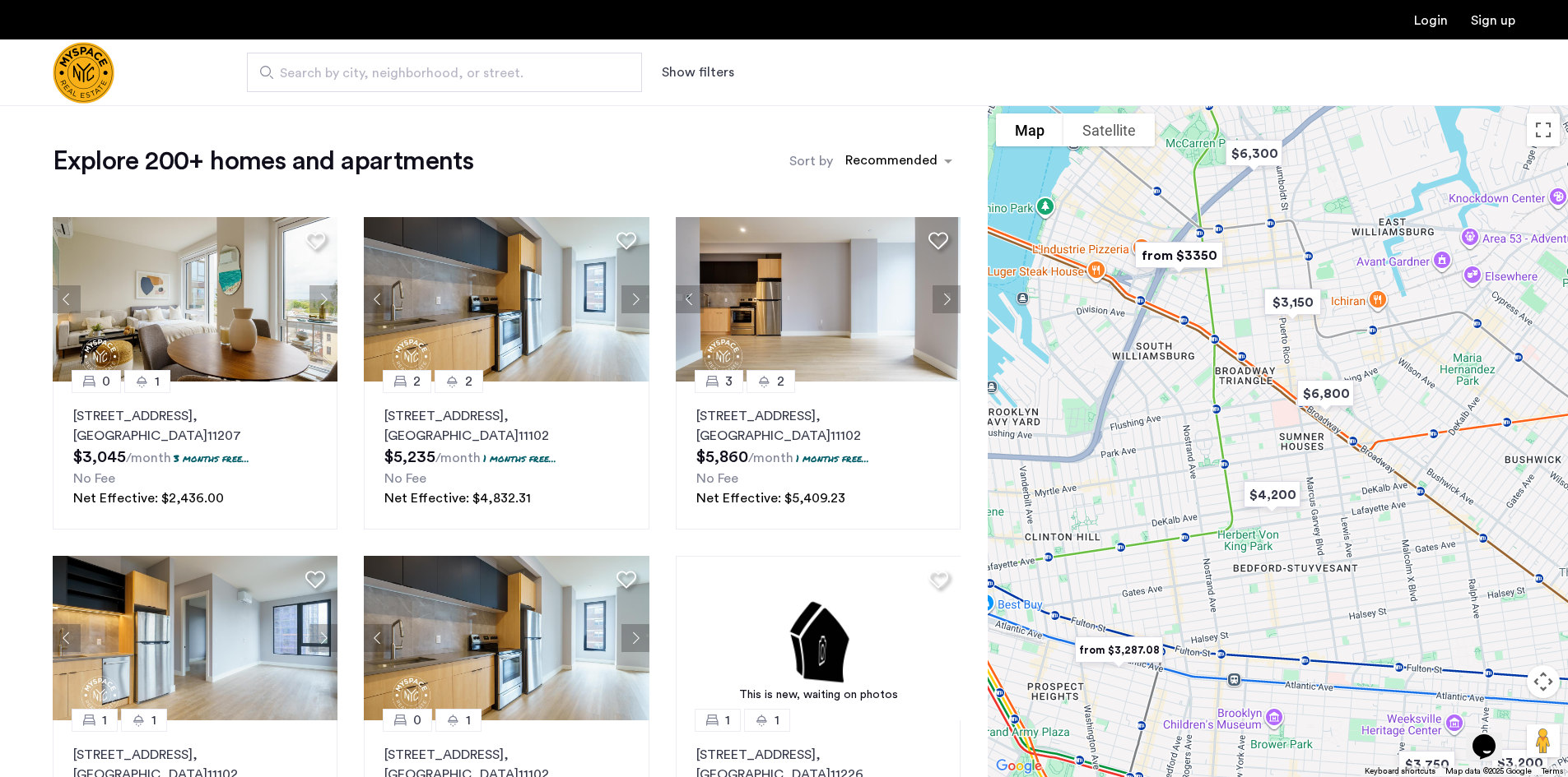
drag, startPoint x: 1325, startPoint y: 425, endPoint x: 1303, endPoint y: 416, distance: 23.8
click at [1431, 432] on div at bounding box center [1278, 441] width 580 height 672
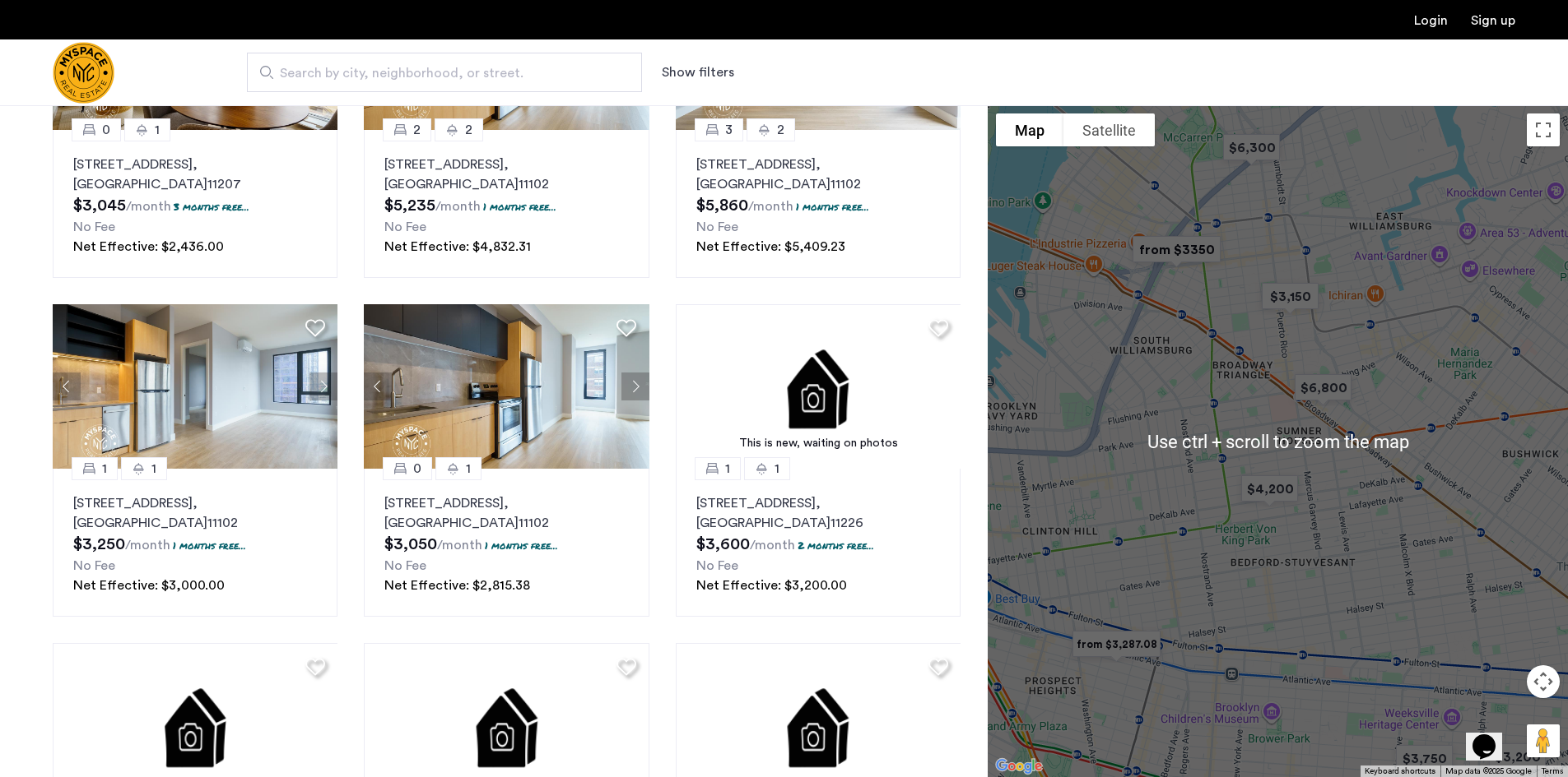
scroll to position [493, 0]
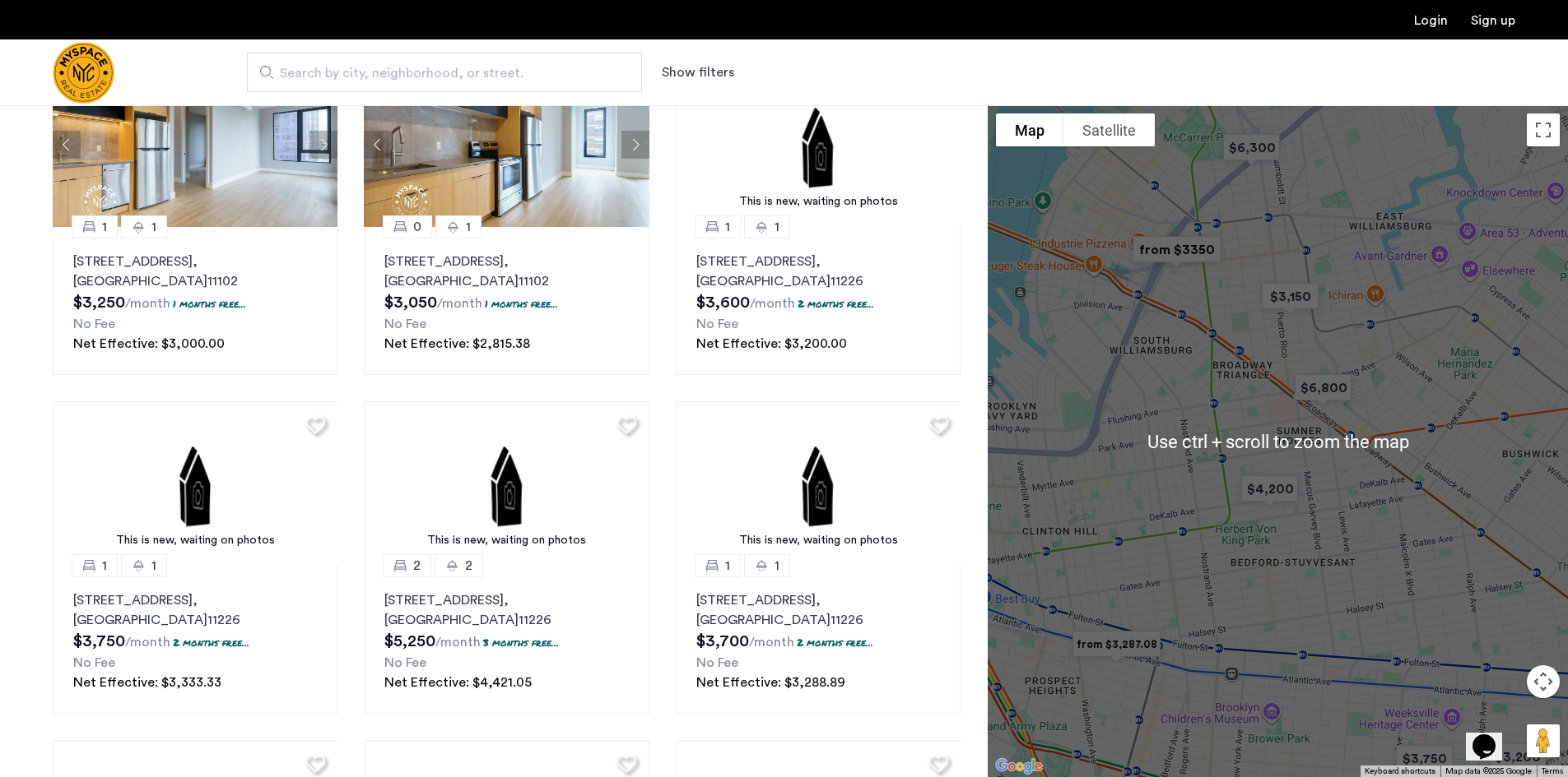
click at [1219, 391] on div at bounding box center [1278, 441] width 580 height 672
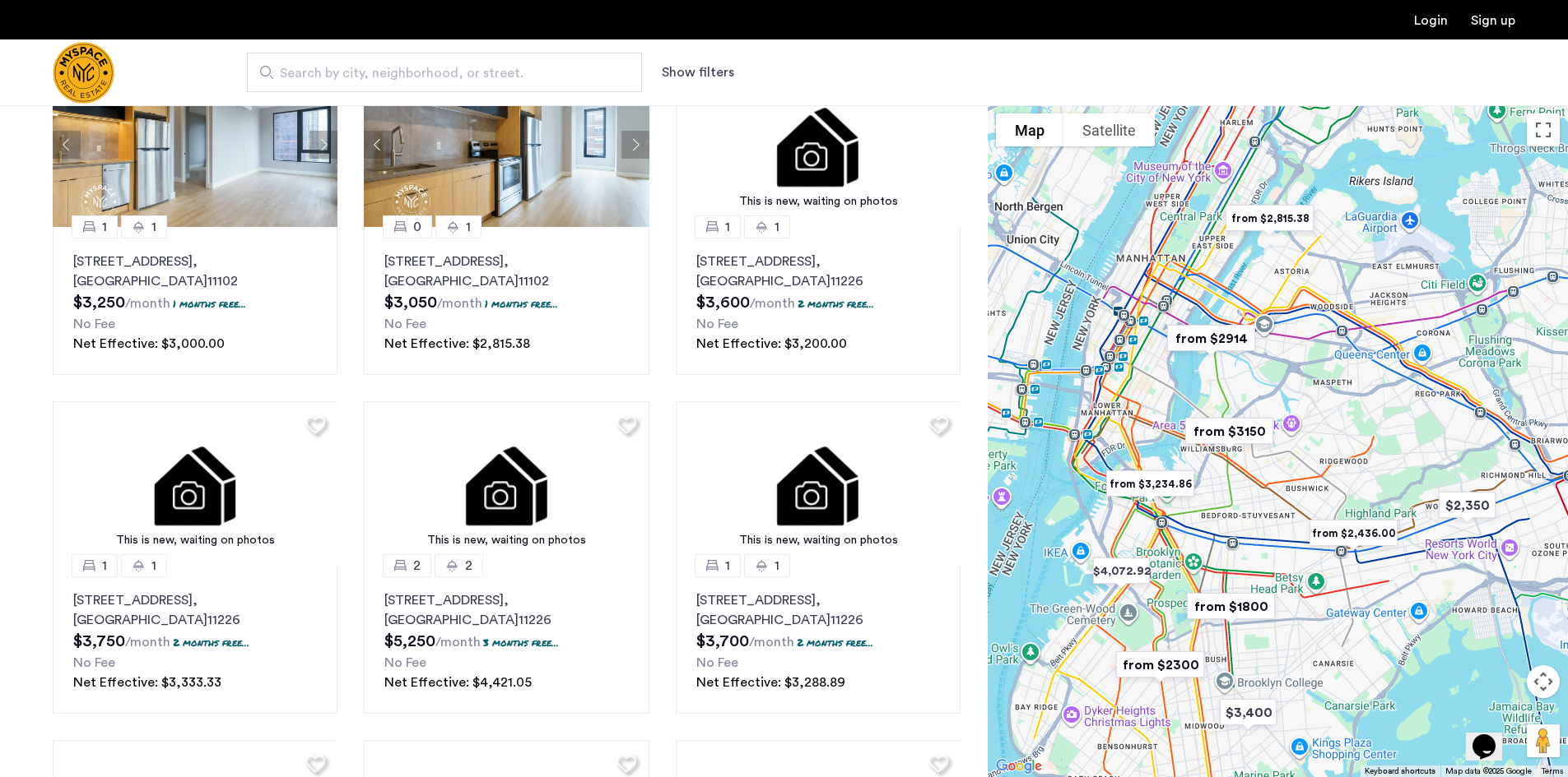
click at [1292, 214] on img "from $2,815.38" at bounding box center [1270, 218] width 115 height 50
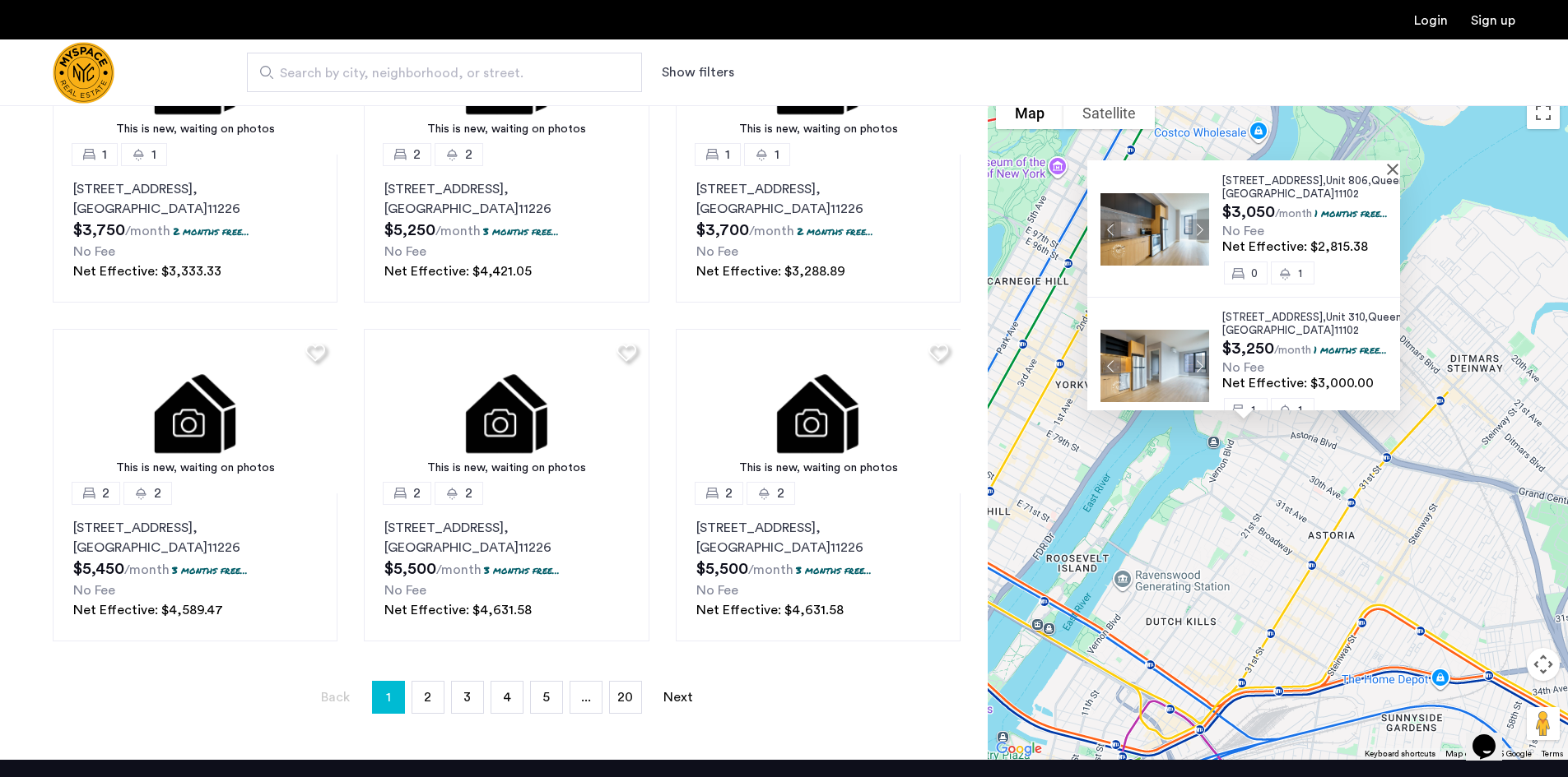
scroll to position [0, 0]
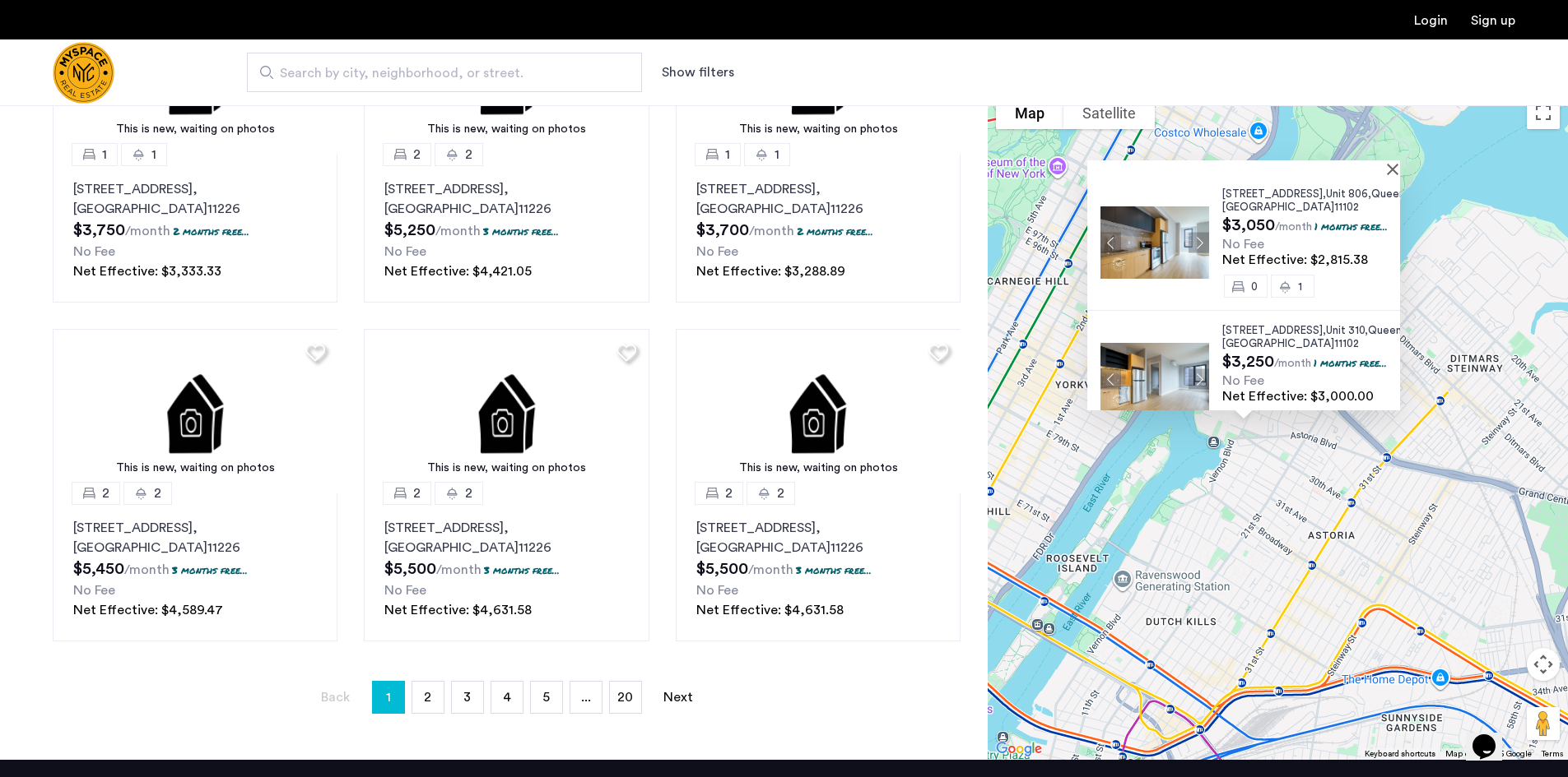
click at [1398, 172] on div at bounding box center [1243, 167] width 313 height 14
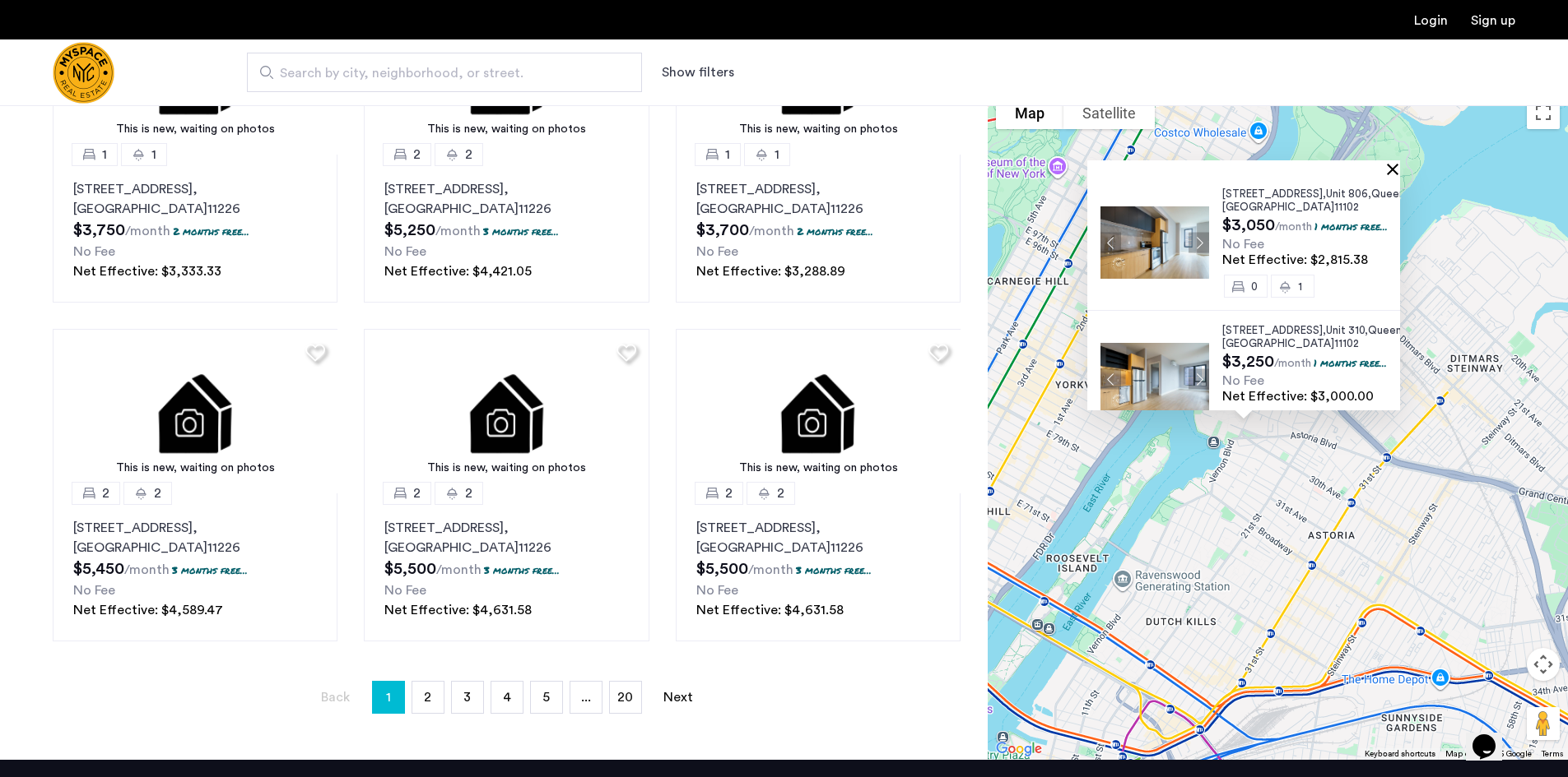
click at [1398, 168] on button "Close" at bounding box center [1396, 168] width 11 height 11
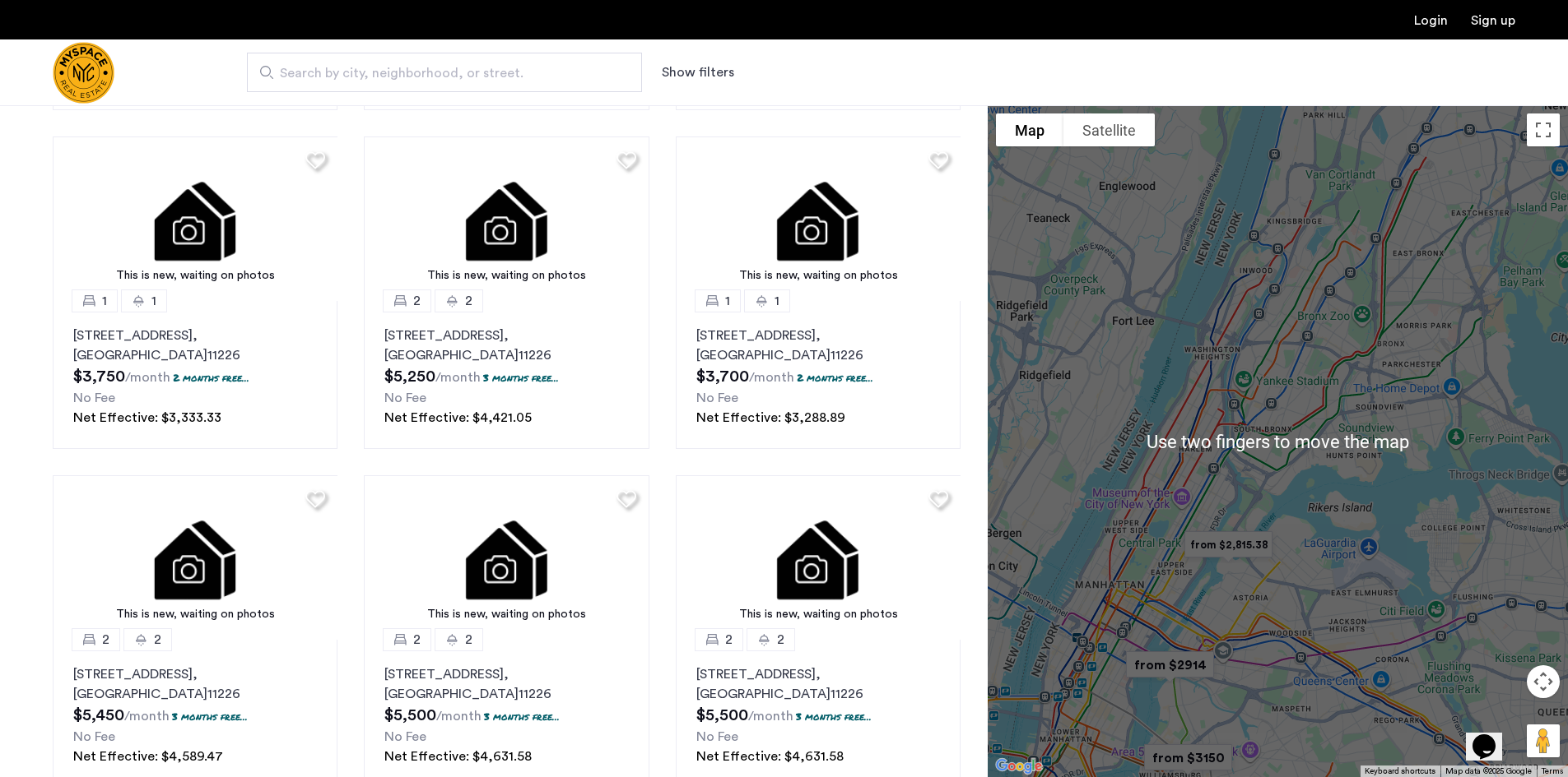
scroll to position [760, 0]
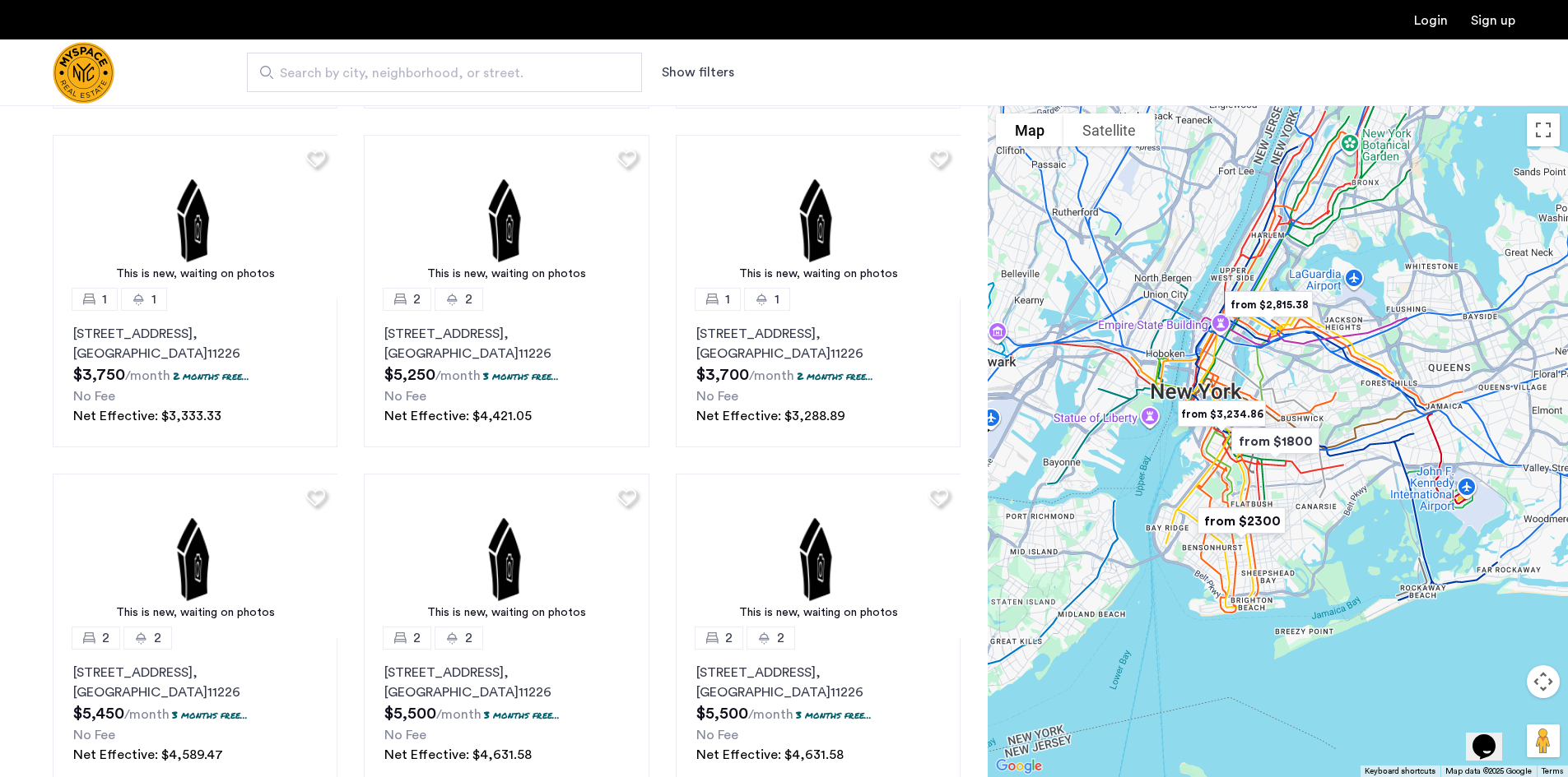
drag, startPoint x: 1115, startPoint y: 536, endPoint x: 1309, endPoint y: 527, distance: 194.2
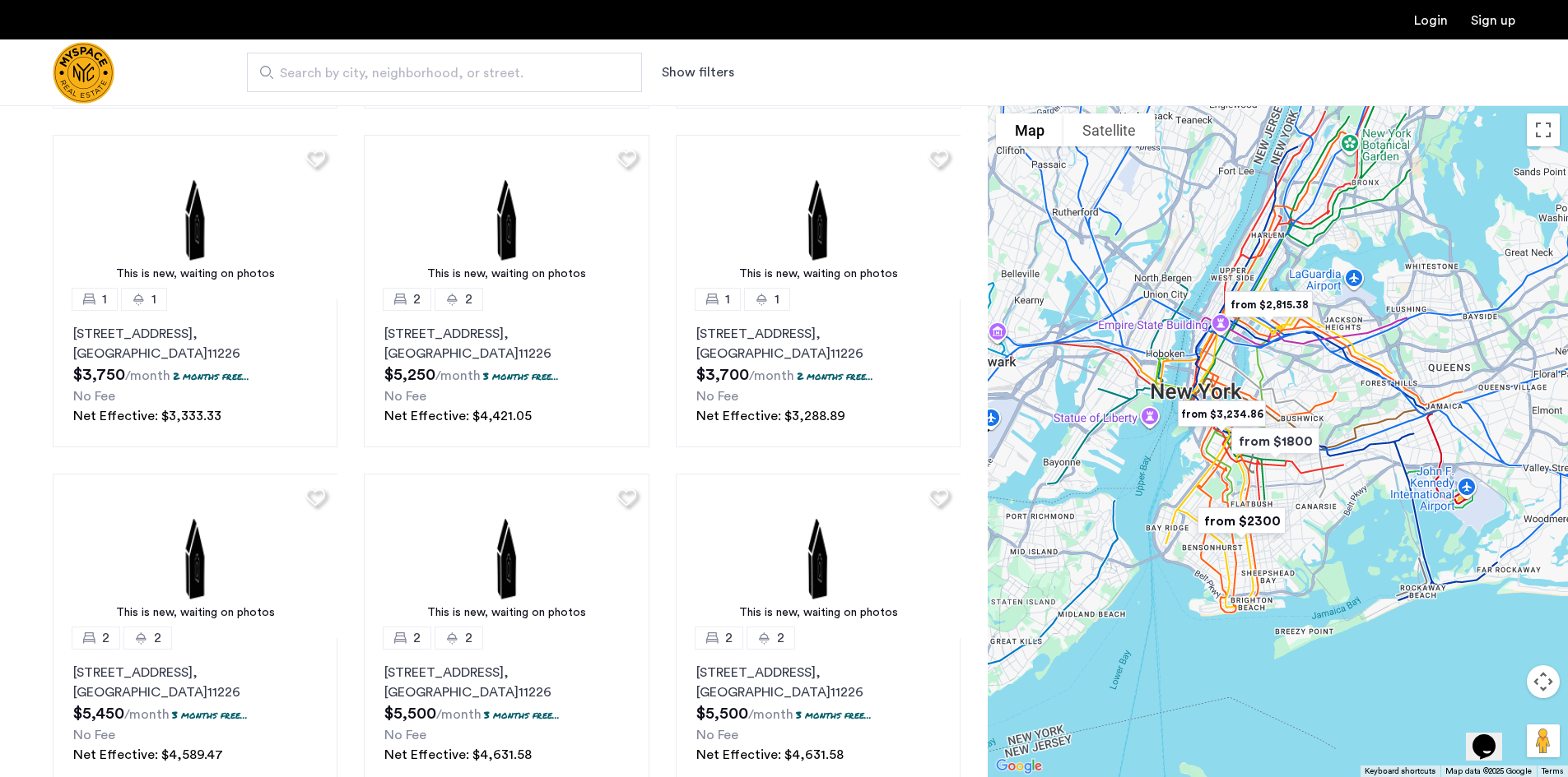
click at [1309, 527] on div at bounding box center [1278, 441] width 580 height 672
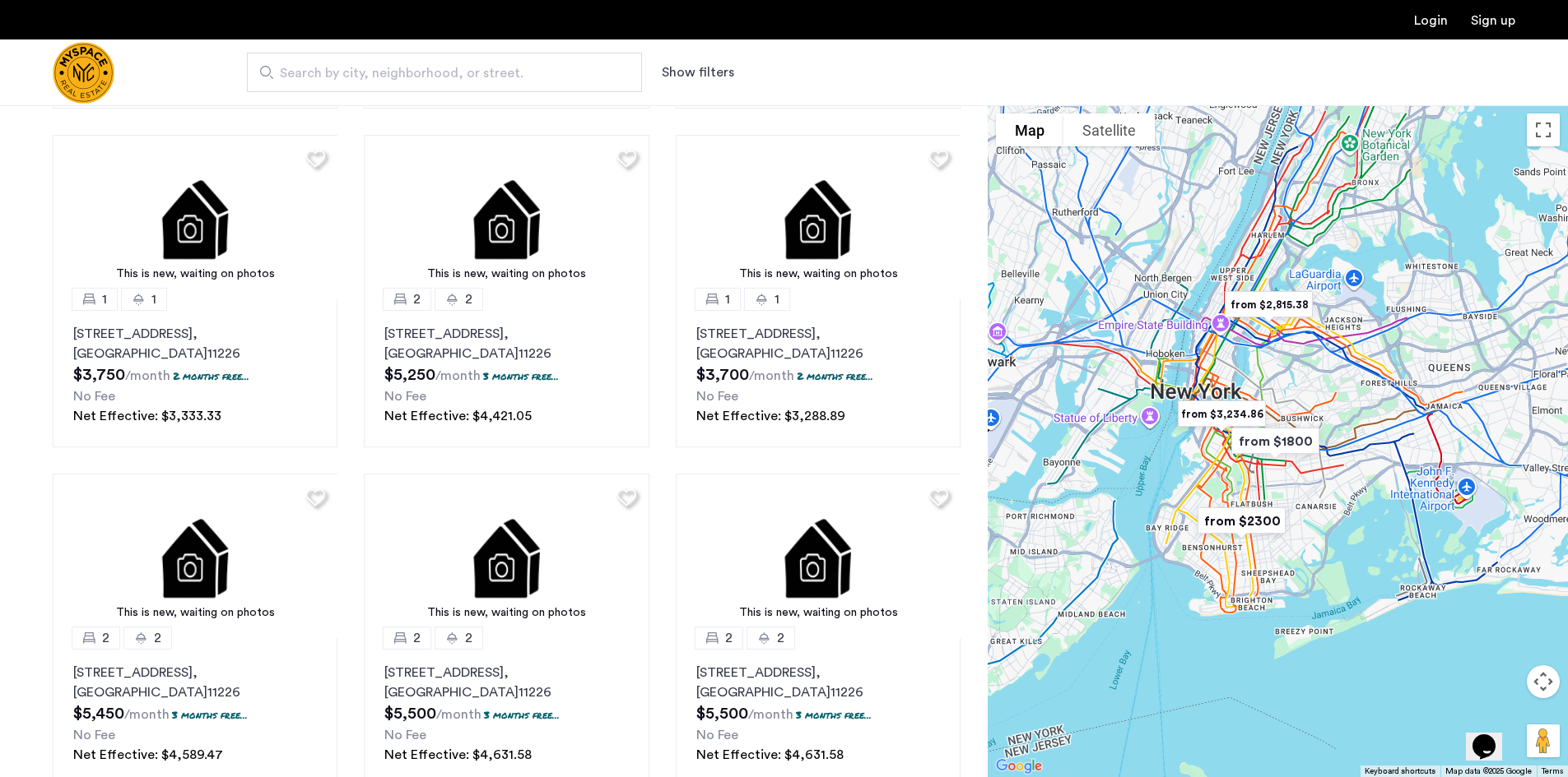
click at [1252, 523] on img "from $2300" at bounding box center [1242, 521] width 115 height 50
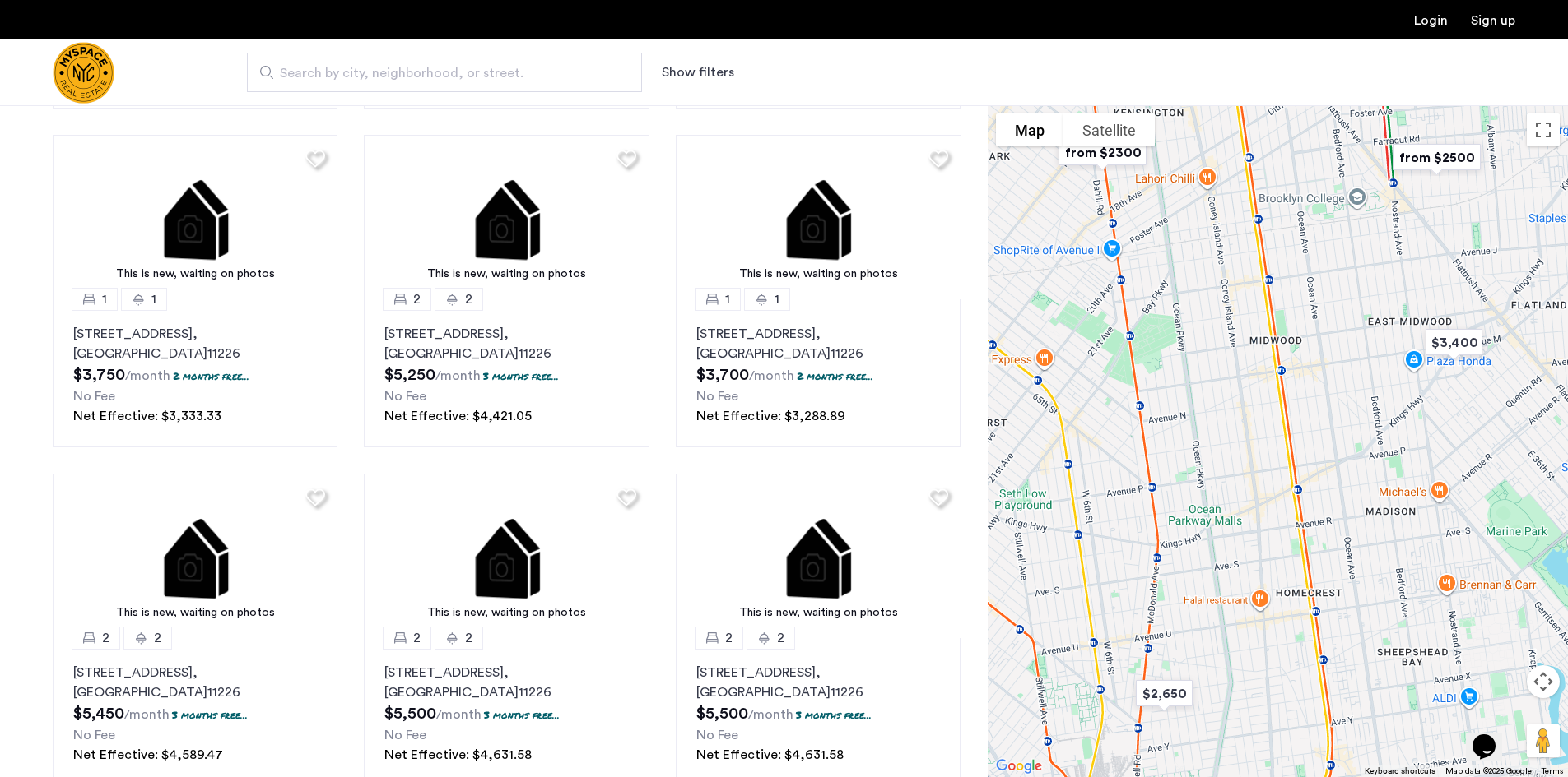
click at [1129, 155] on img "from $2300" at bounding box center [1103, 152] width 115 height 50
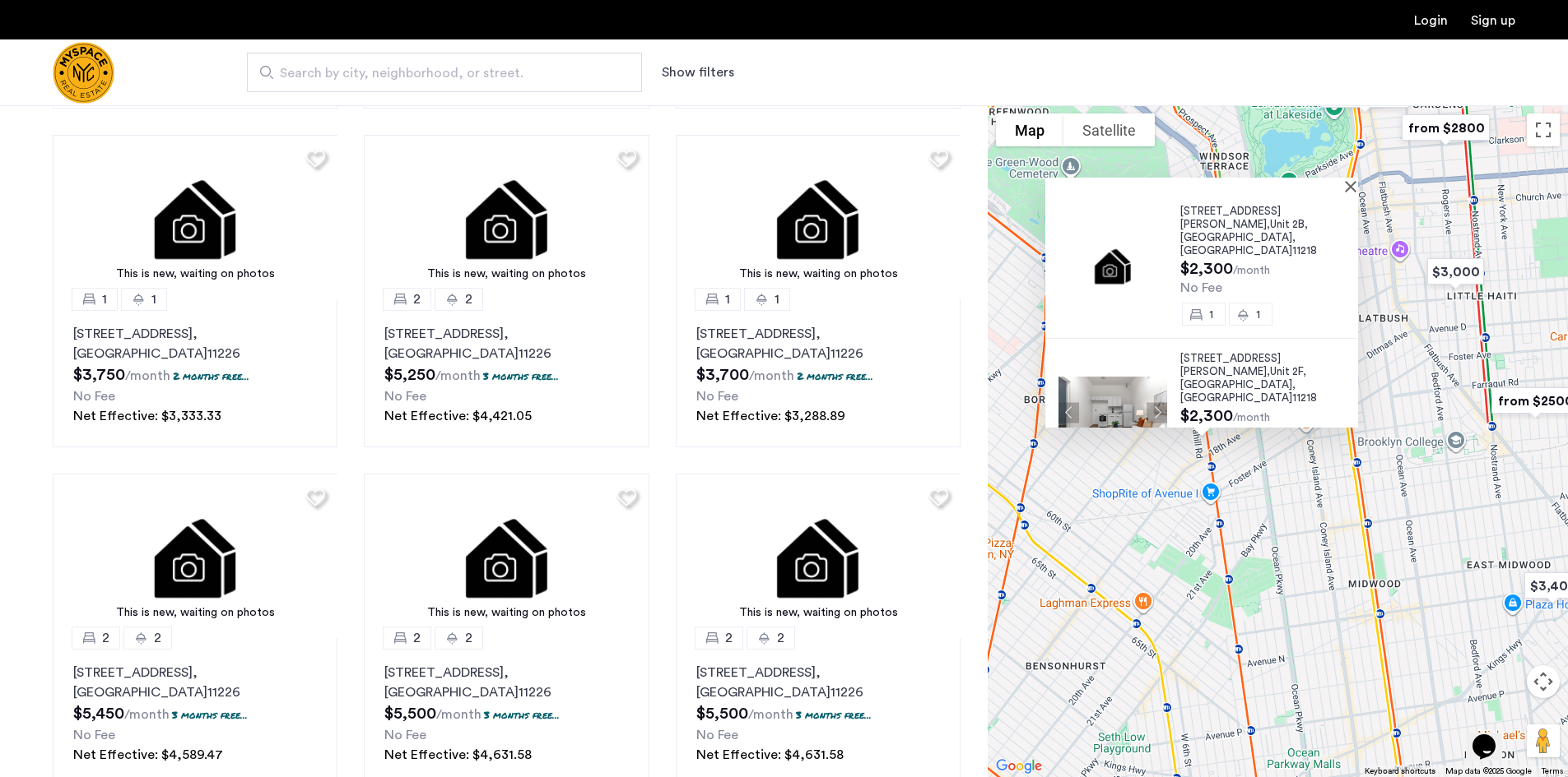
click at [1130, 376] on img at bounding box center [1113, 412] width 109 height 72
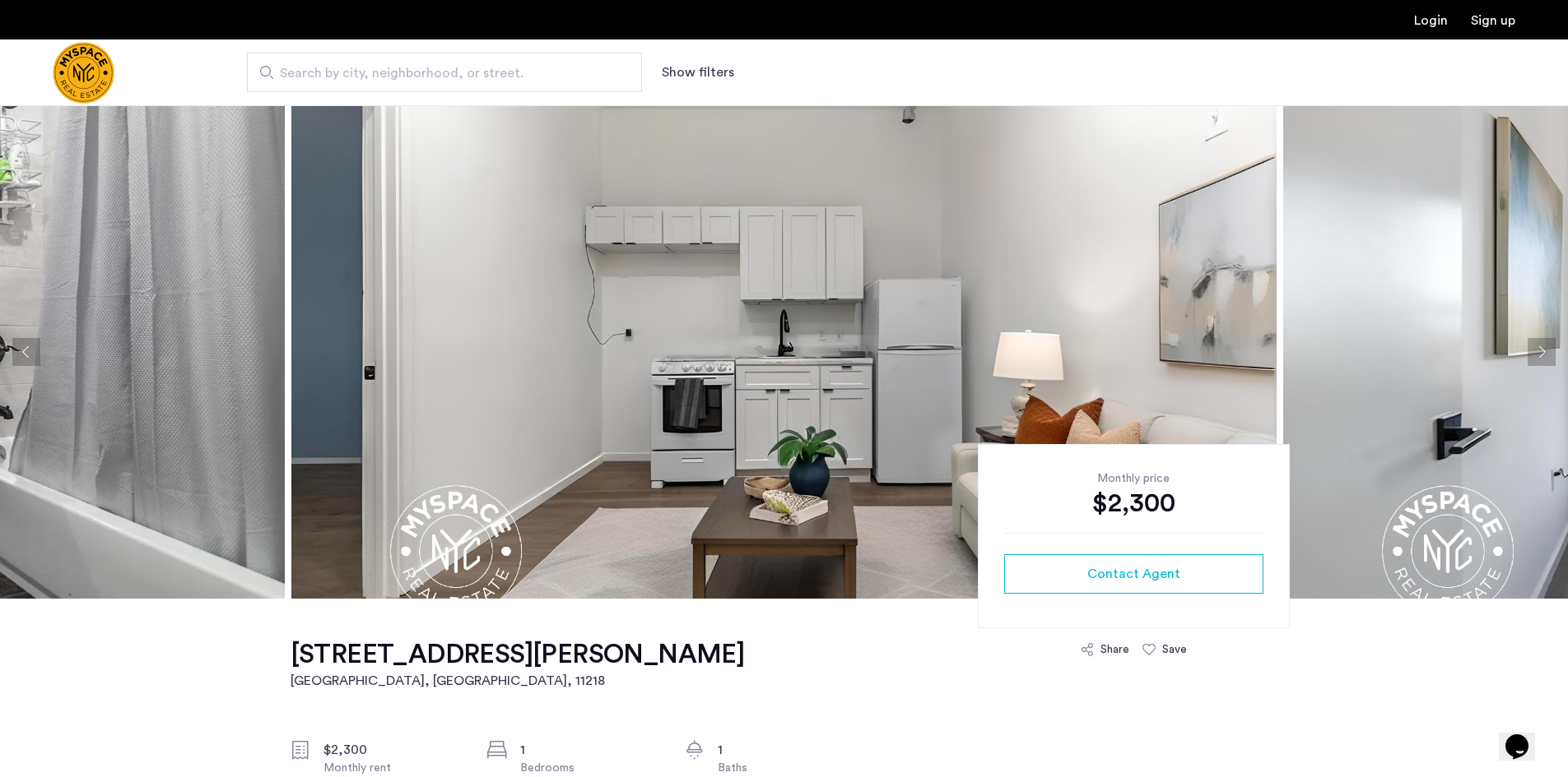
click at [1539, 345] on button "Next apartment" at bounding box center [1542, 352] width 28 height 28
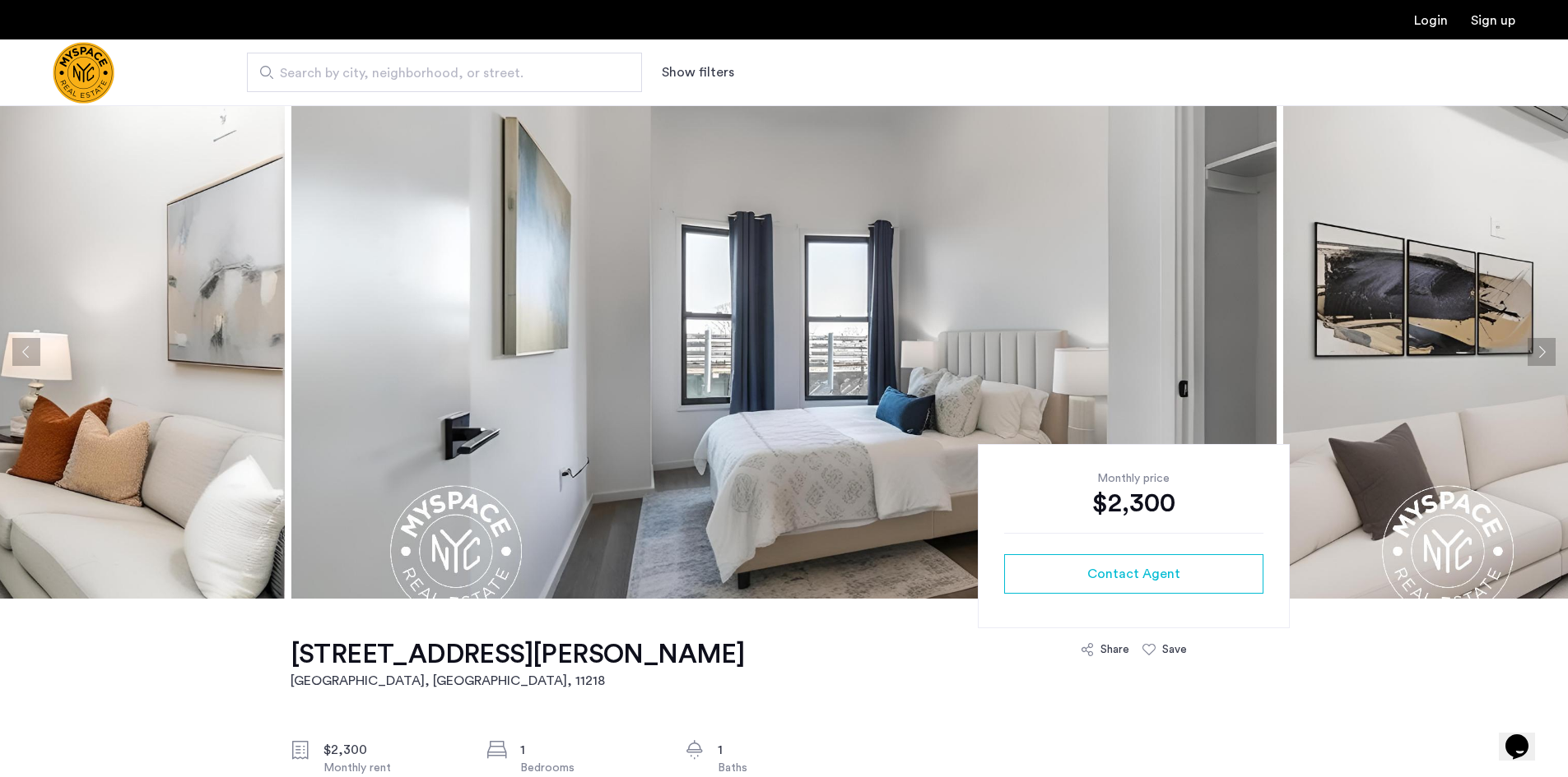
click at [1539, 345] on button "Next apartment" at bounding box center [1542, 352] width 28 height 28
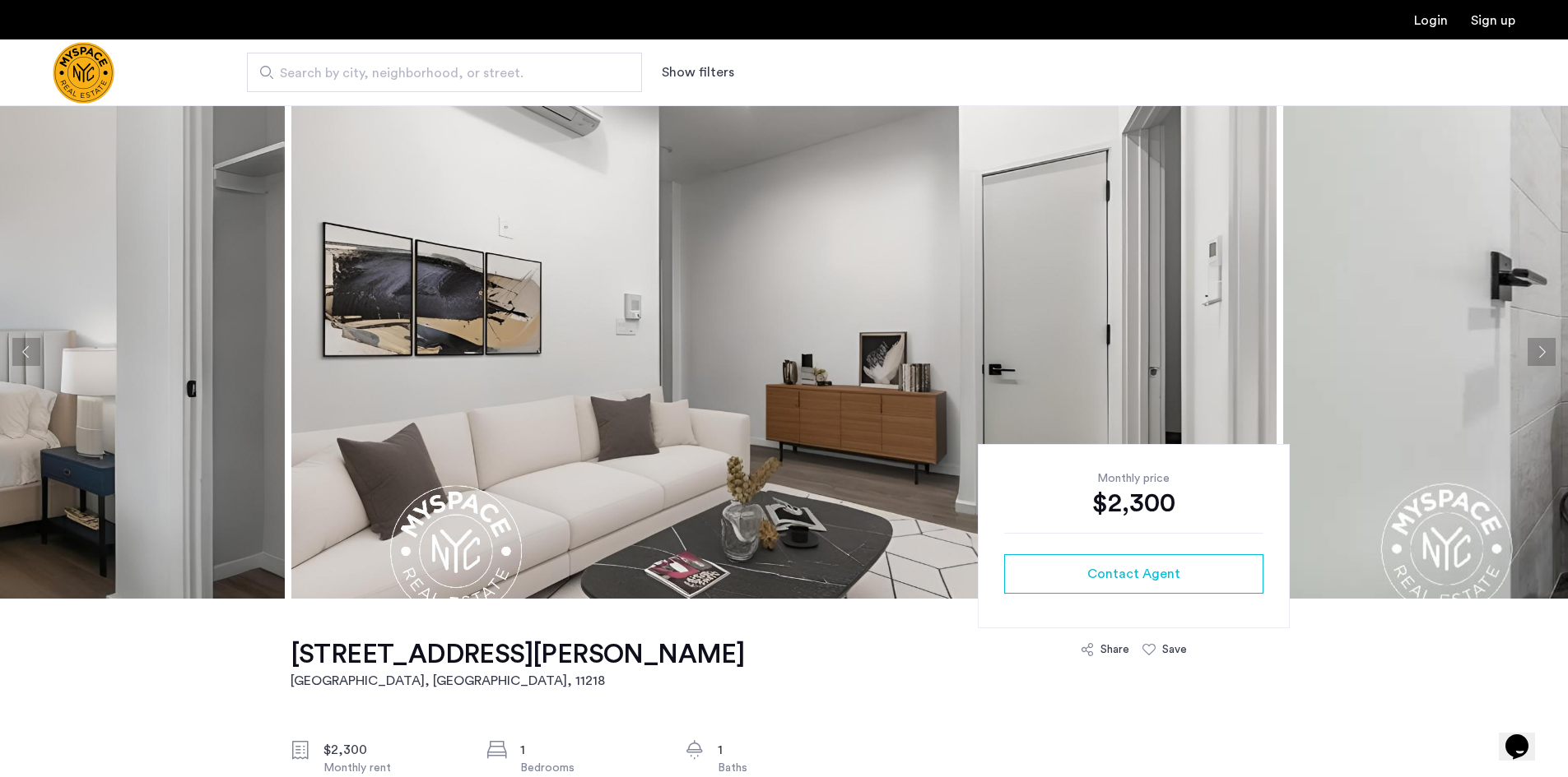
click at [1539, 345] on button "Next apartment" at bounding box center [1542, 352] width 28 height 28
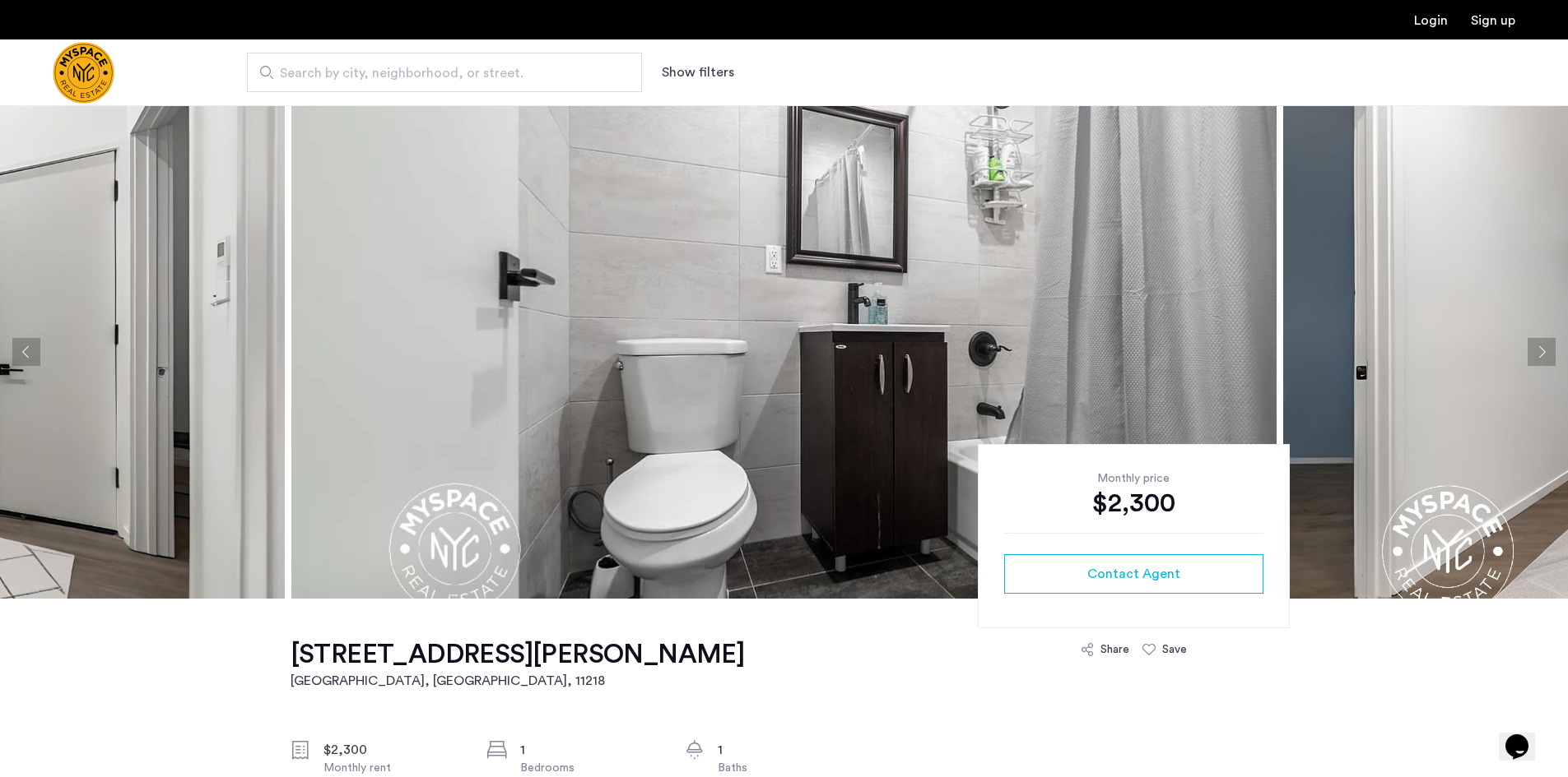
click at [1533, 347] on button "Next apartment" at bounding box center [1542, 352] width 28 height 28
